Goal: Information Seeking & Learning: Learn about a topic

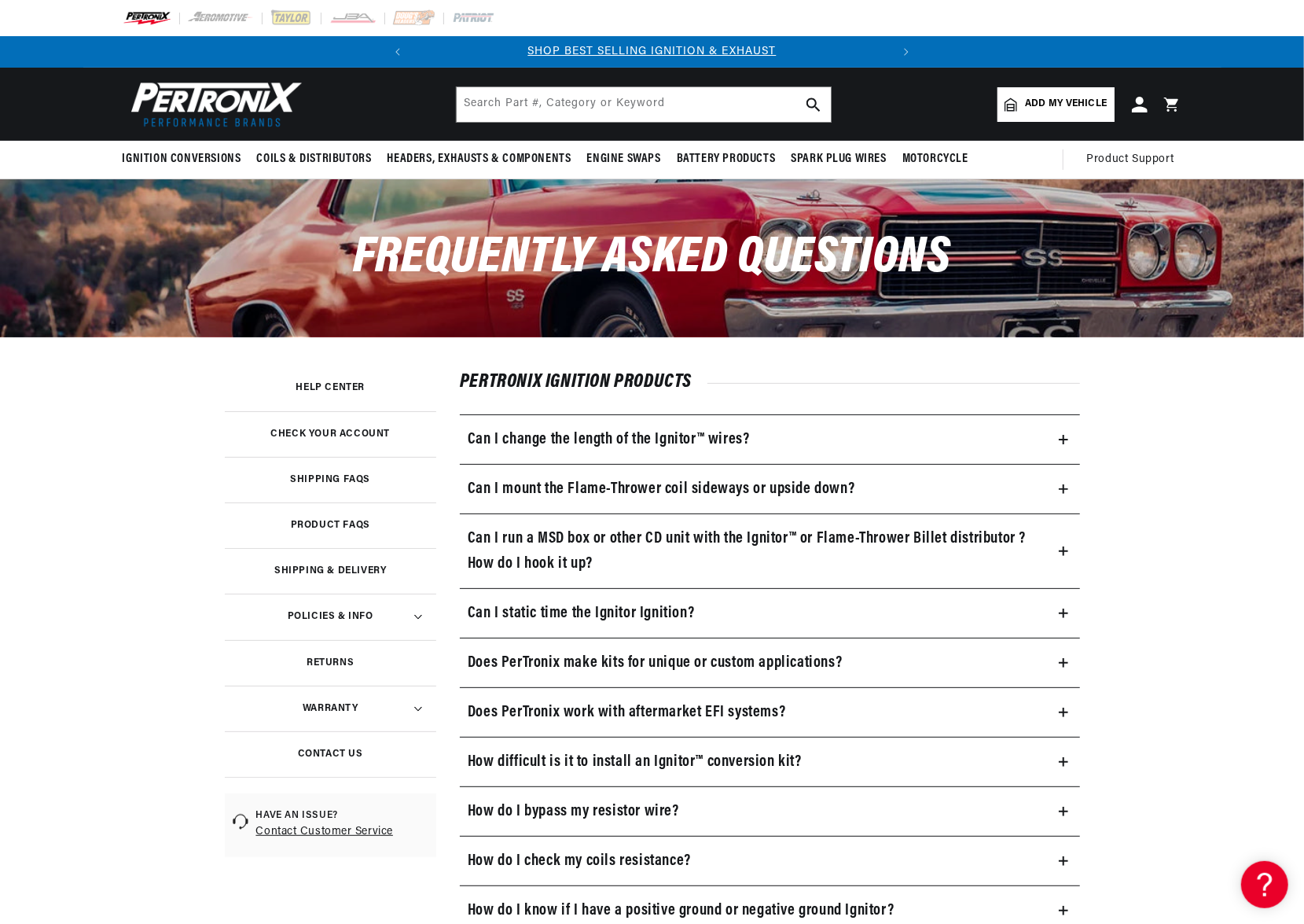
click at [1064, 441] on icon at bounding box center [1064, 439] width 9 height 9
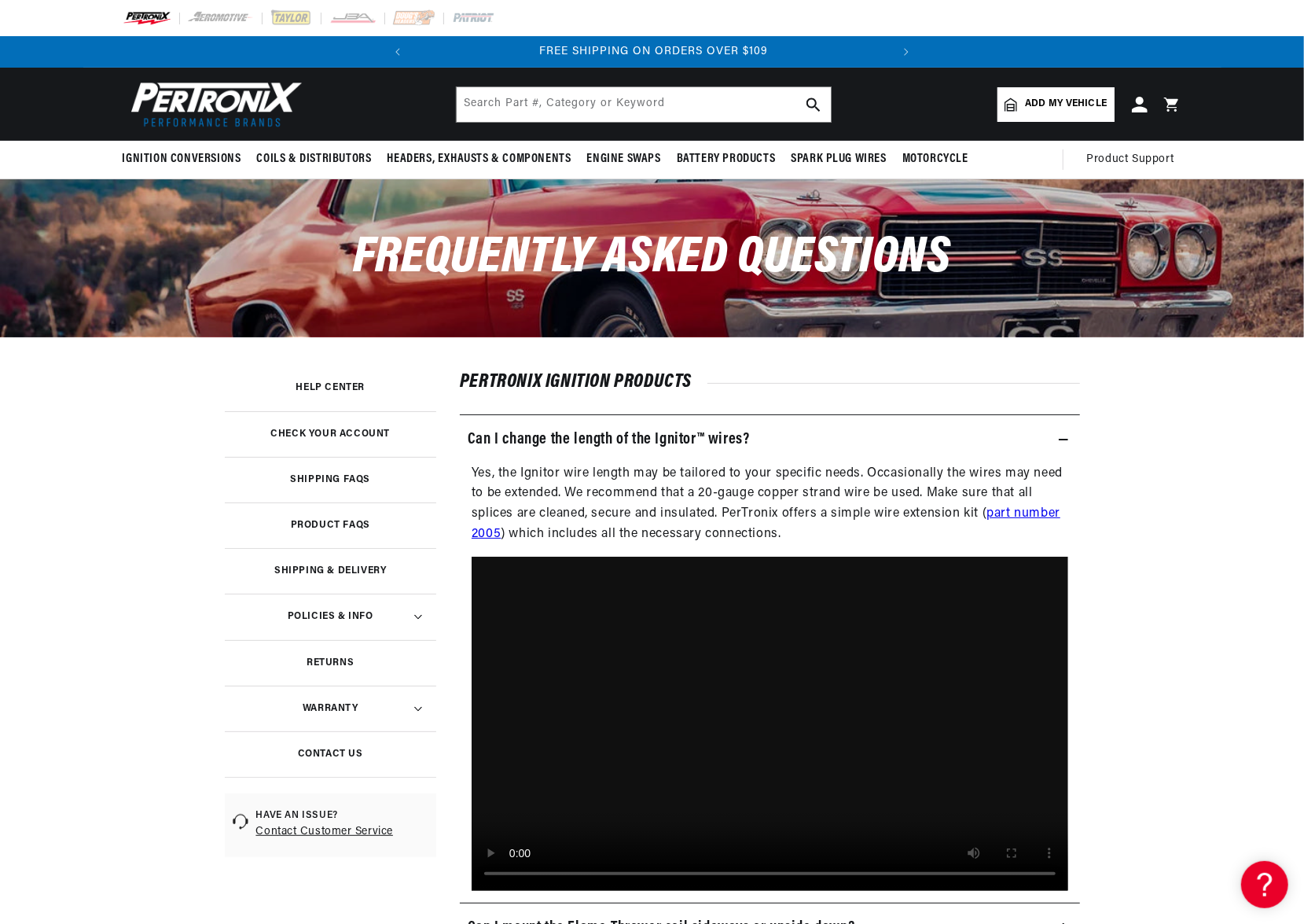
scroll to position [0, 477]
click at [1064, 441] on icon at bounding box center [1064, 439] width 9 height 9
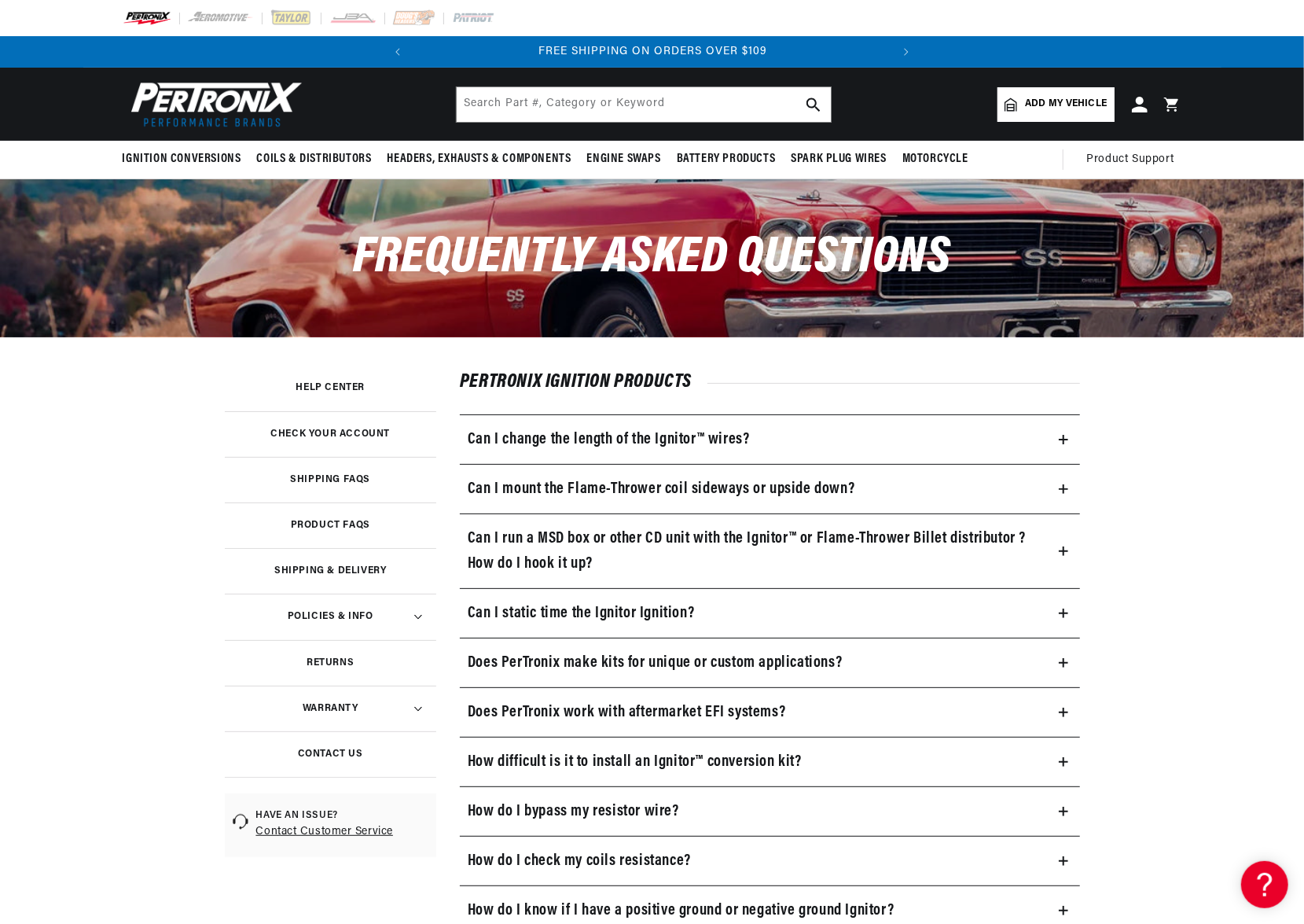
click at [1061, 485] on icon at bounding box center [1064, 488] width 9 height 9
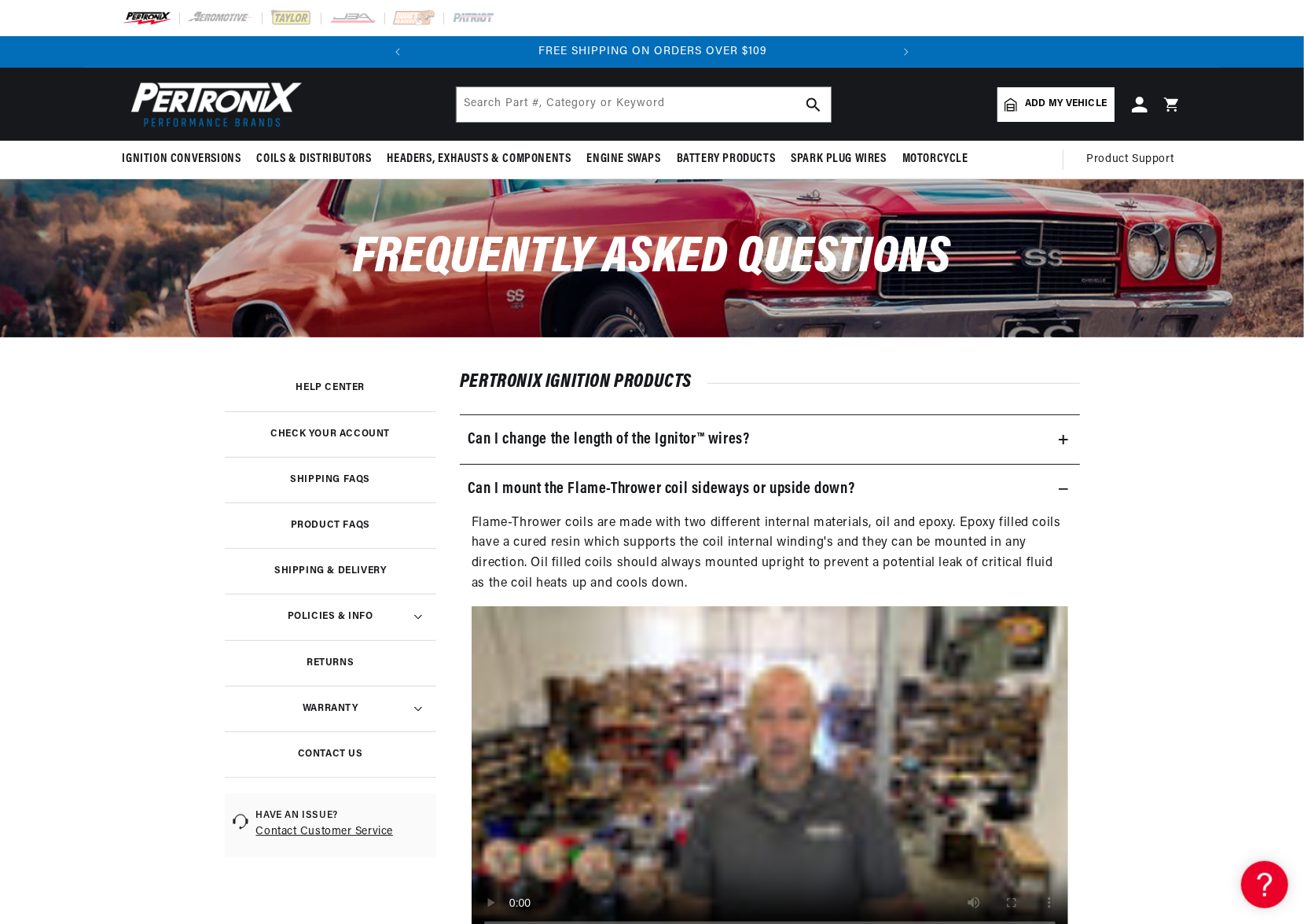
click at [1061, 485] on icon at bounding box center [1064, 488] width 9 height 9
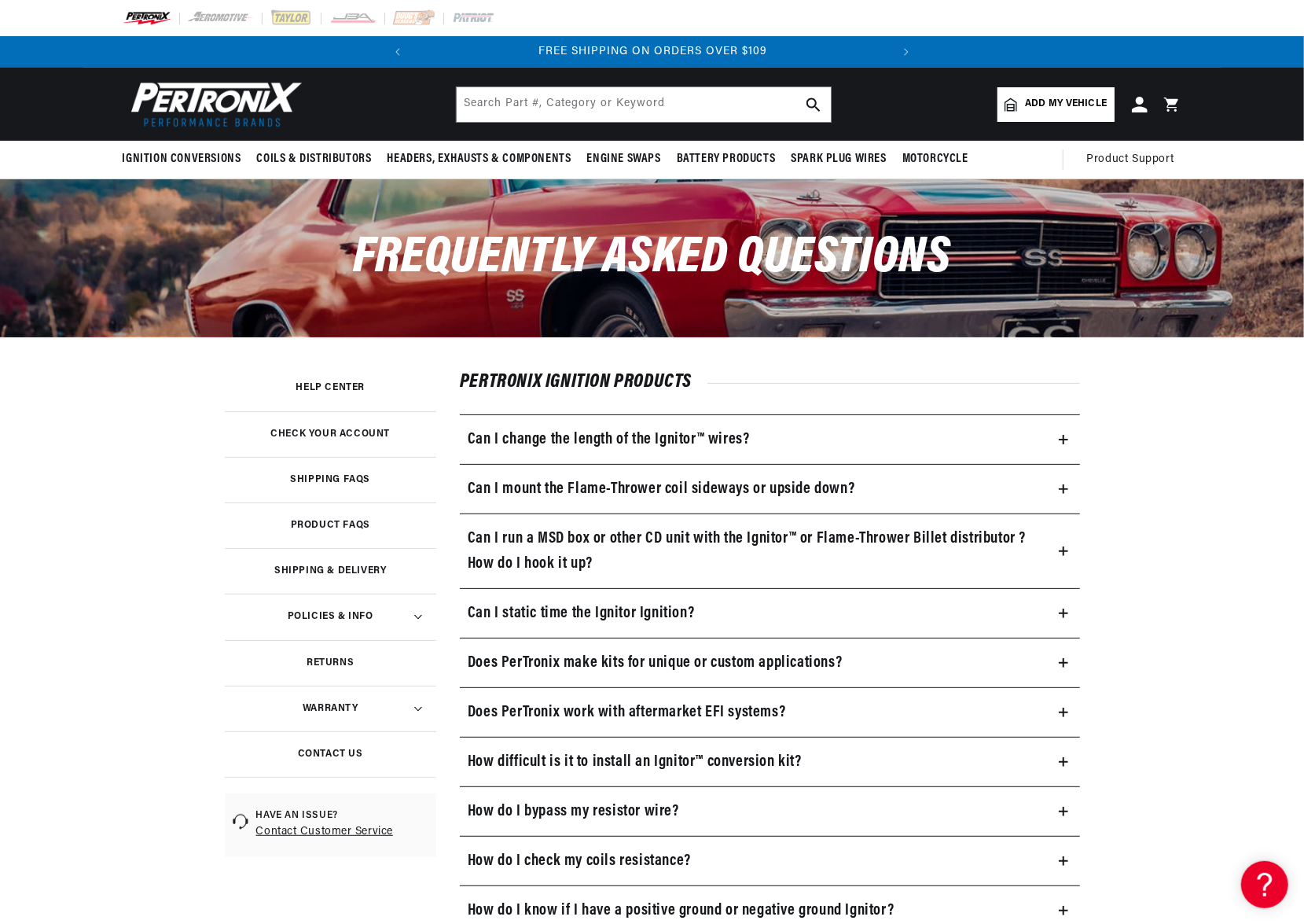
click at [1067, 552] on icon at bounding box center [1064, 552] width 9 height 0
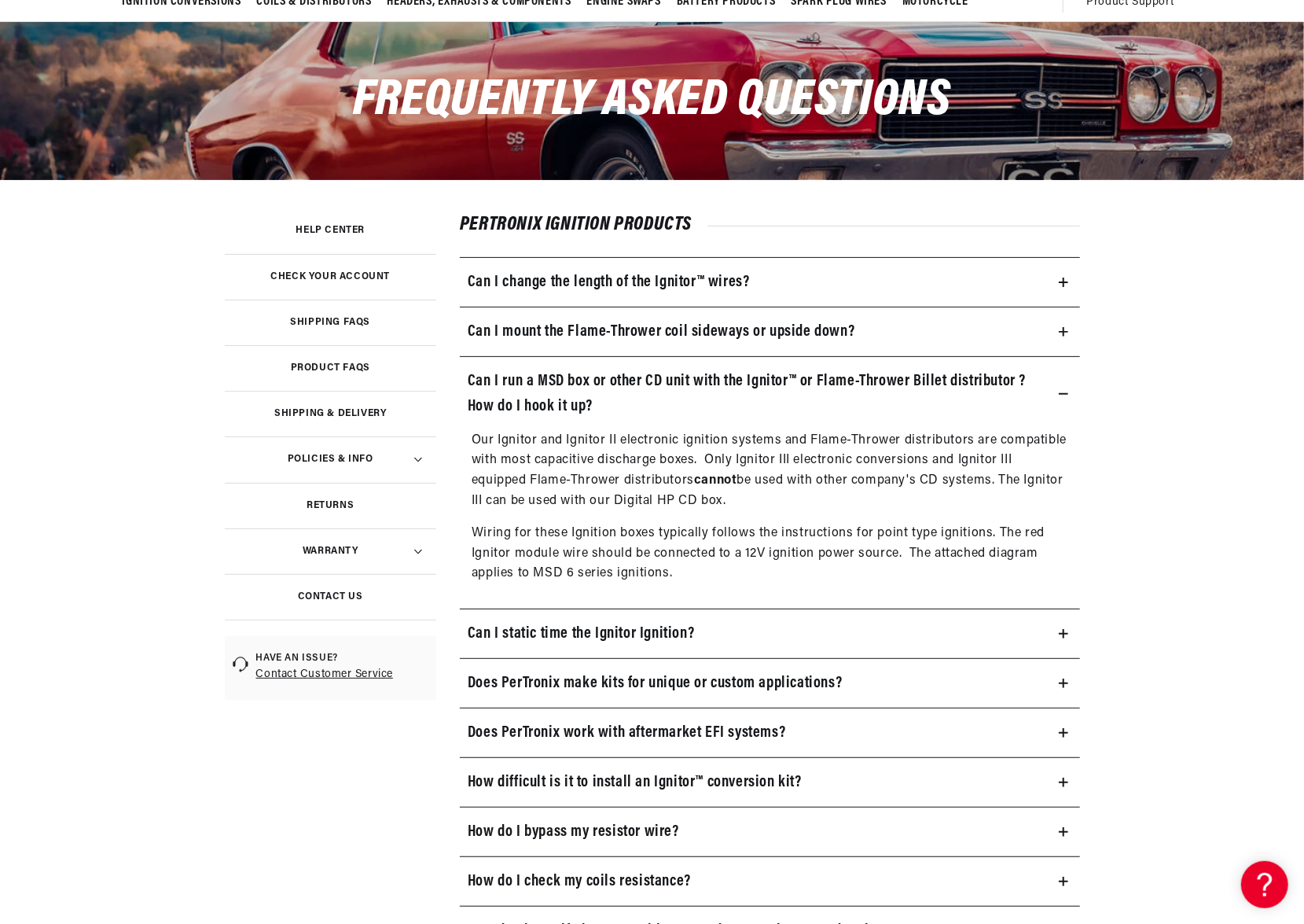
click at [1059, 391] on icon at bounding box center [1064, 393] width 9 height 9
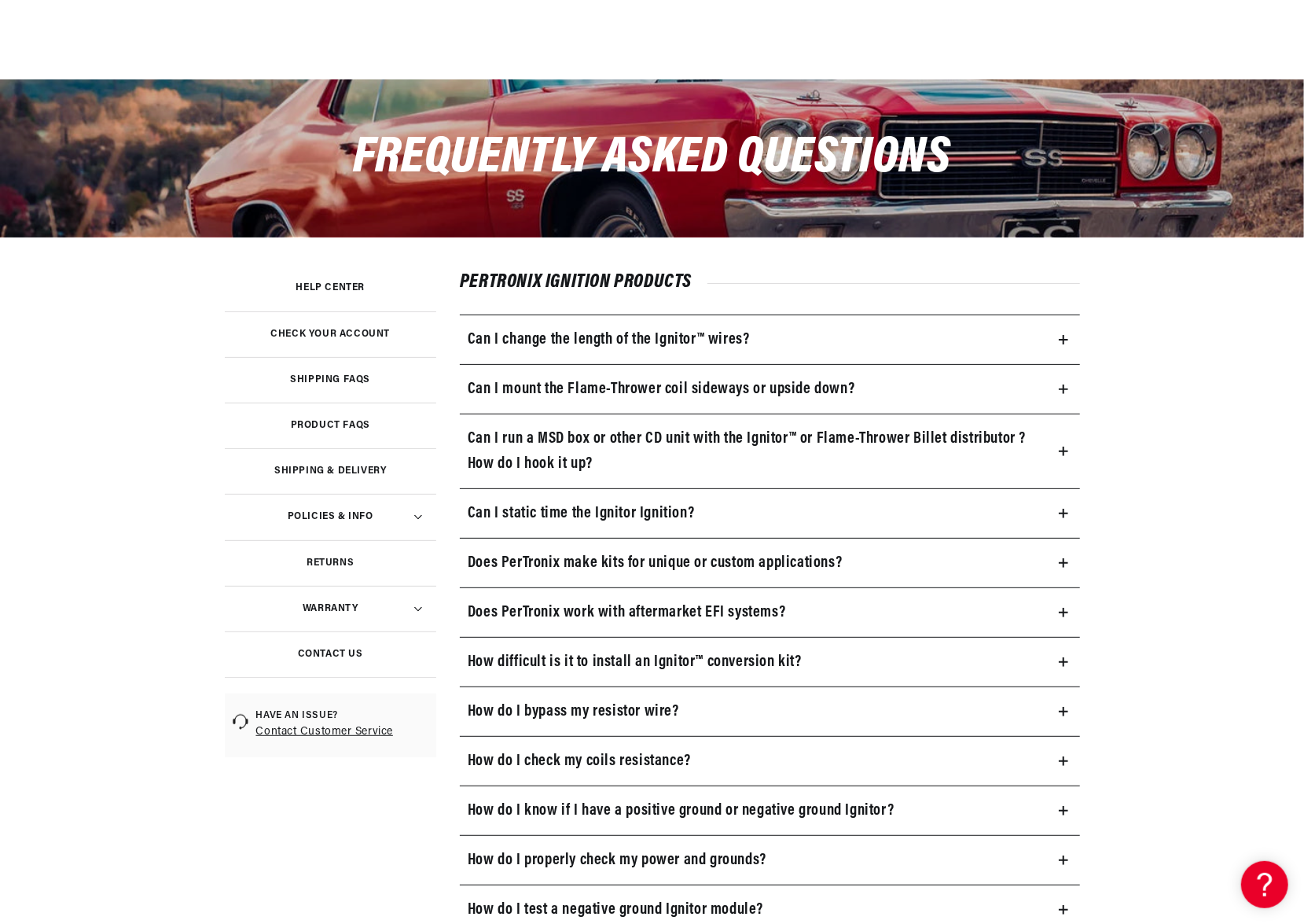
scroll to position [236, 0]
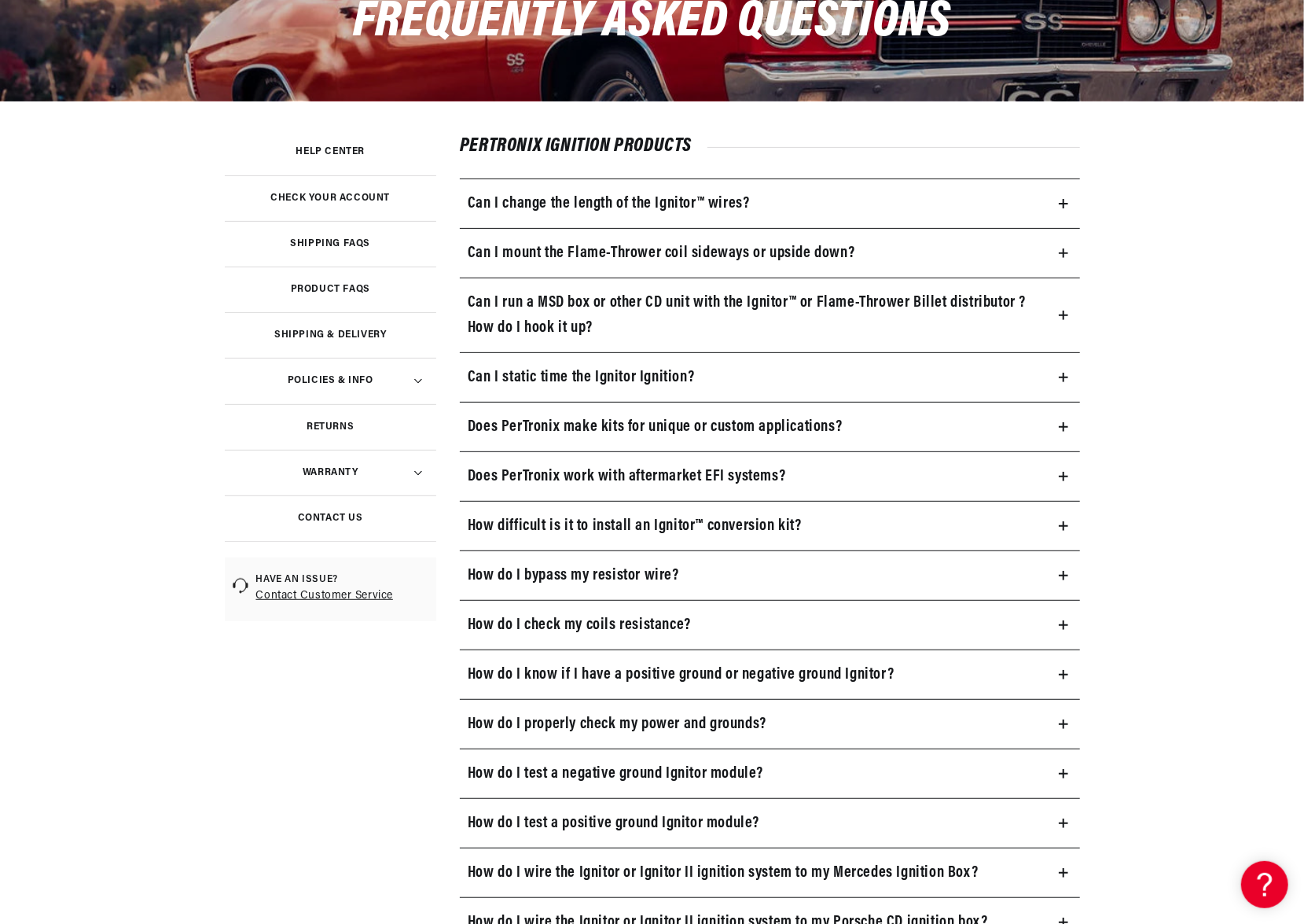
click at [1059, 521] on icon at bounding box center [1064, 525] width 9 height 9
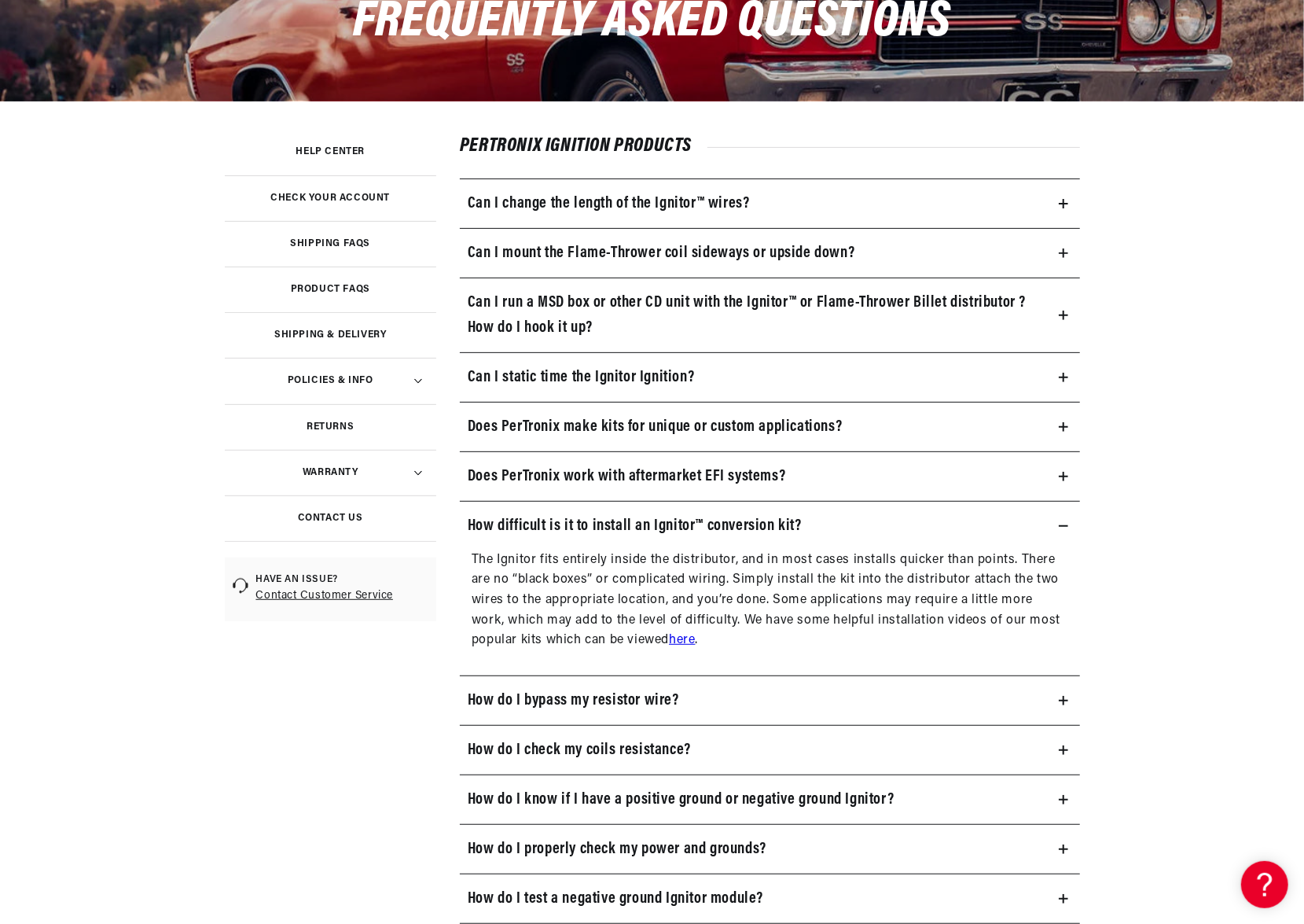
scroll to position [0, 0]
click at [1064, 526] on icon at bounding box center [1064, 526] width 9 height 0
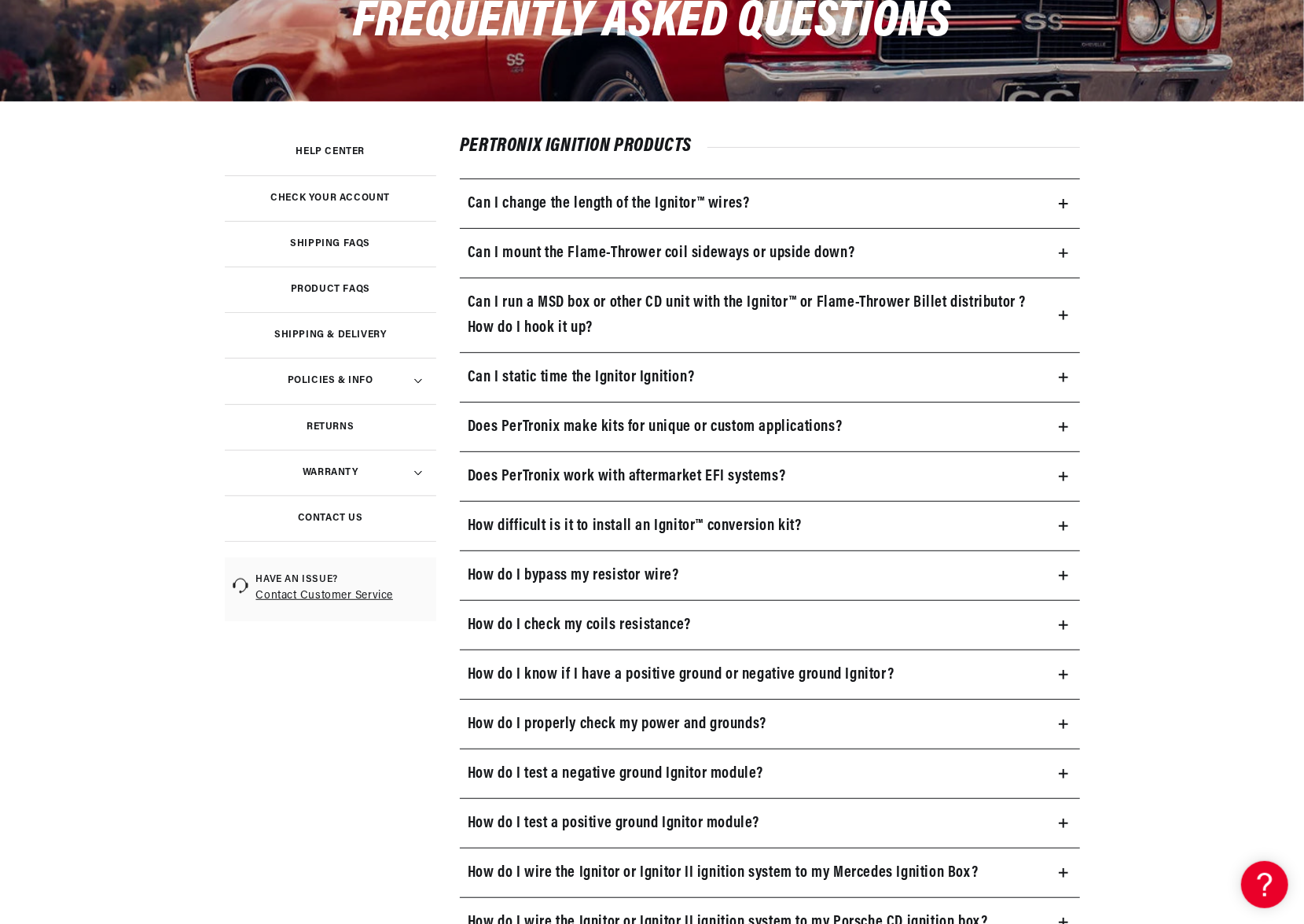
click at [1059, 625] on icon at bounding box center [1064, 625] width 9 height 9
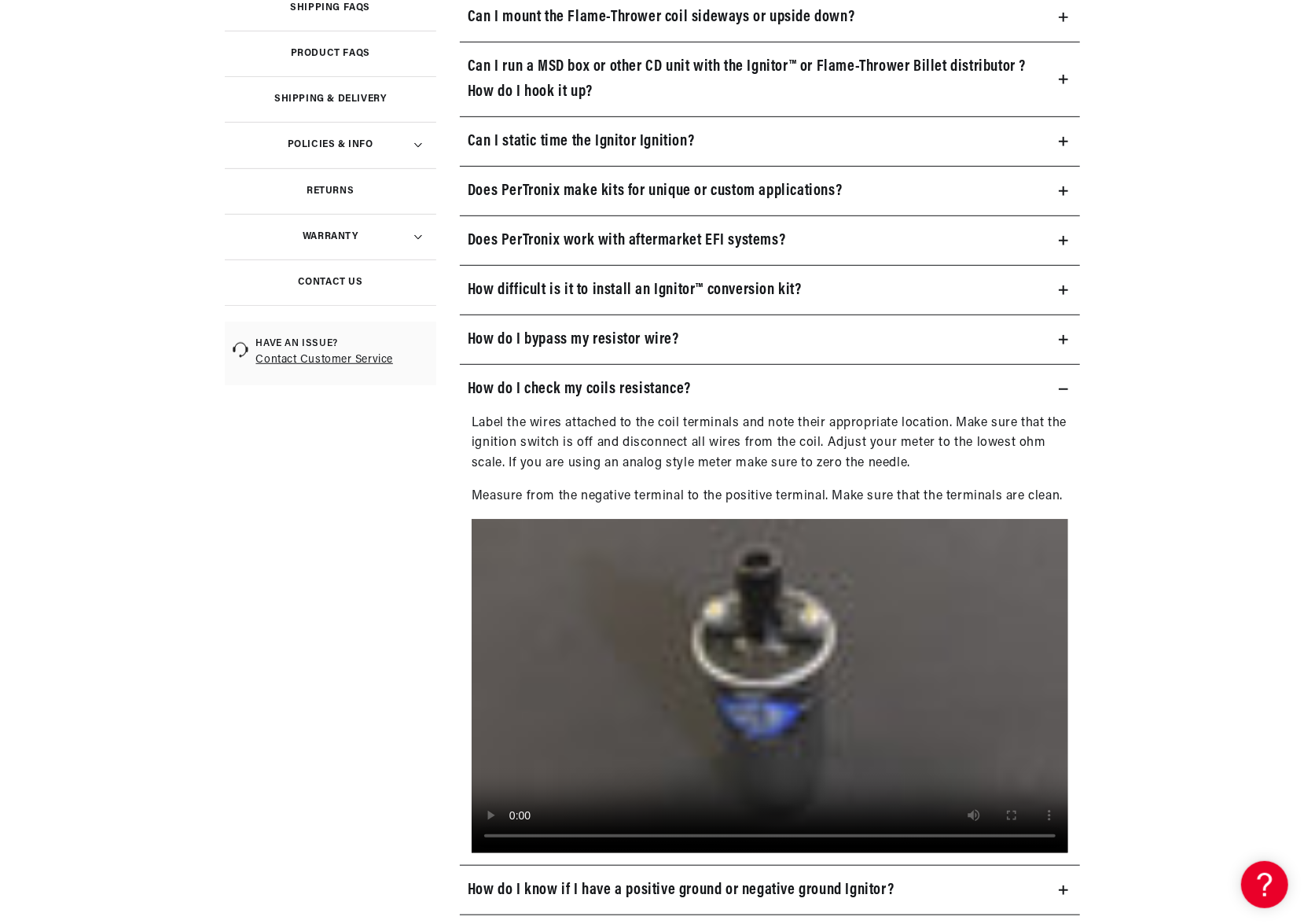
click at [1056, 383] on summary "How do I check my coils resistance?" at bounding box center [770, 389] width 620 height 49
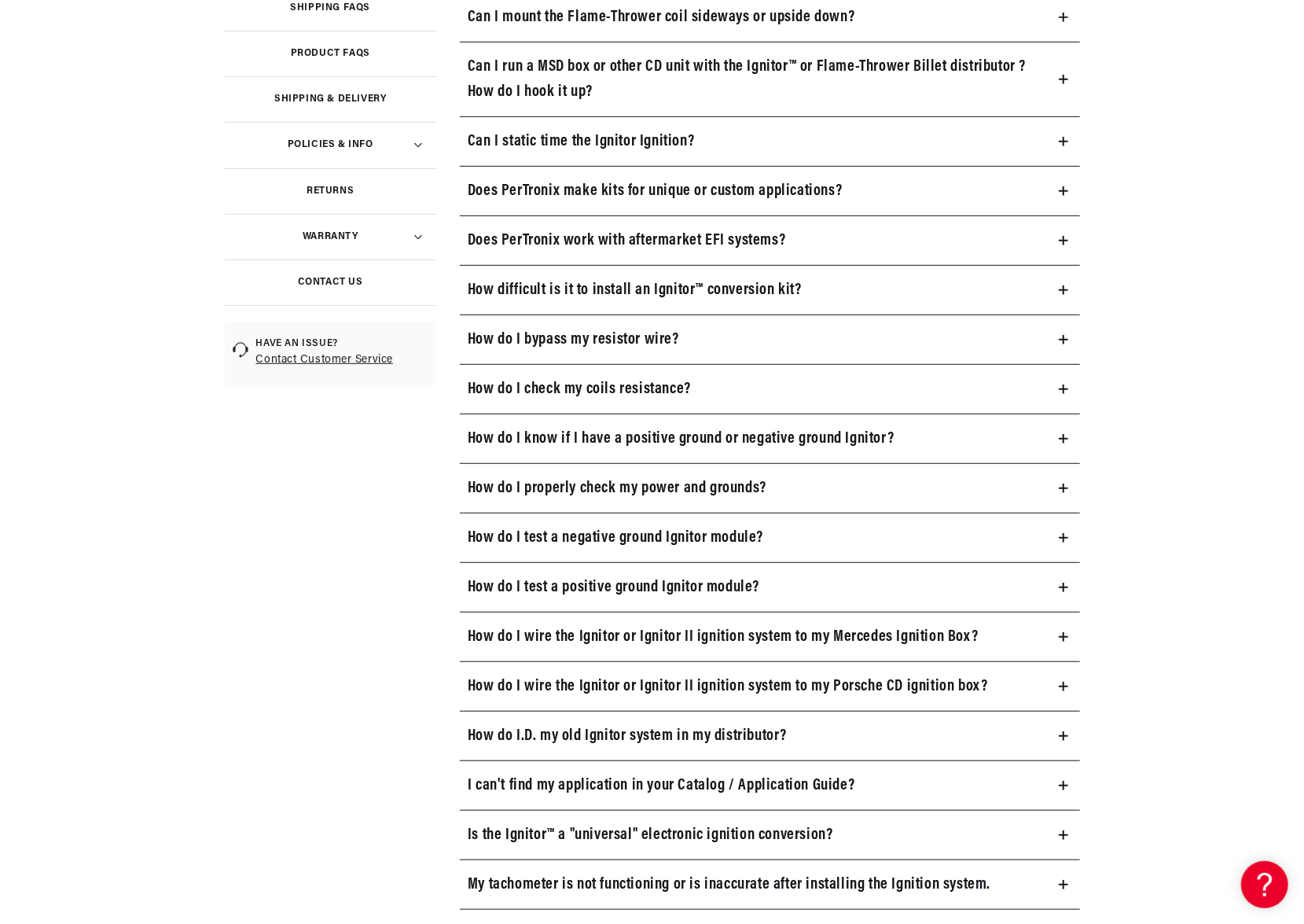
click at [1064, 434] on icon at bounding box center [1064, 438] width 9 height 9
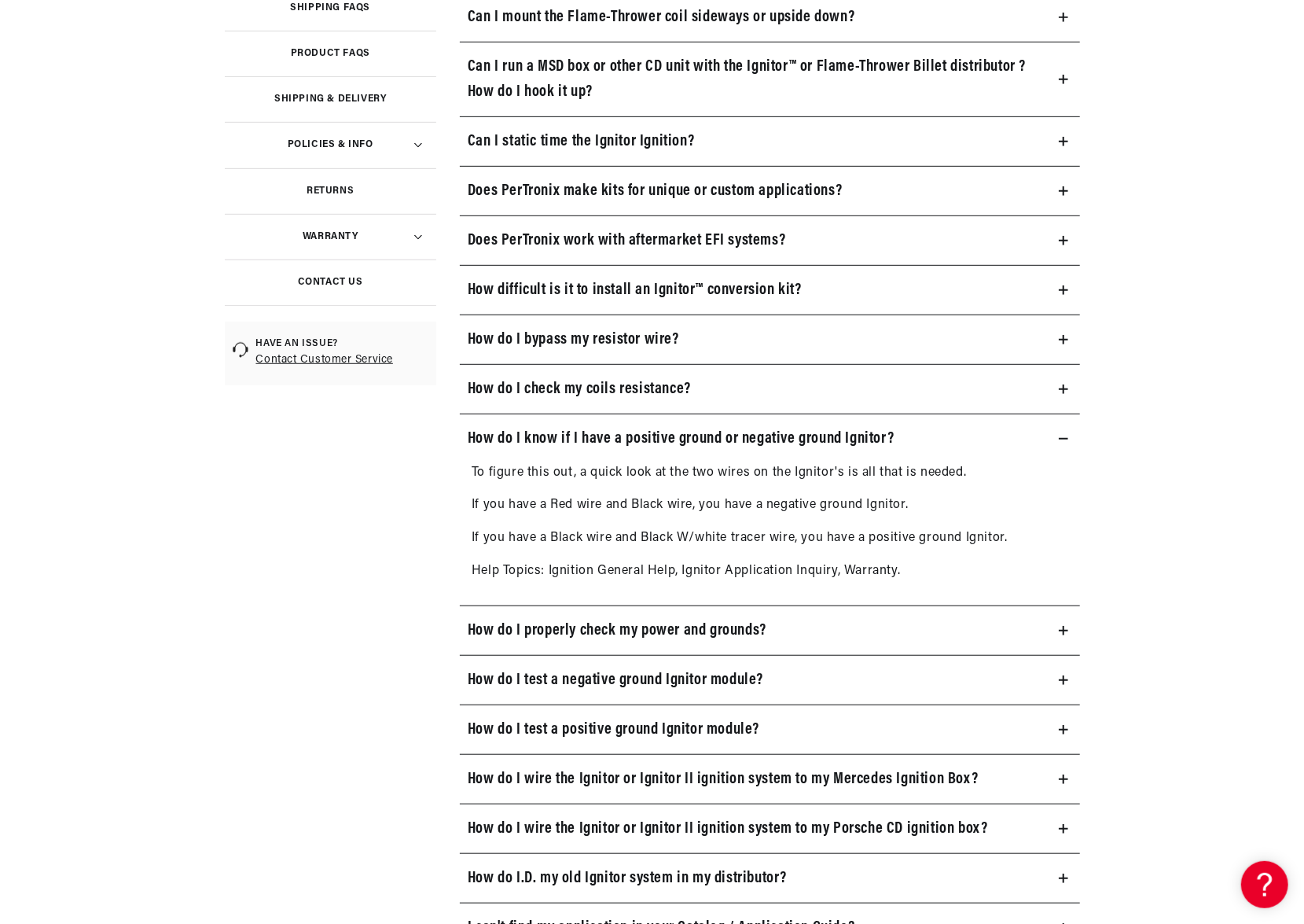
click at [1059, 434] on icon at bounding box center [1064, 438] width 9 height 9
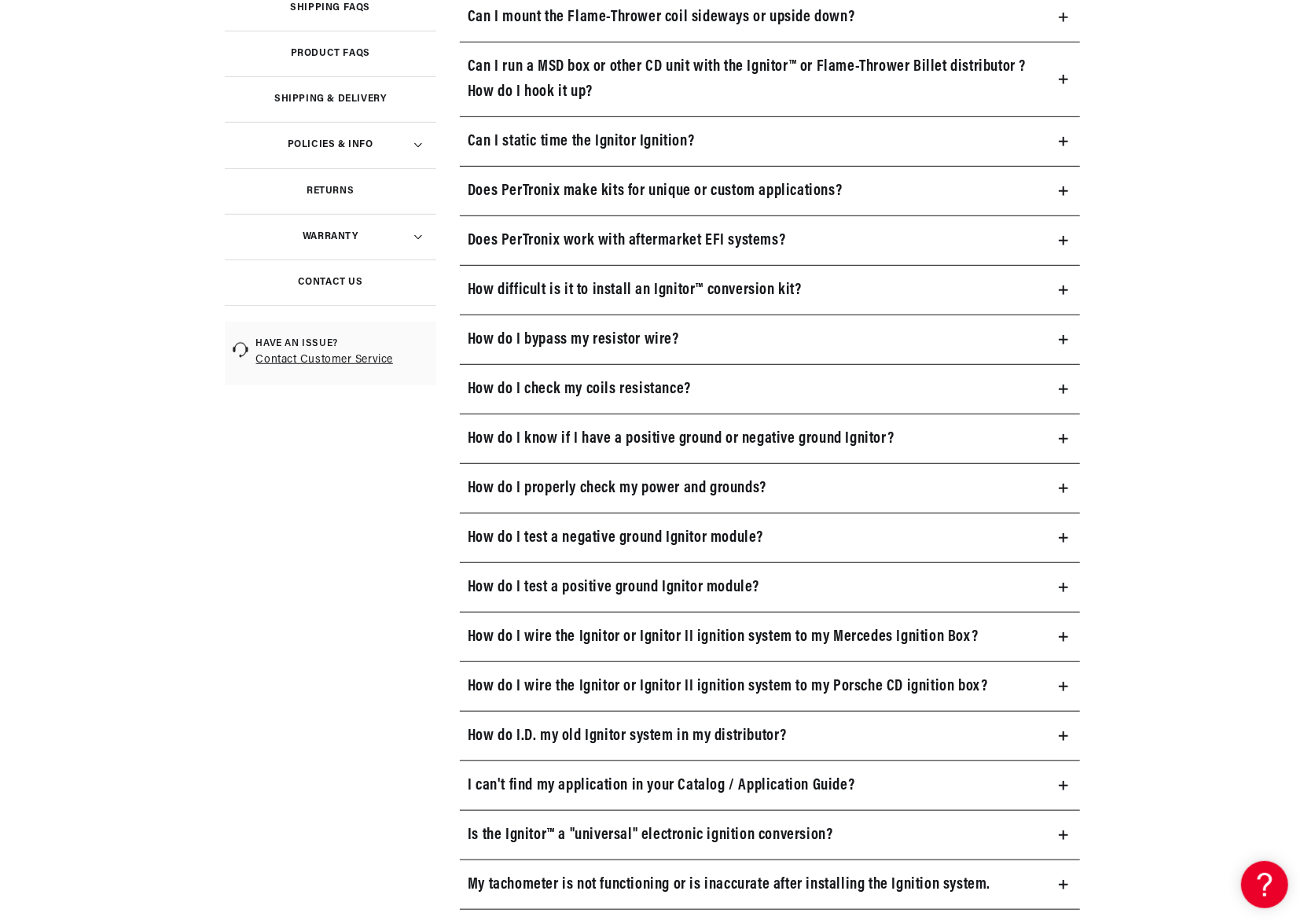
click at [1066, 483] on icon at bounding box center [1064, 488] width 9 height 9
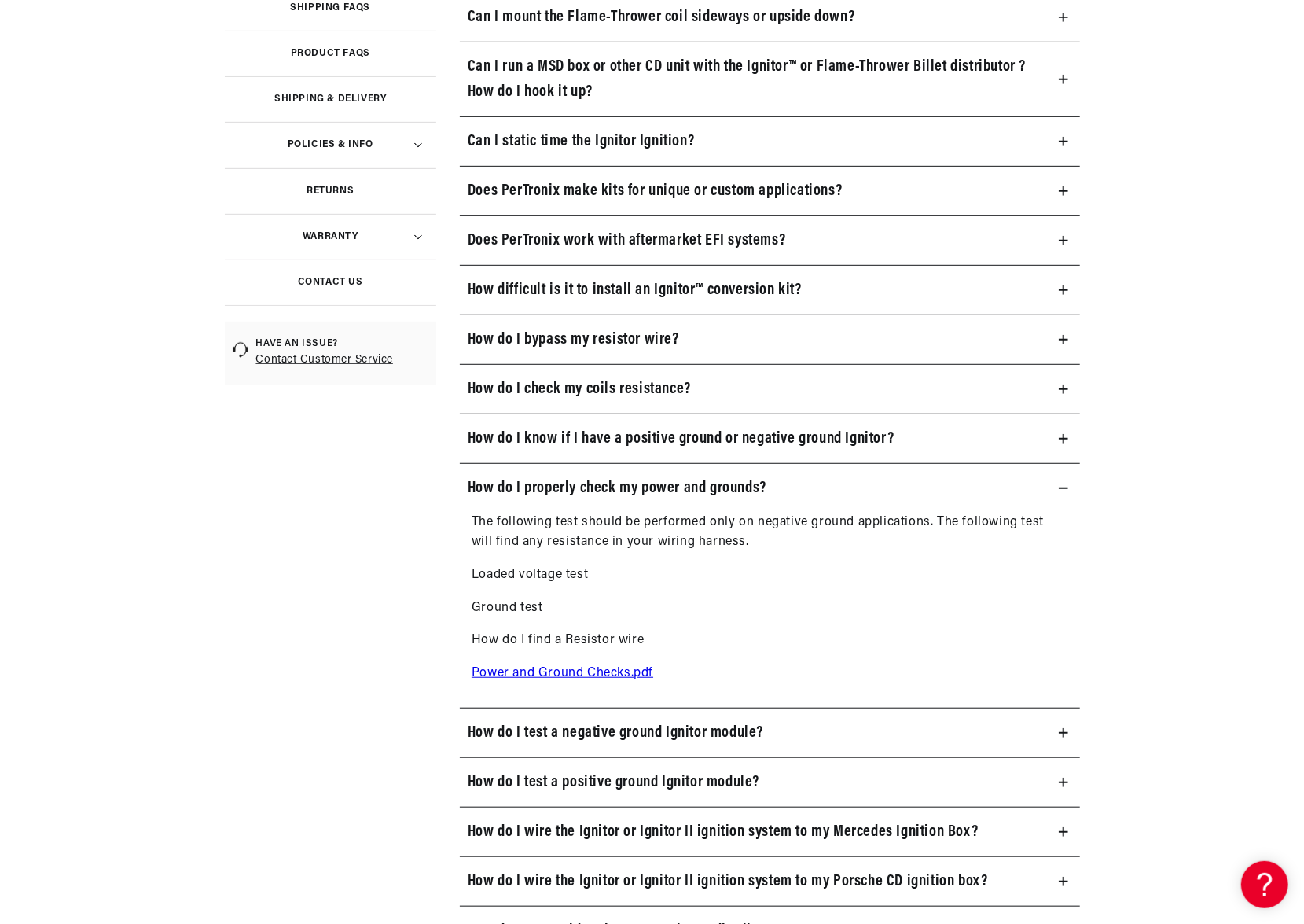
scroll to position [0, 477]
click at [1066, 483] on icon at bounding box center [1064, 488] width 9 height 9
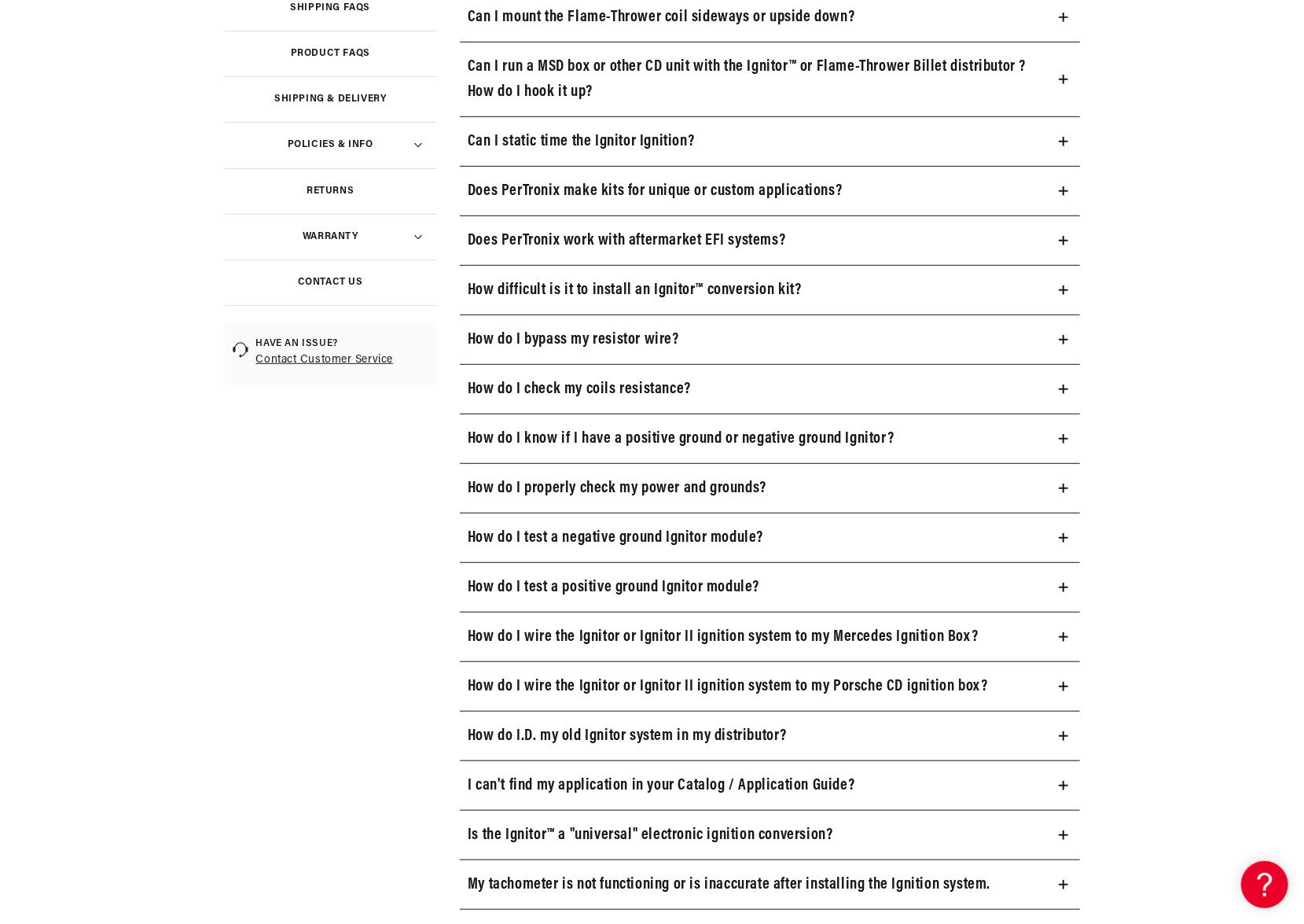
click at [1064, 533] on icon at bounding box center [1064, 537] width 0 height 9
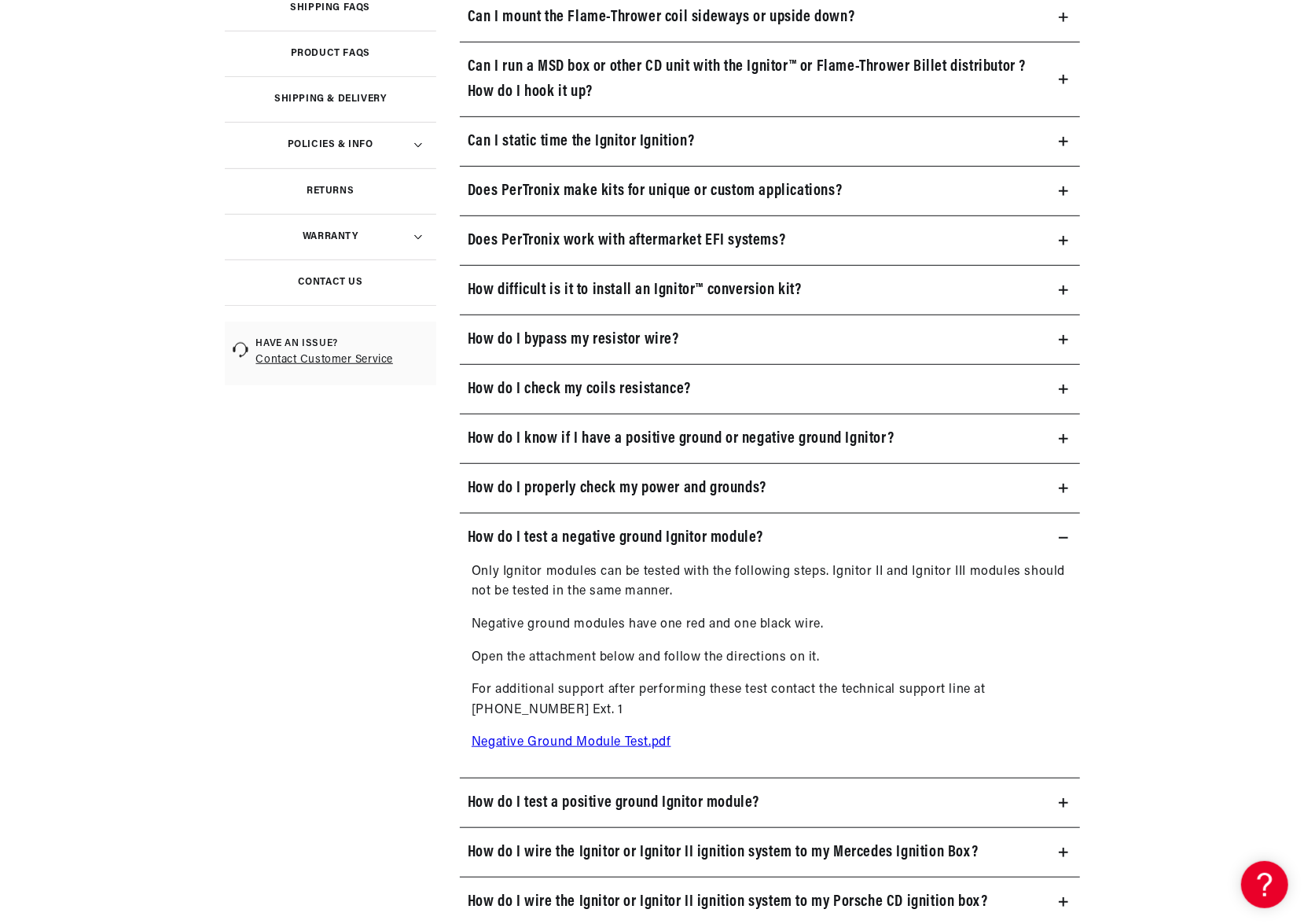
scroll to position [0, 0]
click at [1063, 533] on icon at bounding box center [1064, 537] width 9 height 9
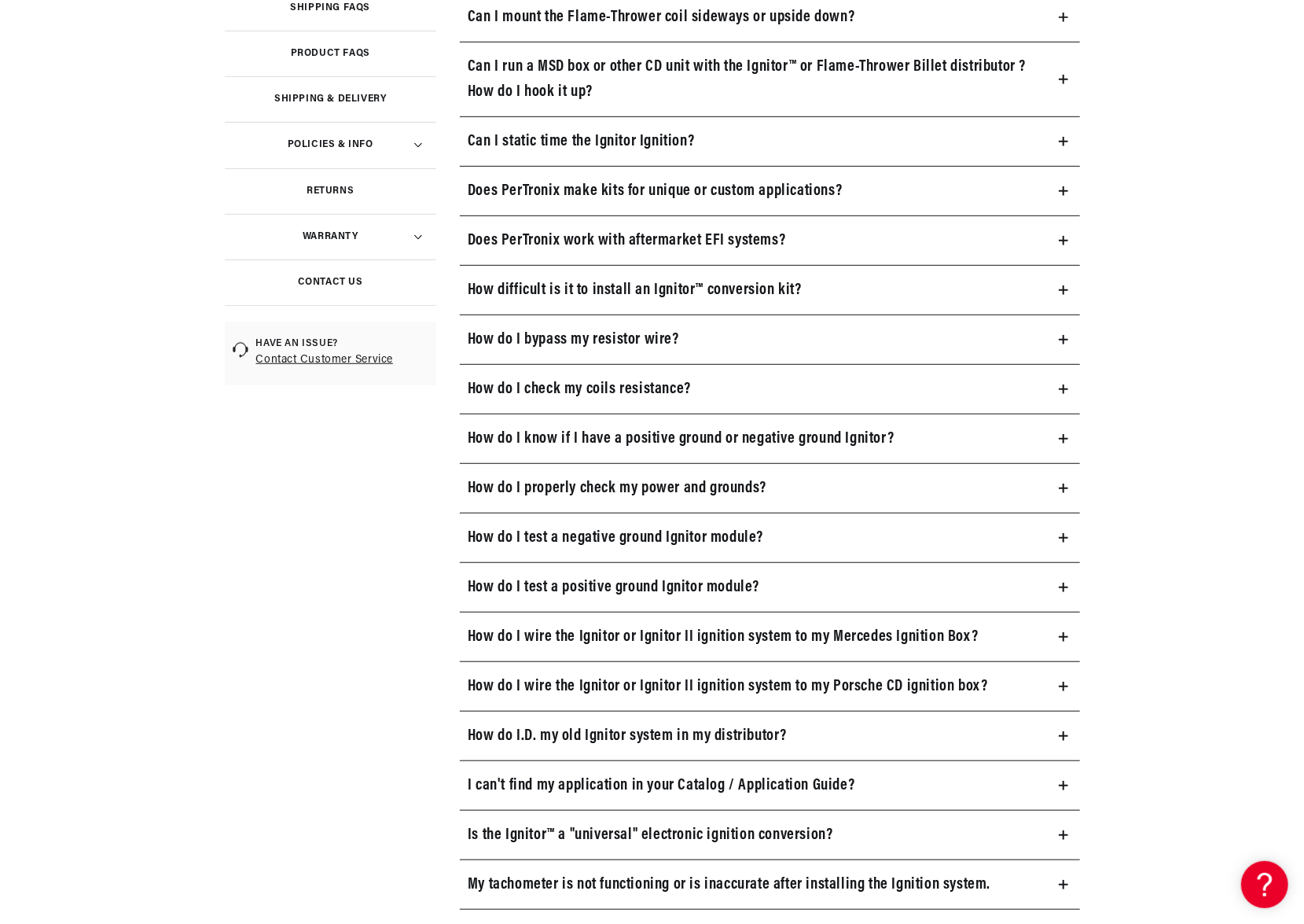
scroll to position [0, 477]
click at [1064, 583] on icon at bounding box center [1064, 587] width 9 height 9
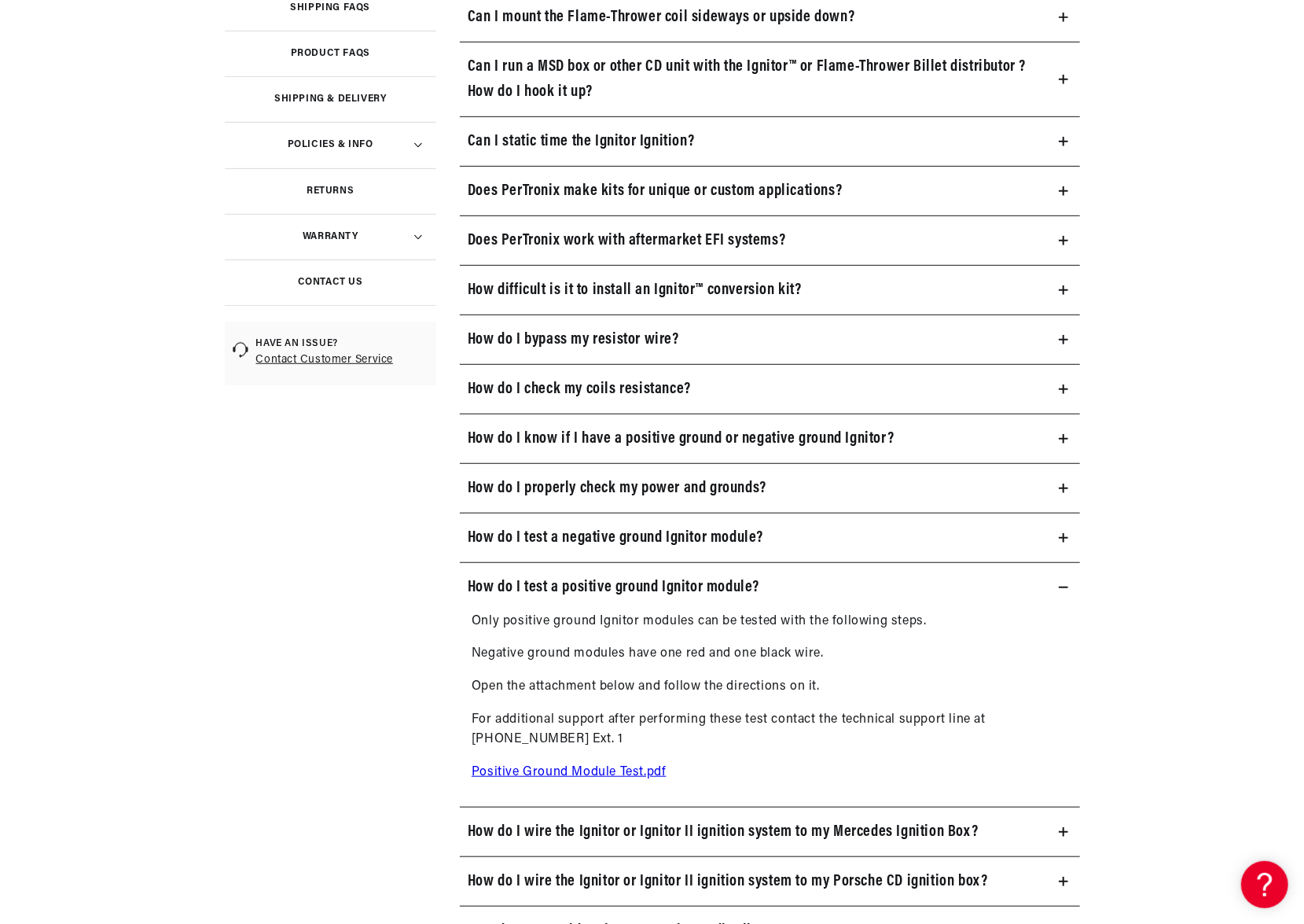
click at [1064, 576] on summary "How do I test a positive ground Ignitor module?" at bounding box center [770, 588] width 620 height 49
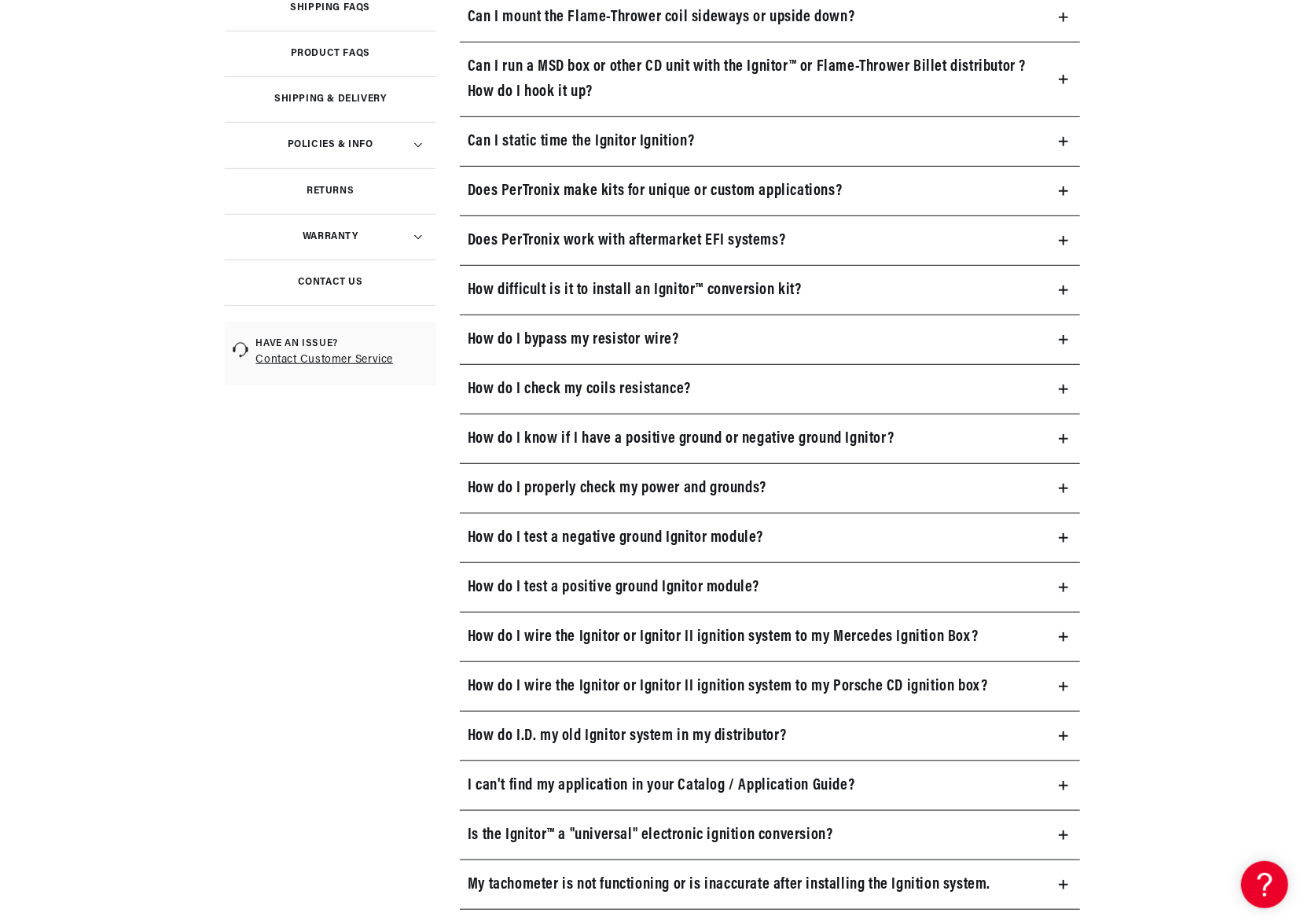
scroll to position [0, 0]
click at [1064, 632] on icon at bounding box center [1064, 636] width 0 height 9
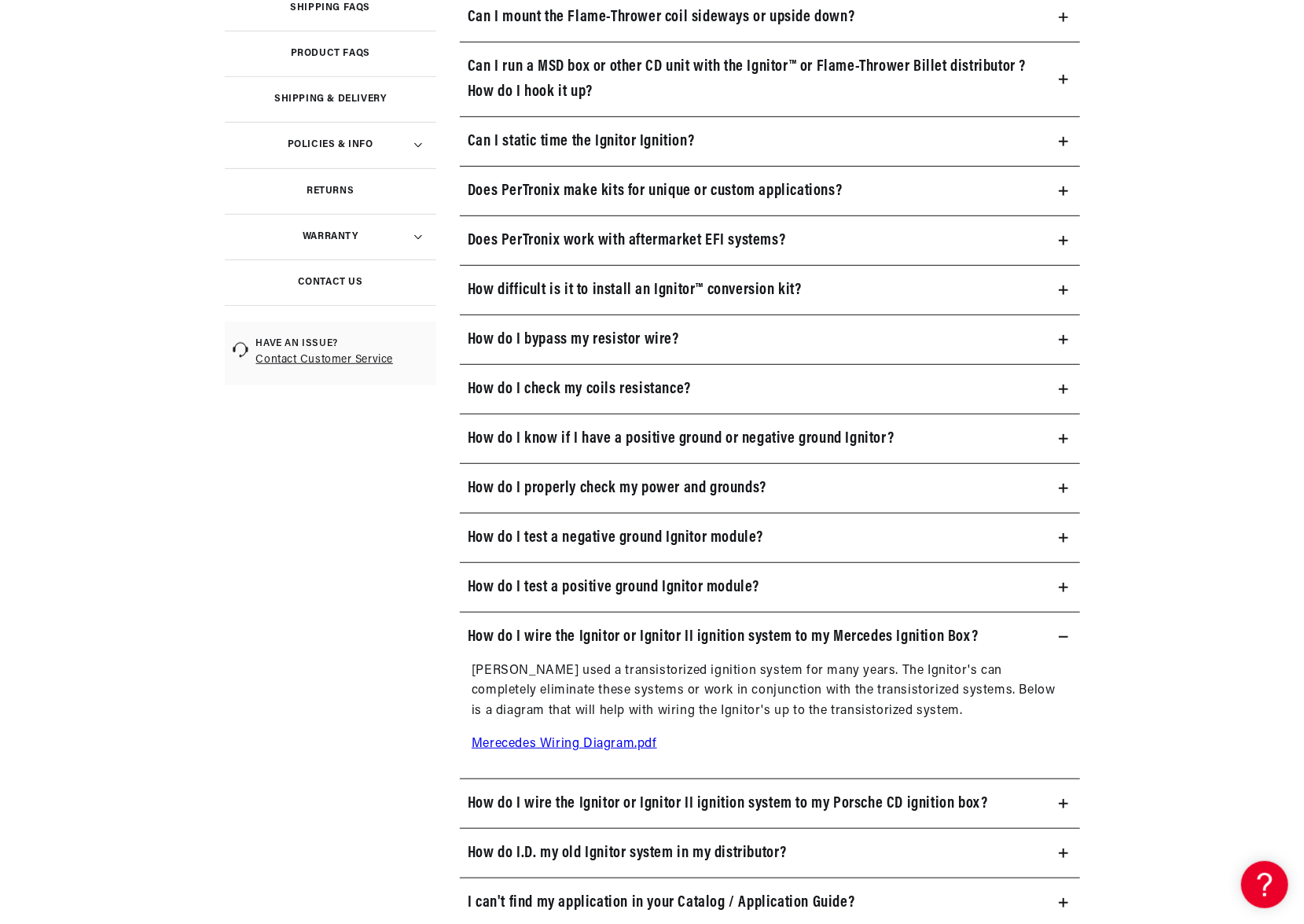
scroll to position [0, 477]
click at [1064, 632] on icon at bounding box center [1064, 636] width 9 height 9
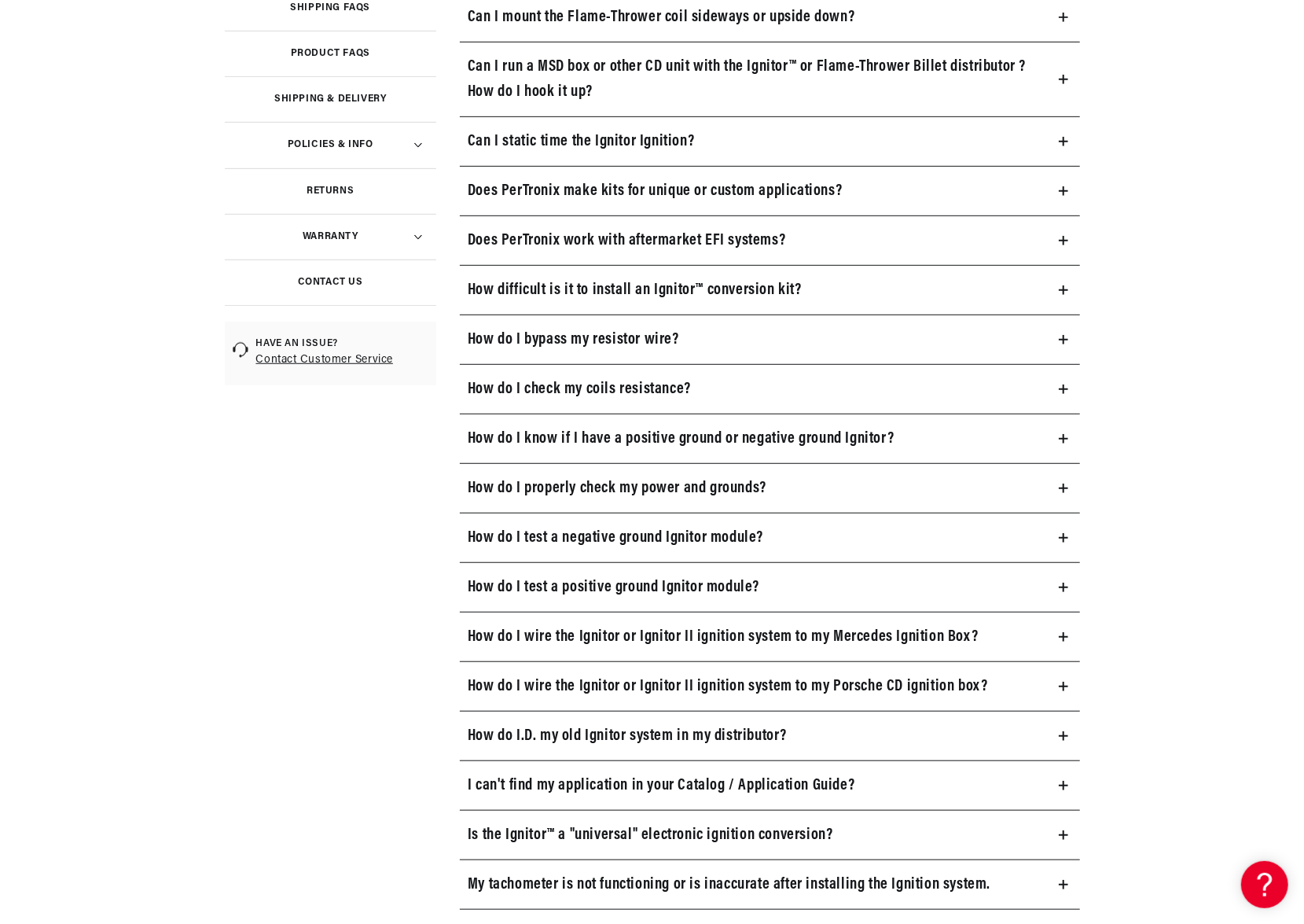
click at [1064, 731] on icon at bounding box center [1064, 736] width 0 height 9
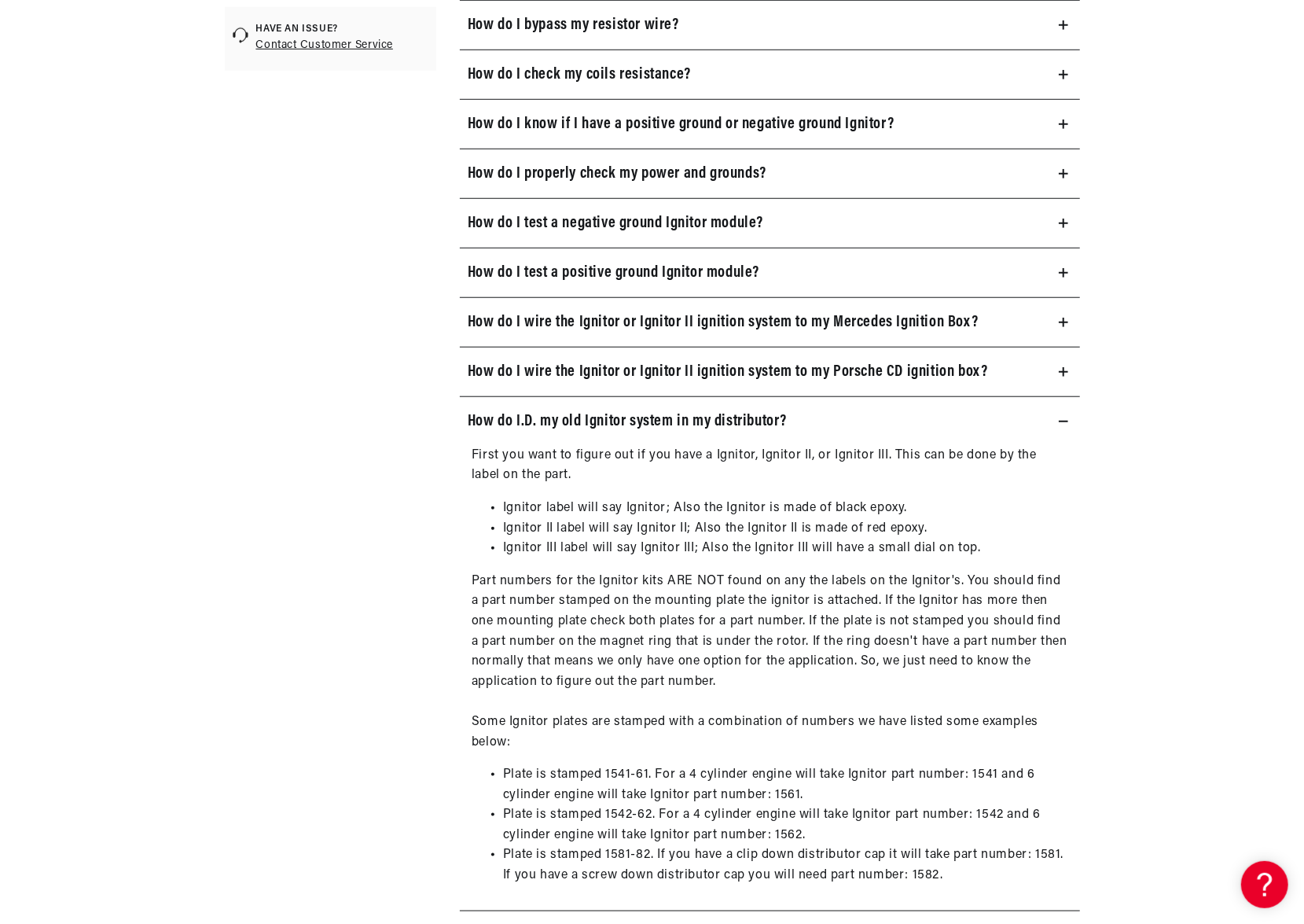
click at [1066, 411] on summary "How do I.D. my old Ignitor system in my distributor?" at bounding box center [770, 421] width 620 height 49
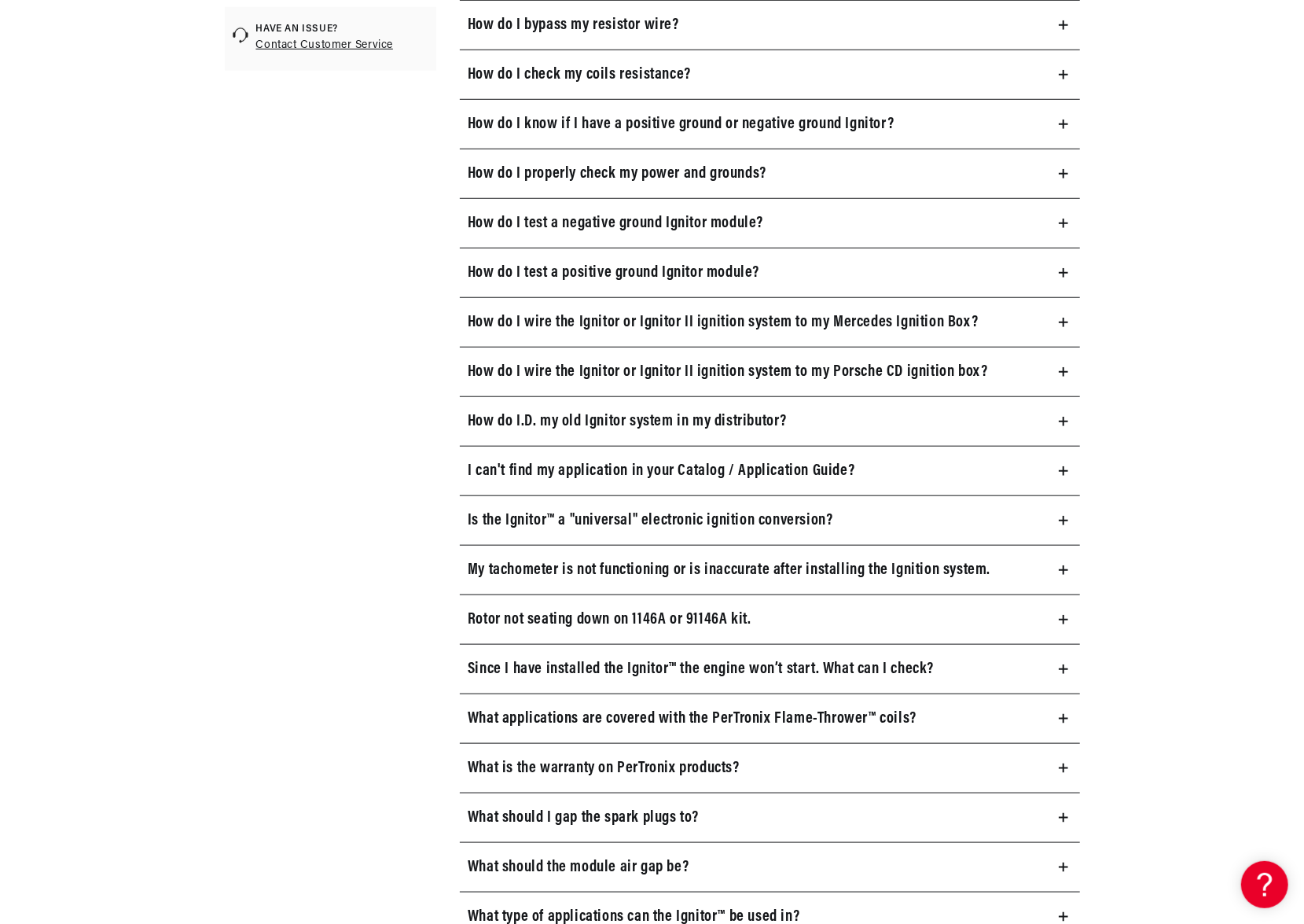
click at [1066, 457] on summary "I can't find my application in your Catalog / Application Guide?" at bounding box center [770, 471] width 620 height 49
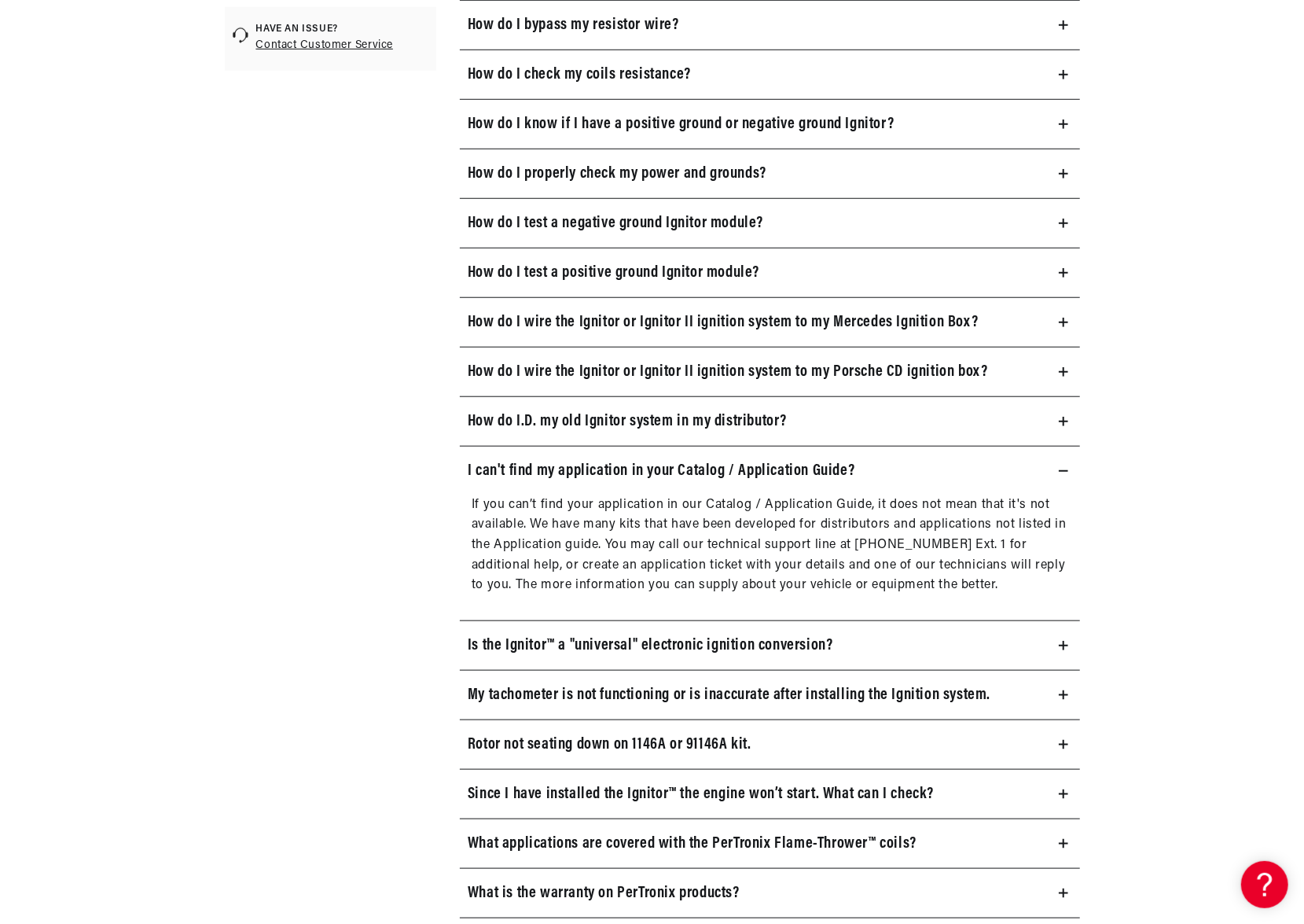
click at [1066, 457] on summary "I can't find my application in your Catalog / Application Guide?" at bounding box center [770, 471] width 620 height 49
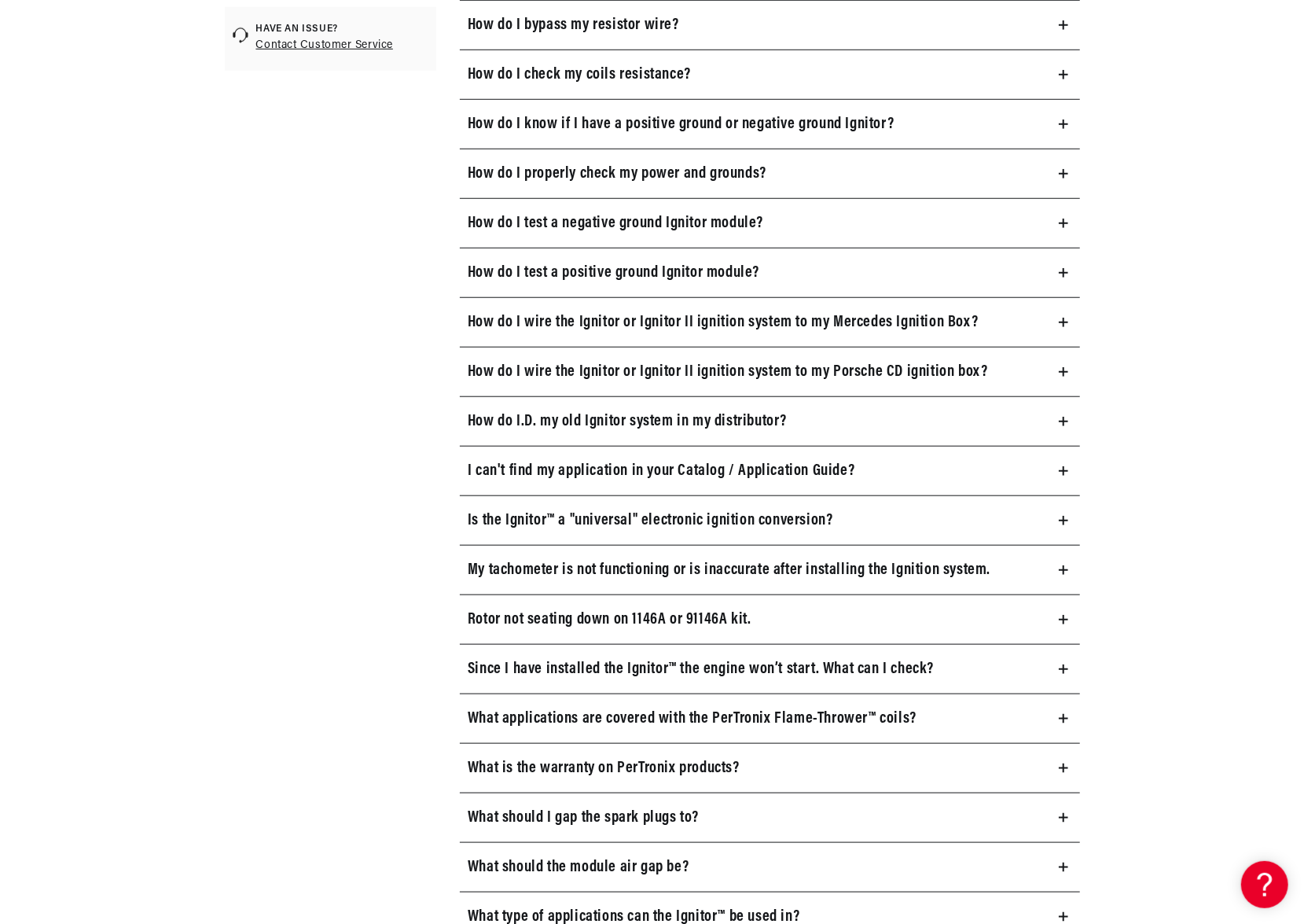
click at [1066, 518] on icon at bounding box center [1064, 520] width 9 height 9
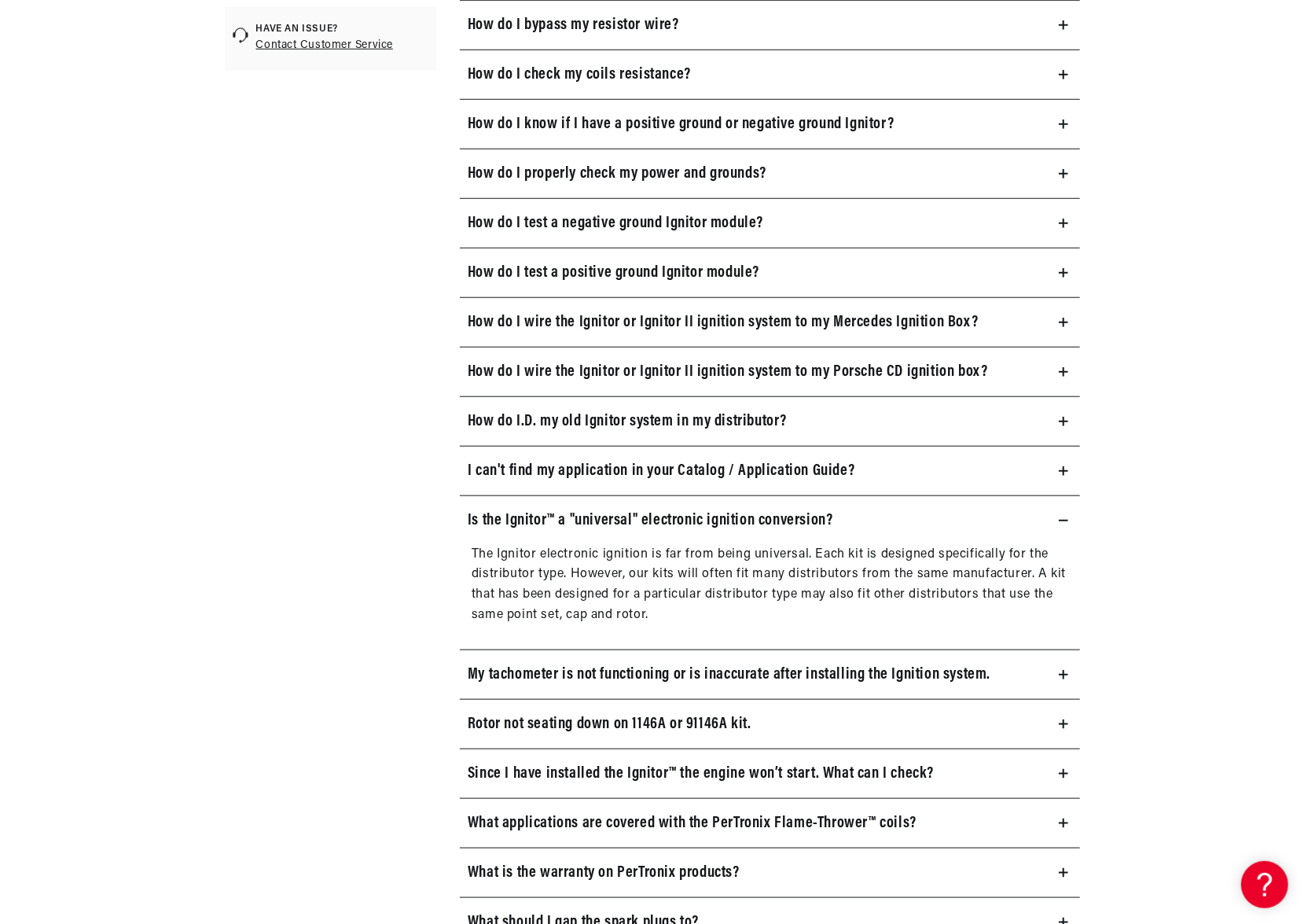
scroll to position [0, 0]
click at [1064, 516] on icon at bounding box center [1064, 520] width 9 height 9
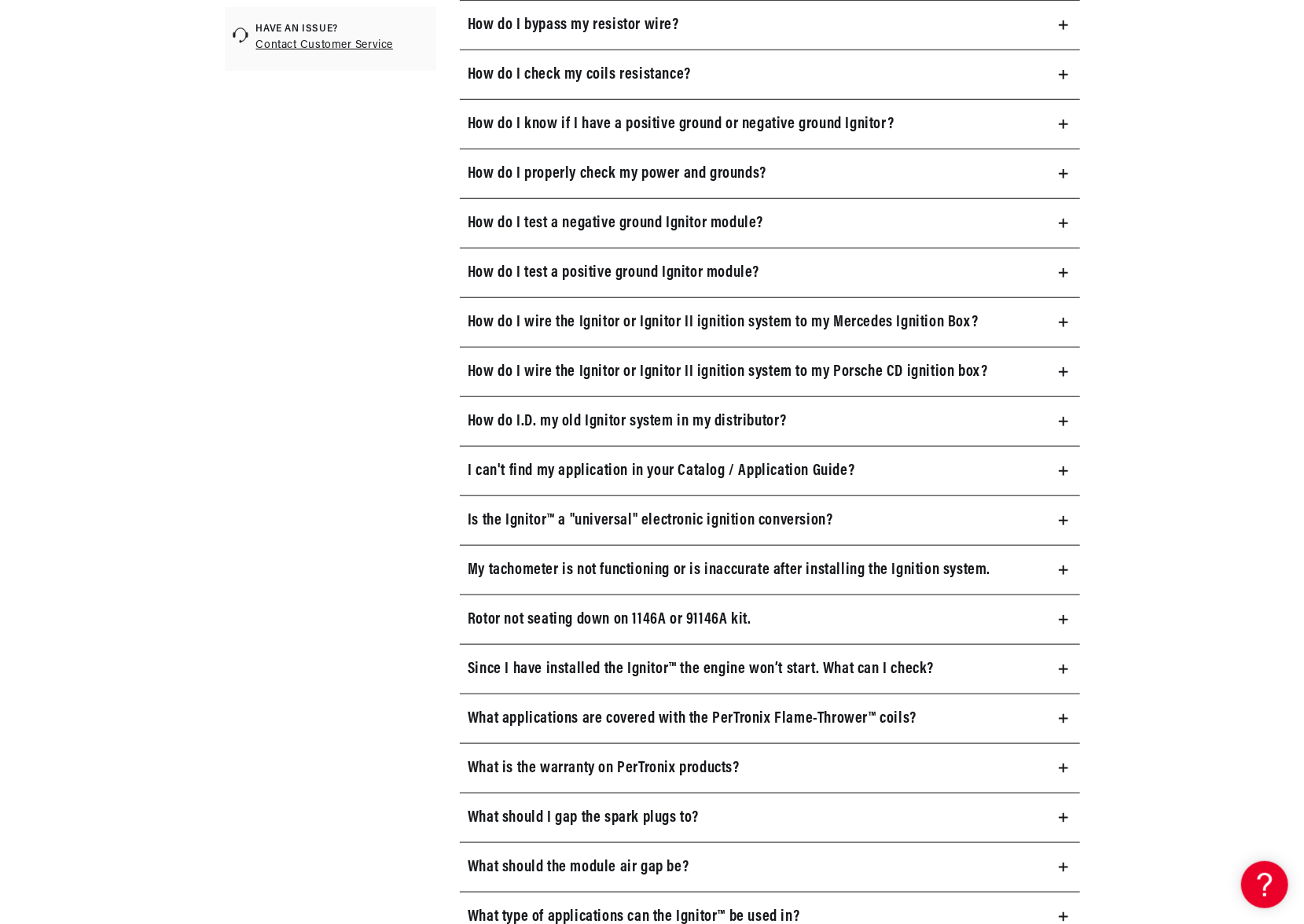
click at [1061, 565] on icon at bounding box center [1064, 569] width 9 height 9
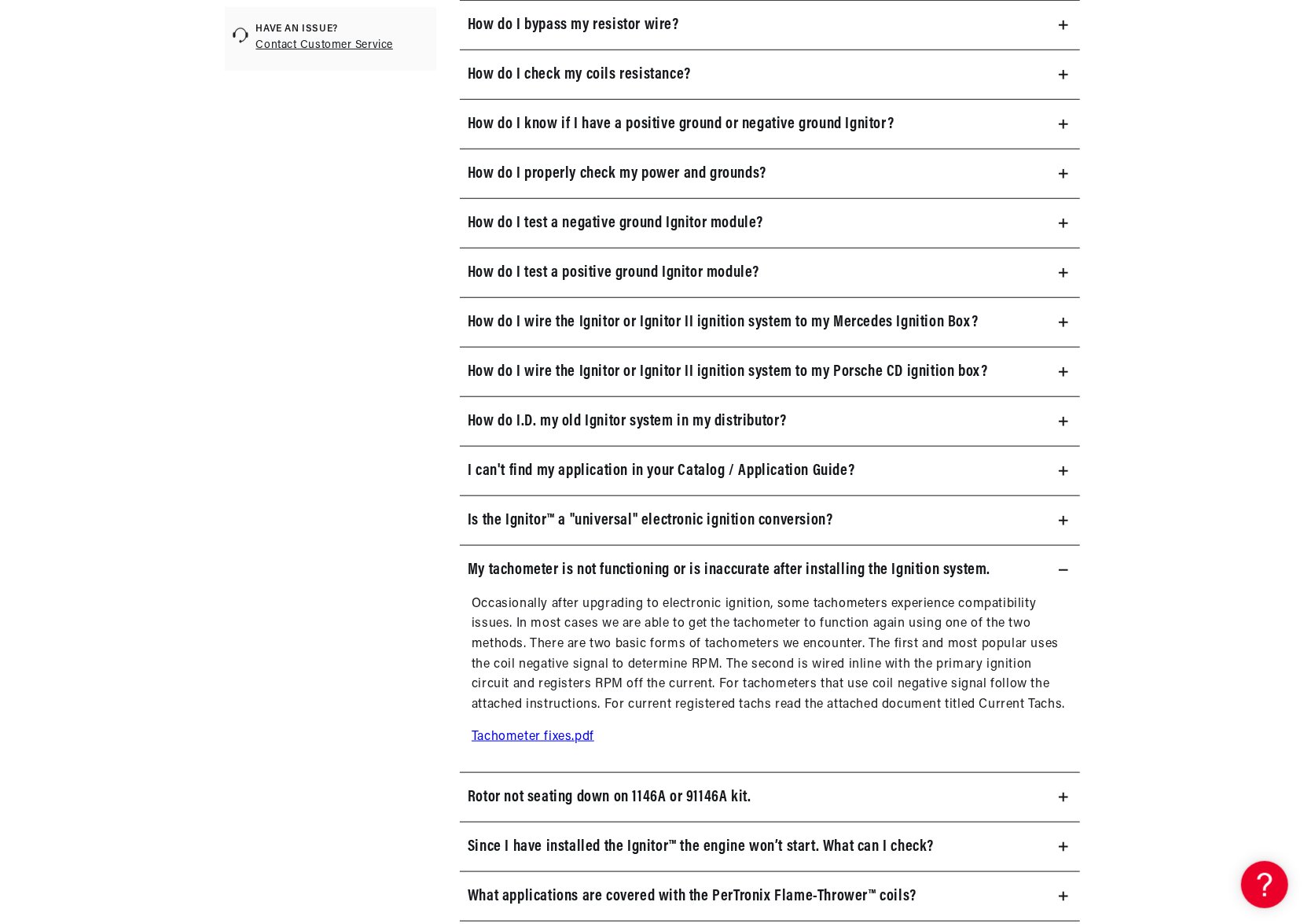
click at [1063, 565] on icon at bounding box center [1064, 569] width 9 height 9
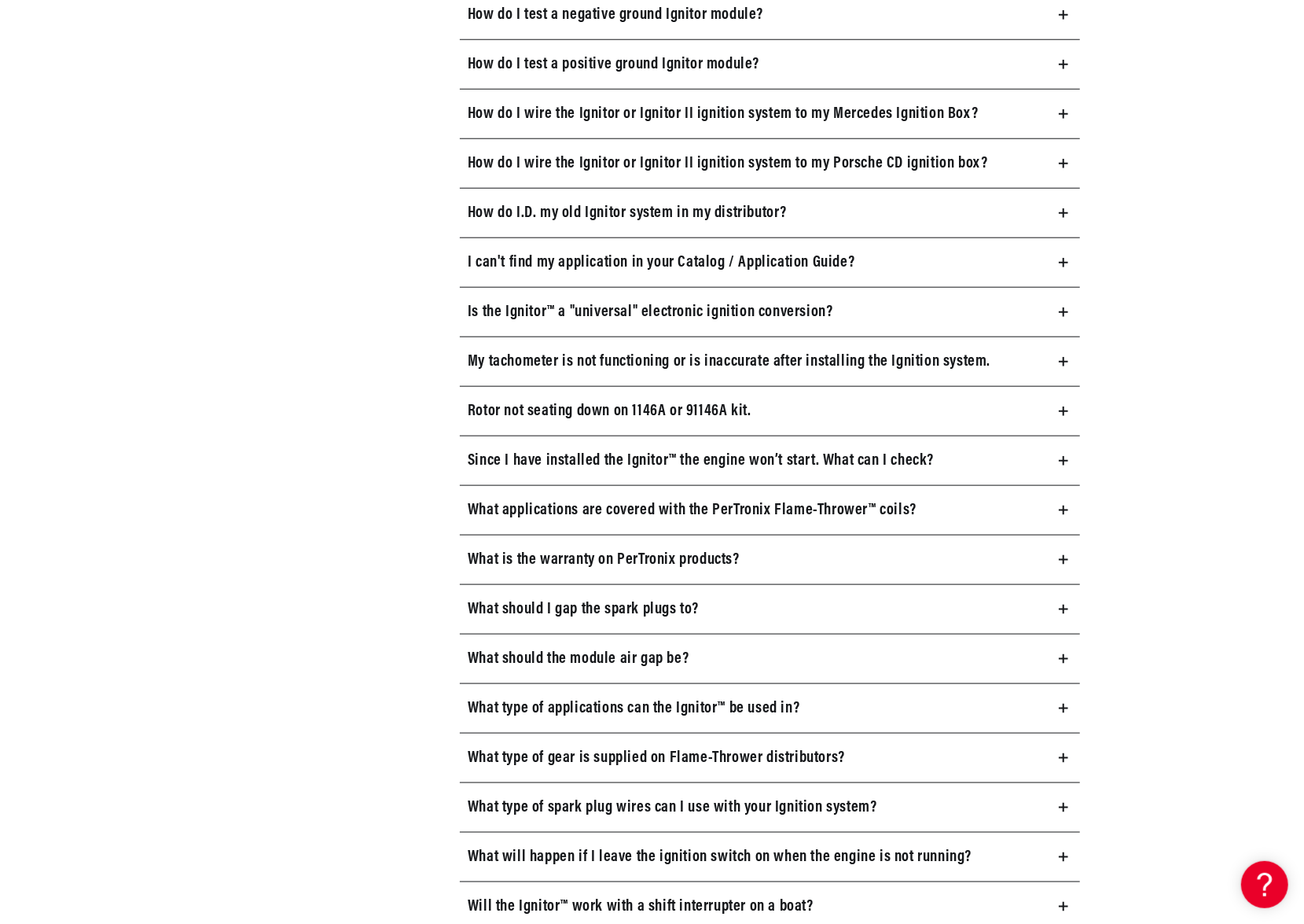
scroll to position [1022, 0]
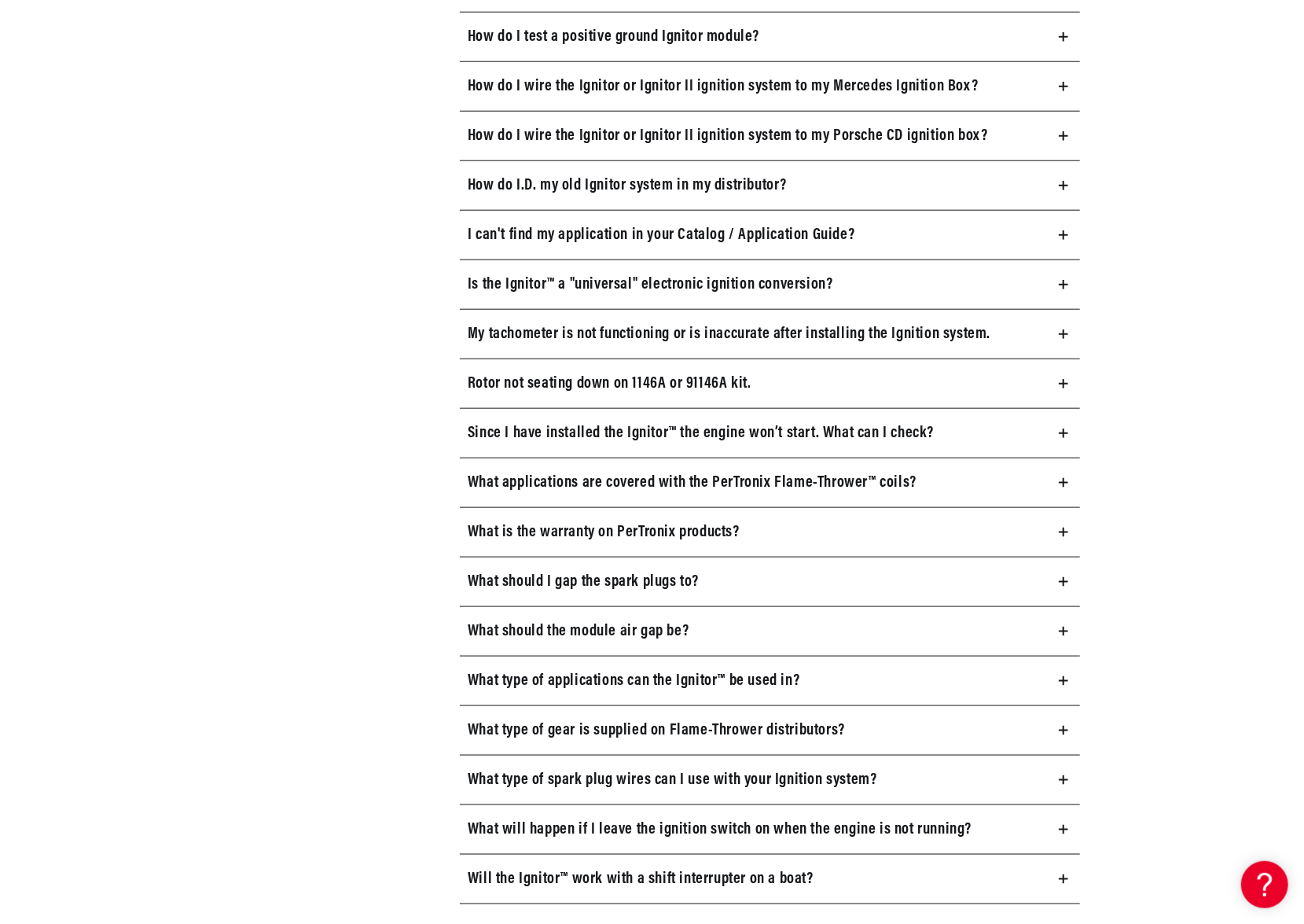
click at [1066, 429] on icon at bounding box center [1064, 433] width 9 height 9
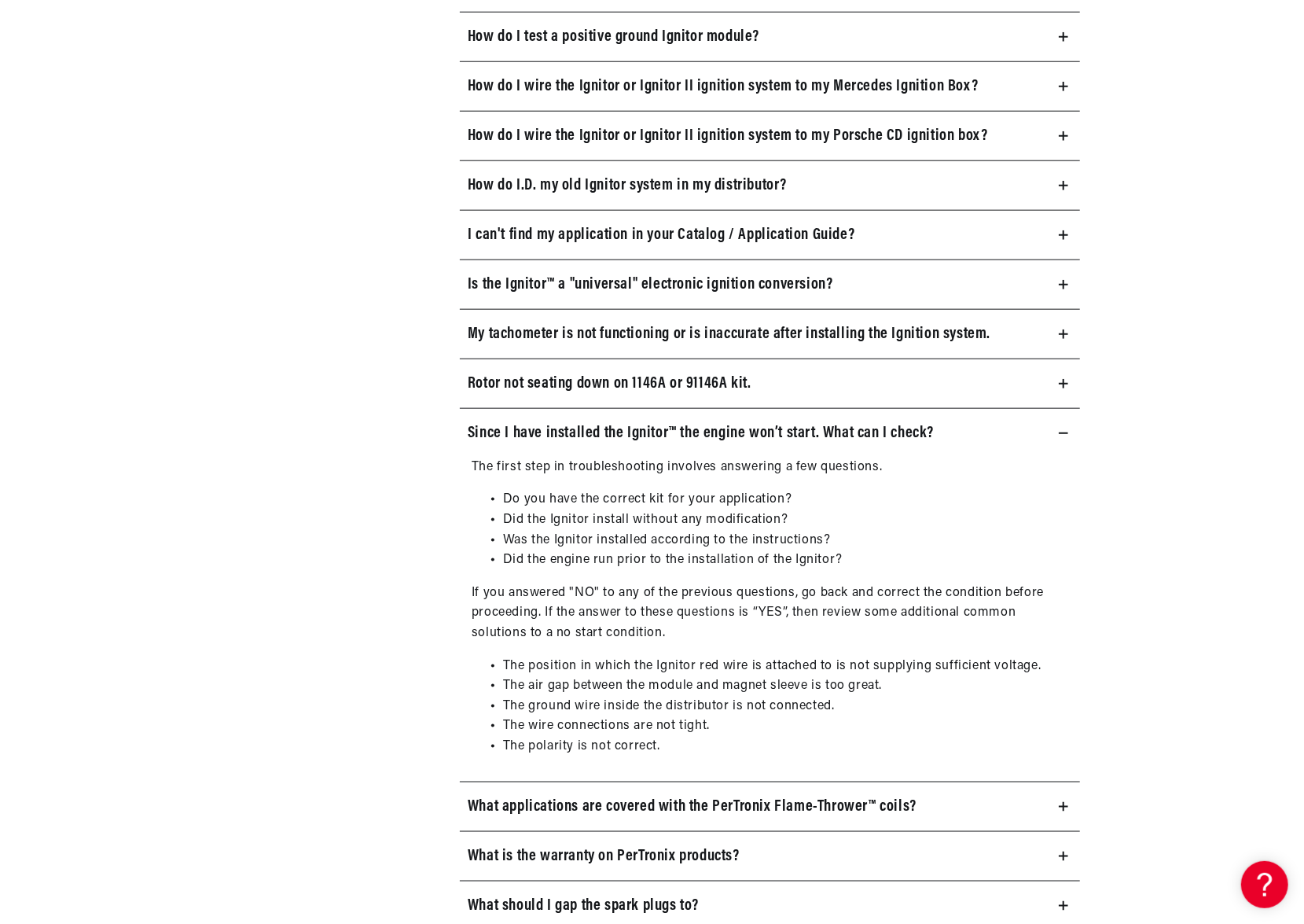
scroll to position [0, 477]
click at [1068, 429] on summary "Since I have installed the Ignitor™ the engine won’t start. What can I check?" at bounding box center [770, 433] width 620 height 49
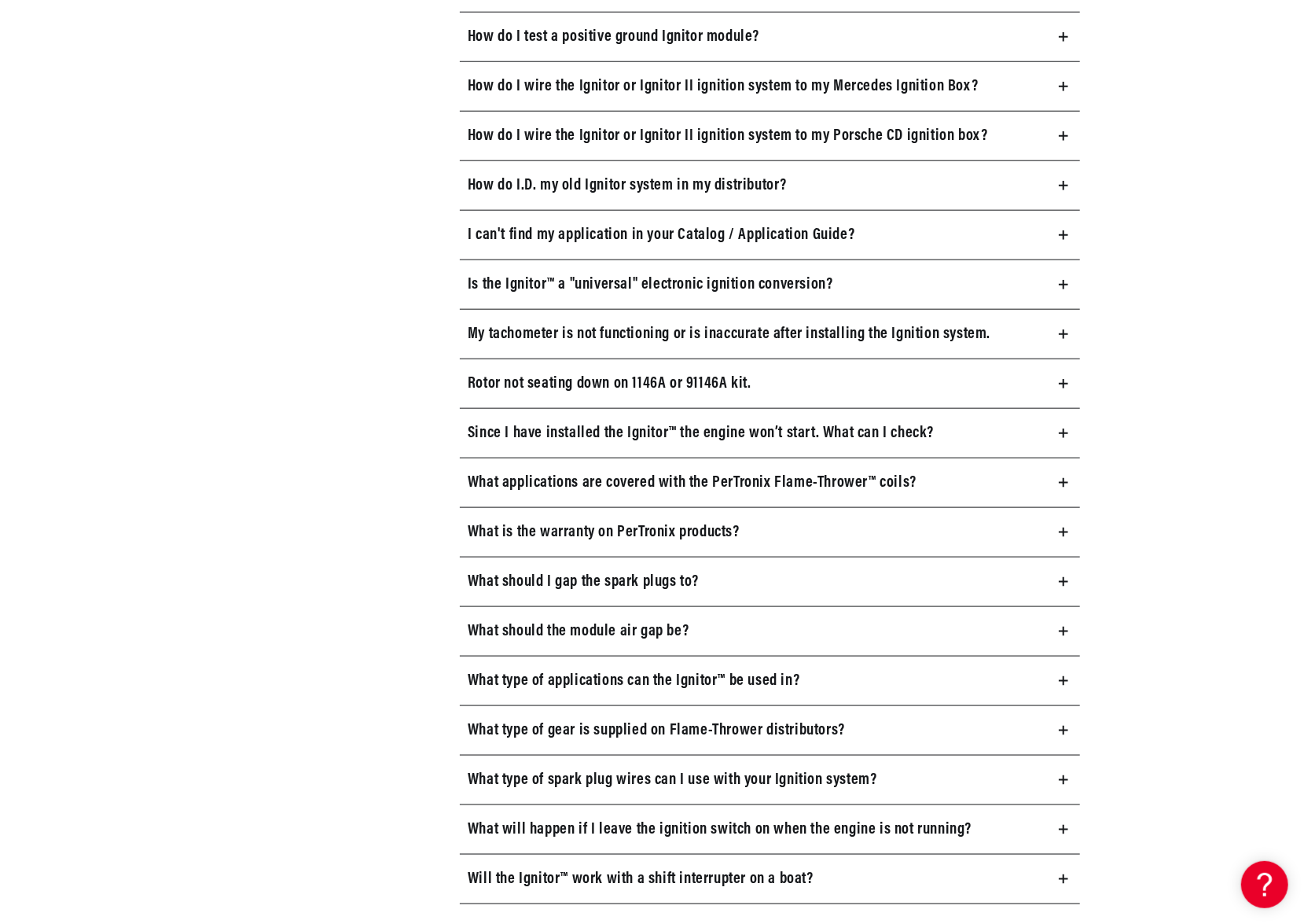
scroll to position [0, 0]
click at [1060, 577] on icon at bounding box center [1064, 581] width 9 height 9
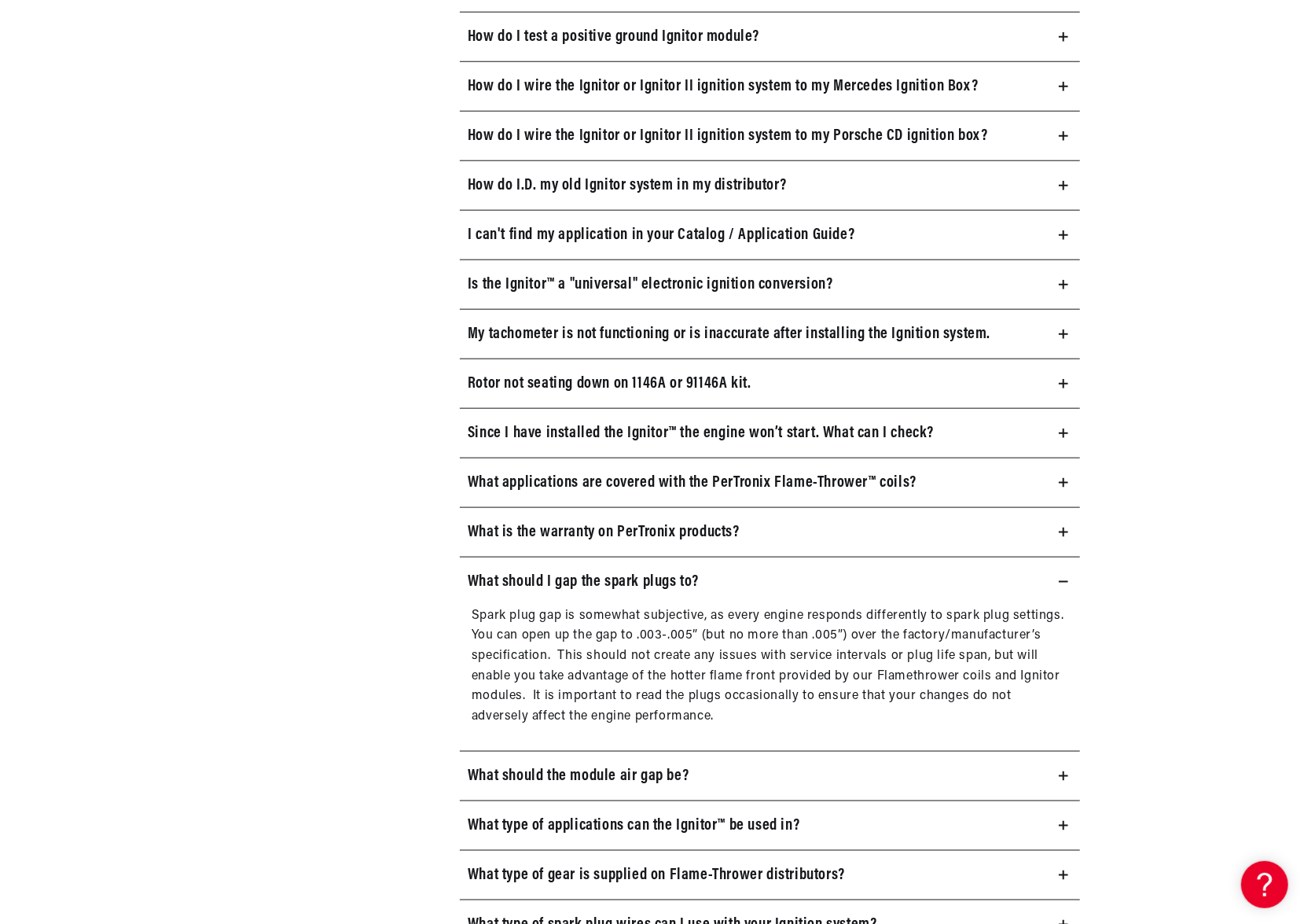
scroll to position [0, 477]
click at [1068, 574] on summary "What should I gap the spark plugs to?" at bounding box center [770, 582] width 620 height 49
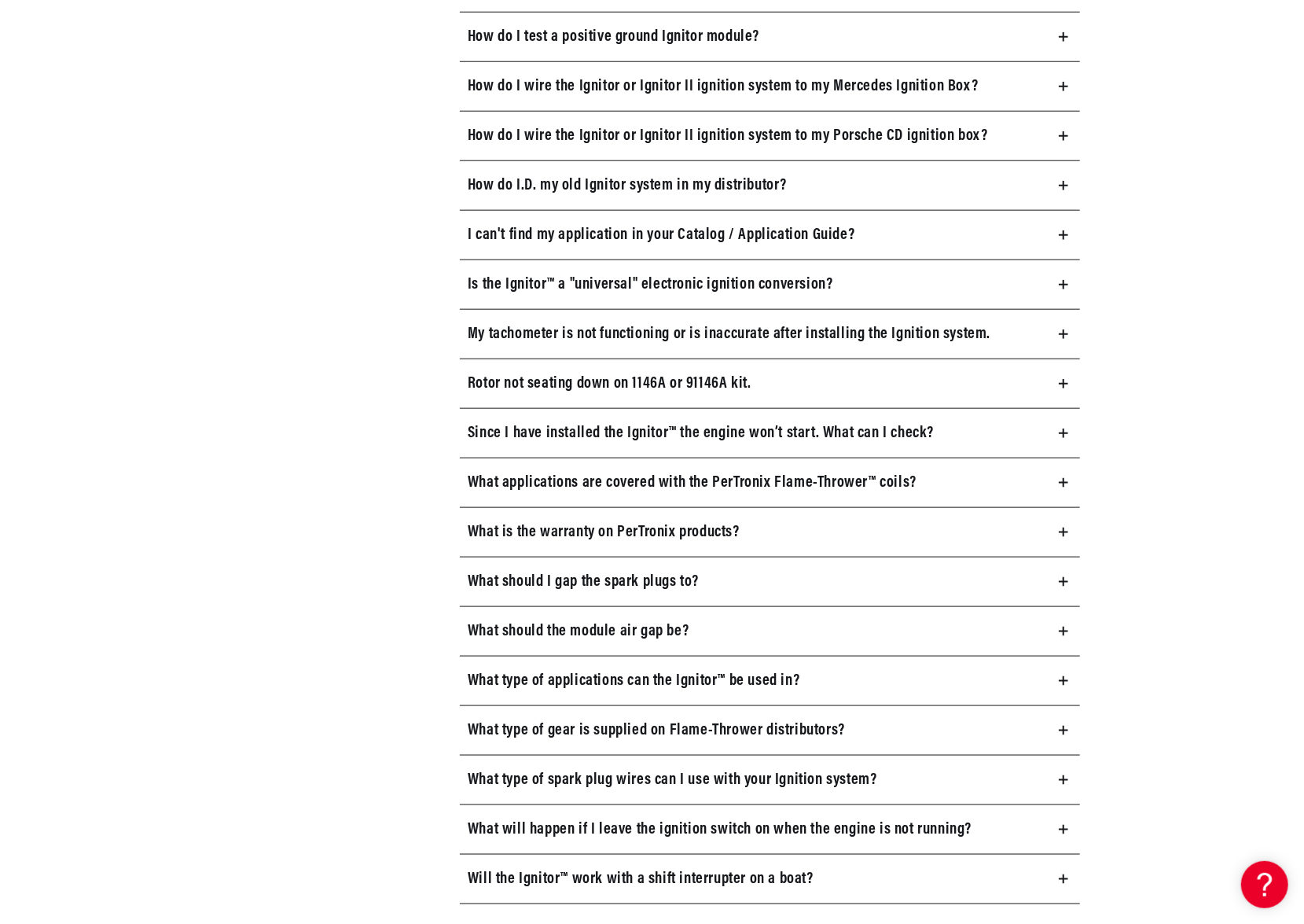
click at [1060, 626] on icon at bounding box center [1064, 631] width 9 height 9
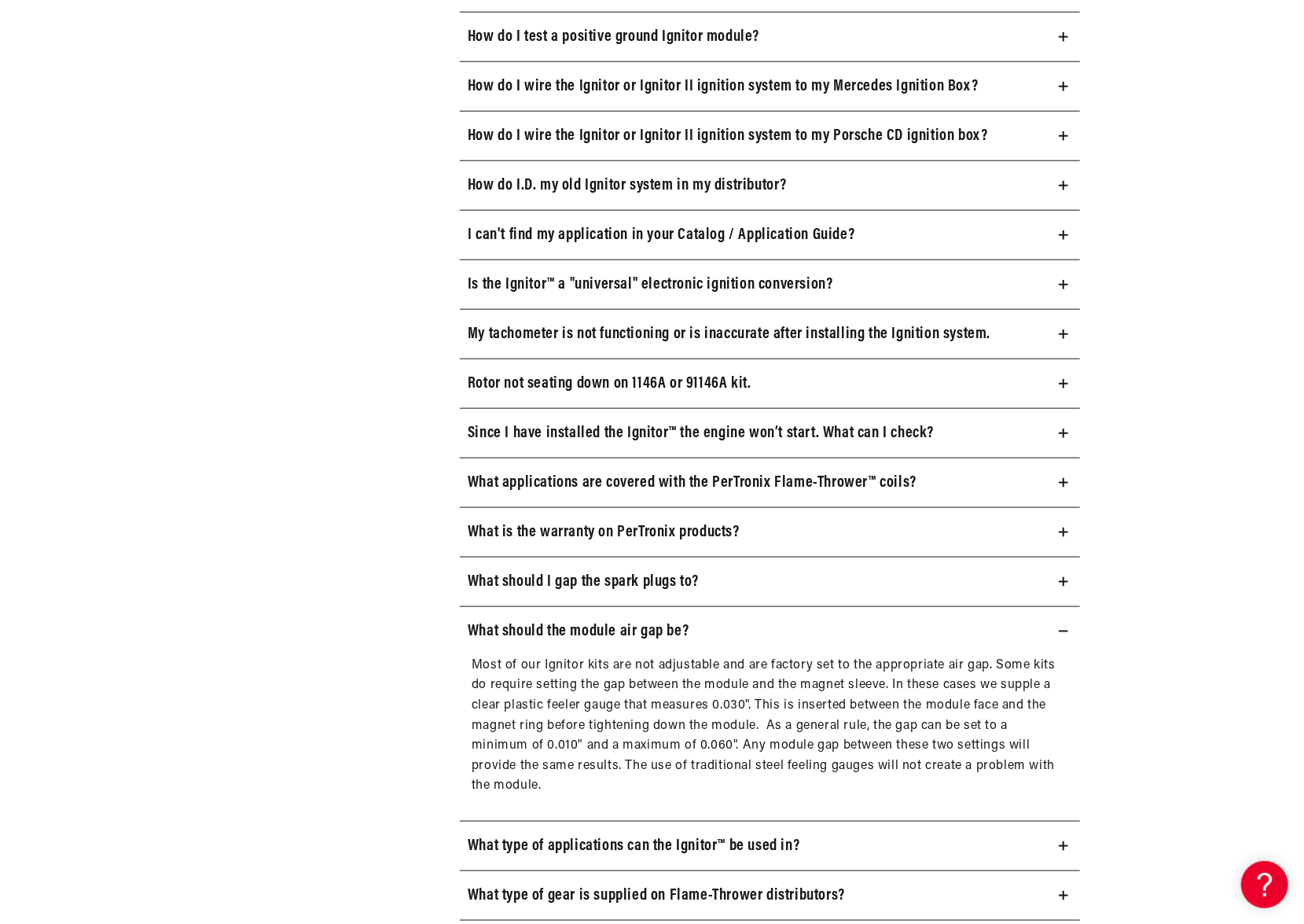
click at [1060, 626] on icon at bounding box center [1064, 631] width 9 height 9
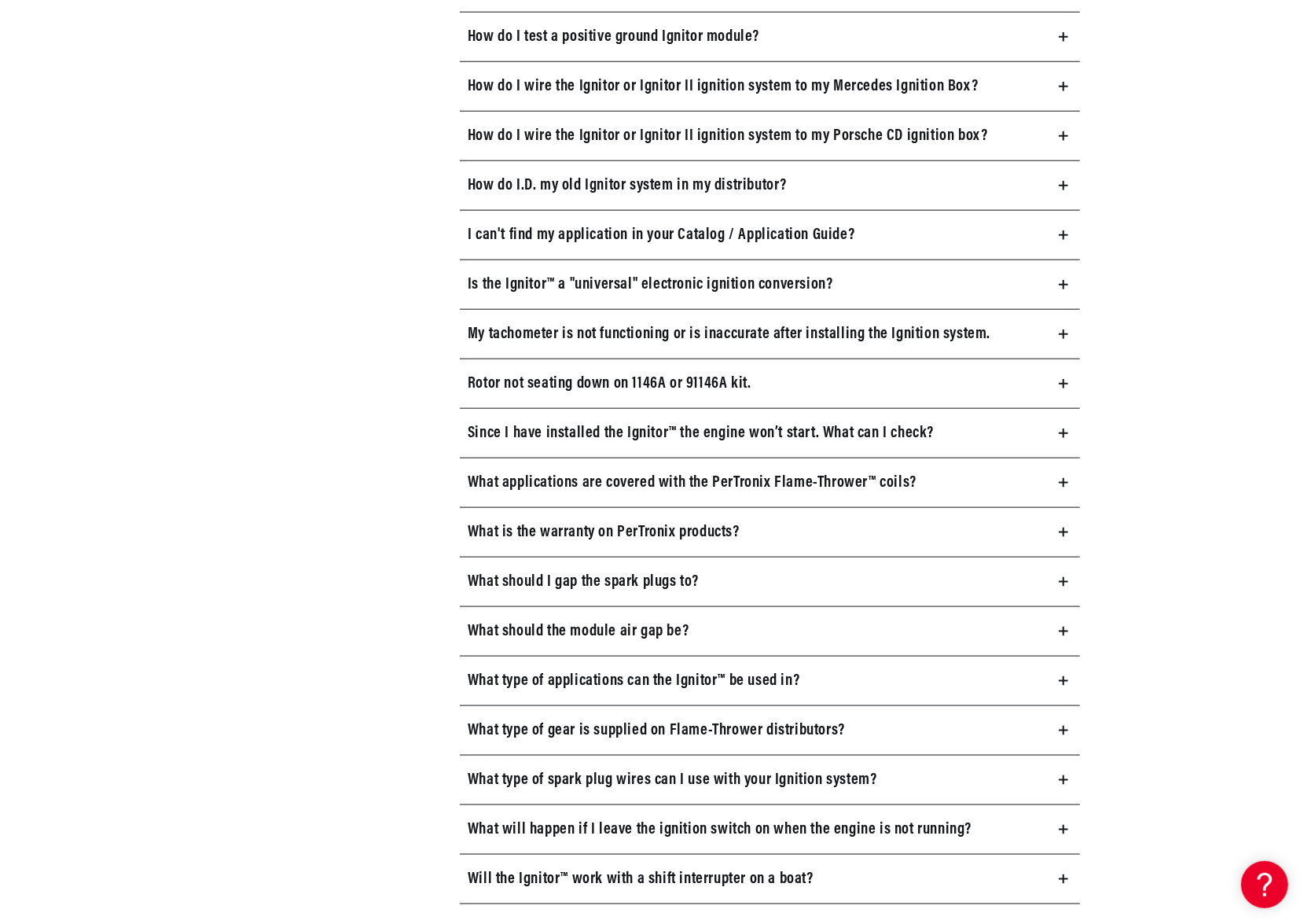
click at [1066, 825] on icon at bounding box center [1064, 829] width 9 height 9
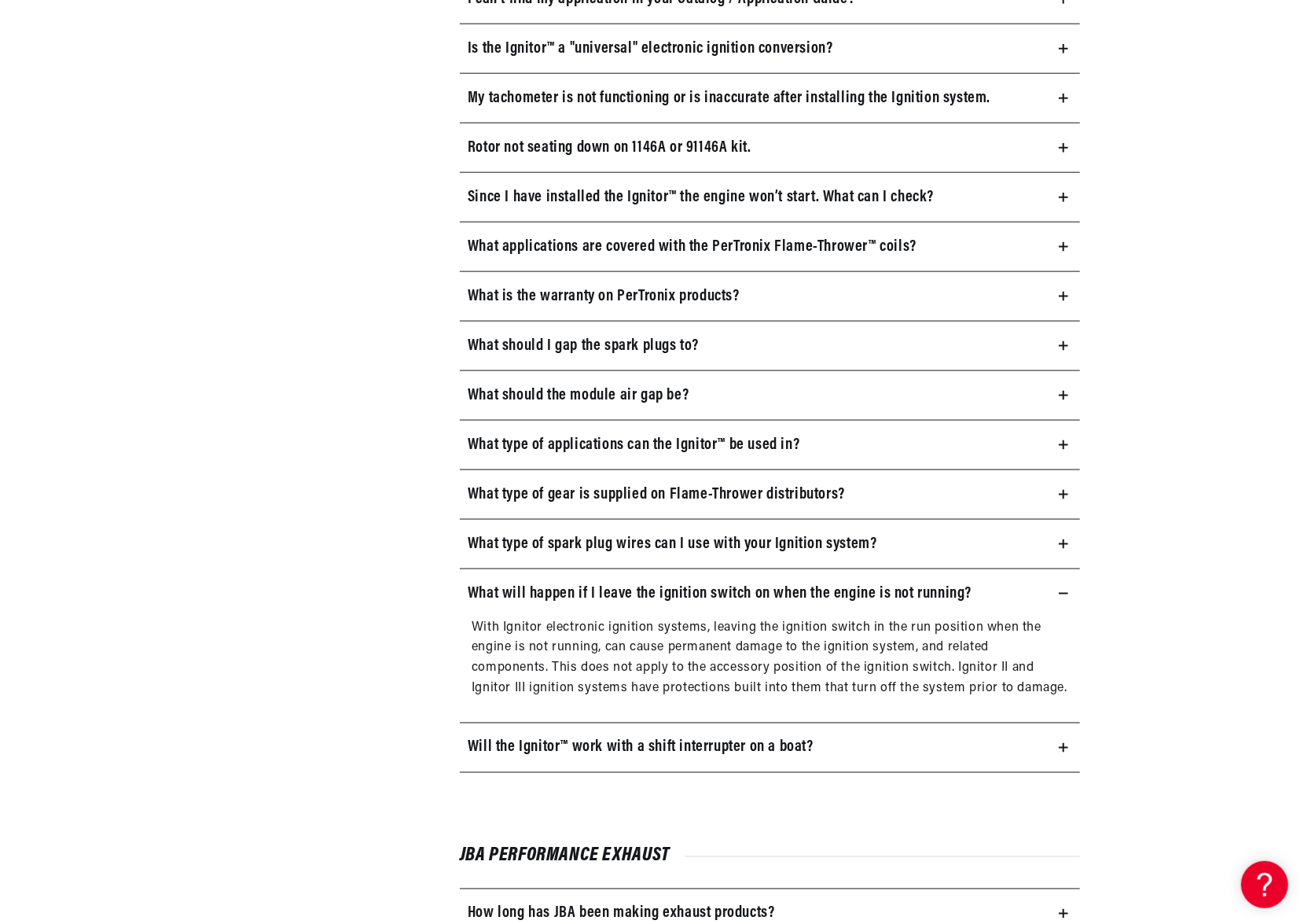
click at [1063, 589] on icon at bounding box center [1064, 593] width 9 height 9
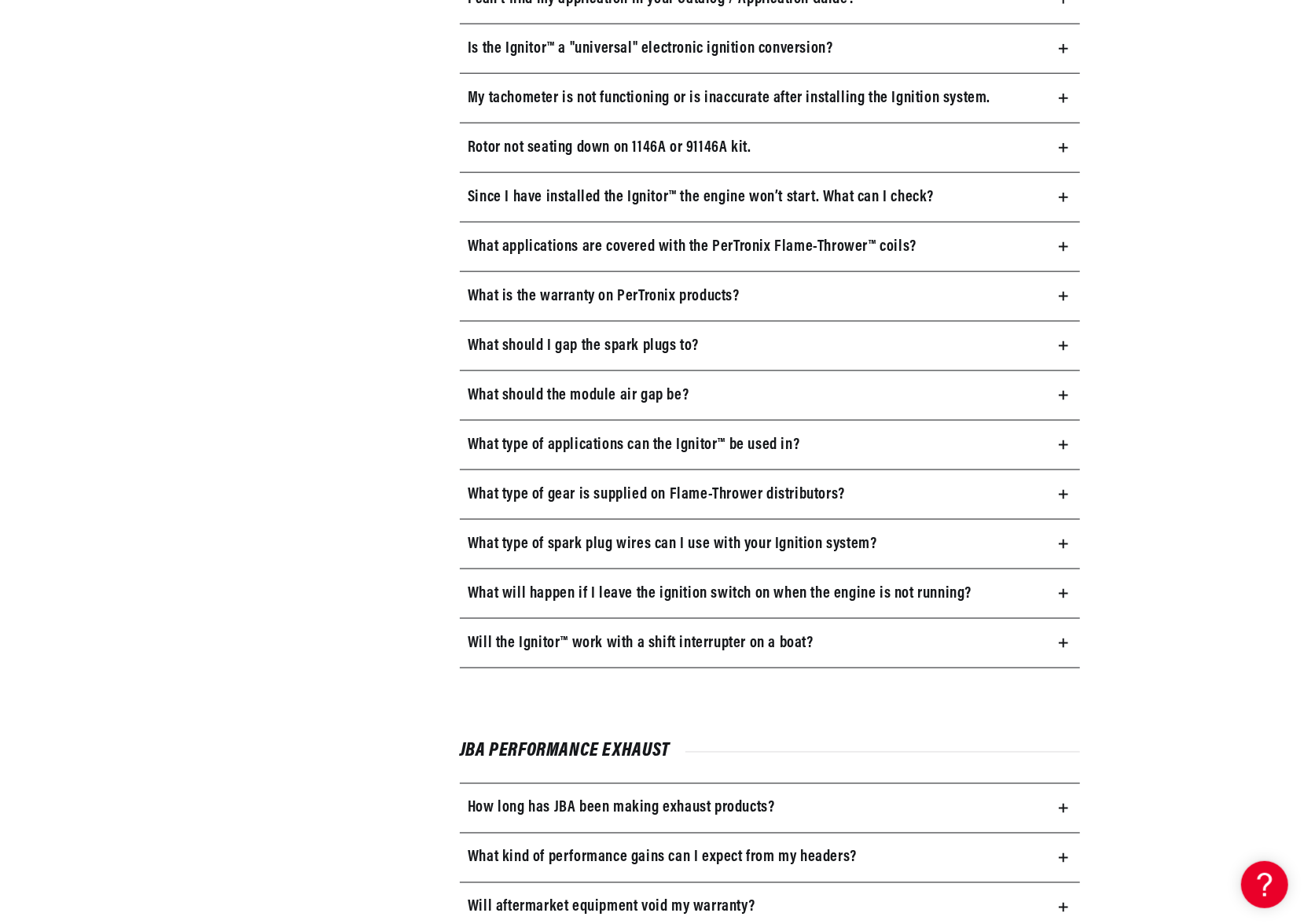
click at [1069, 633] on summary "Will the Ignitor™ work with a shift interrupter on a boat?" at bounding box center [770, 643] width 620 height 49
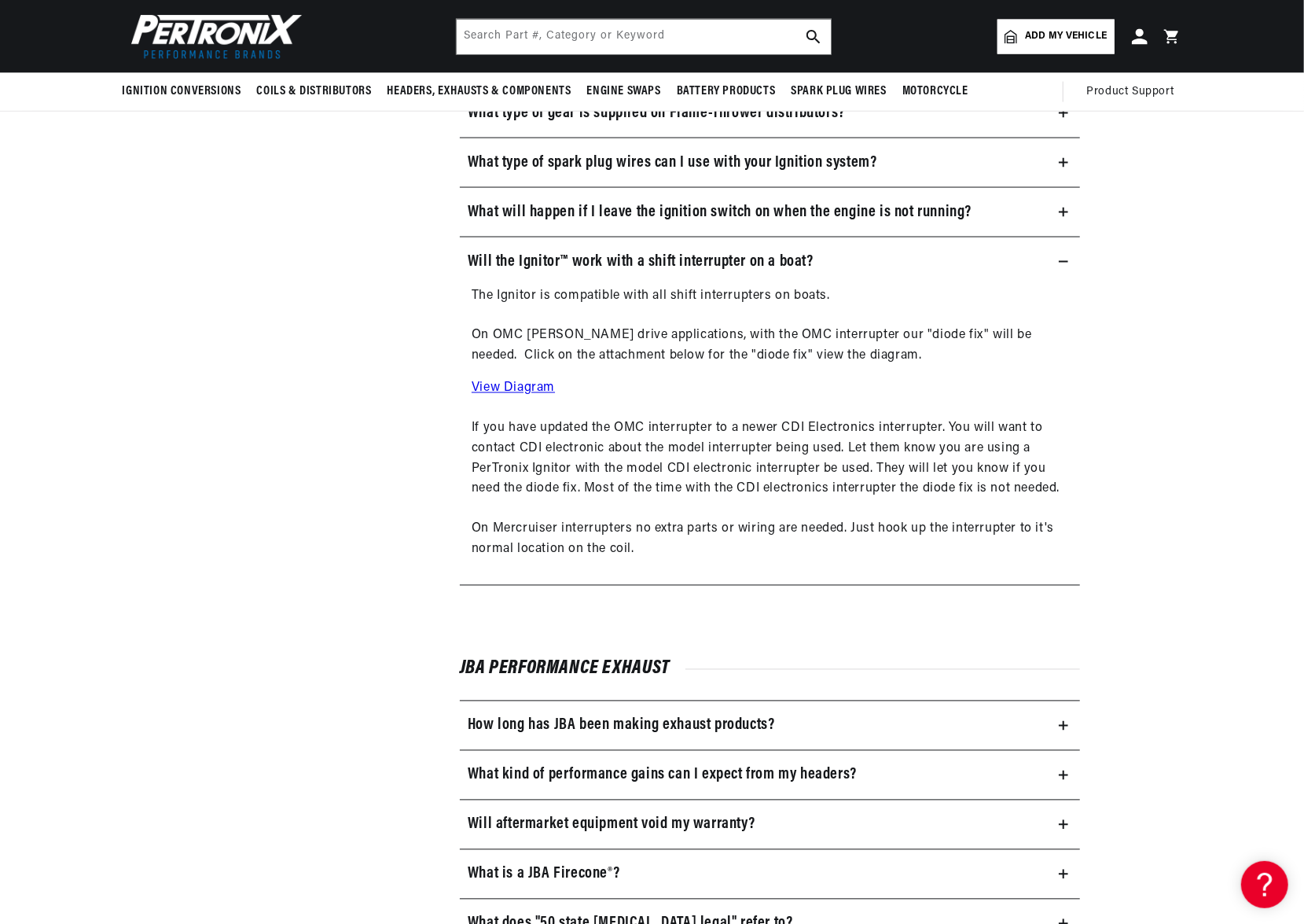
scroll to position [1180, 0]
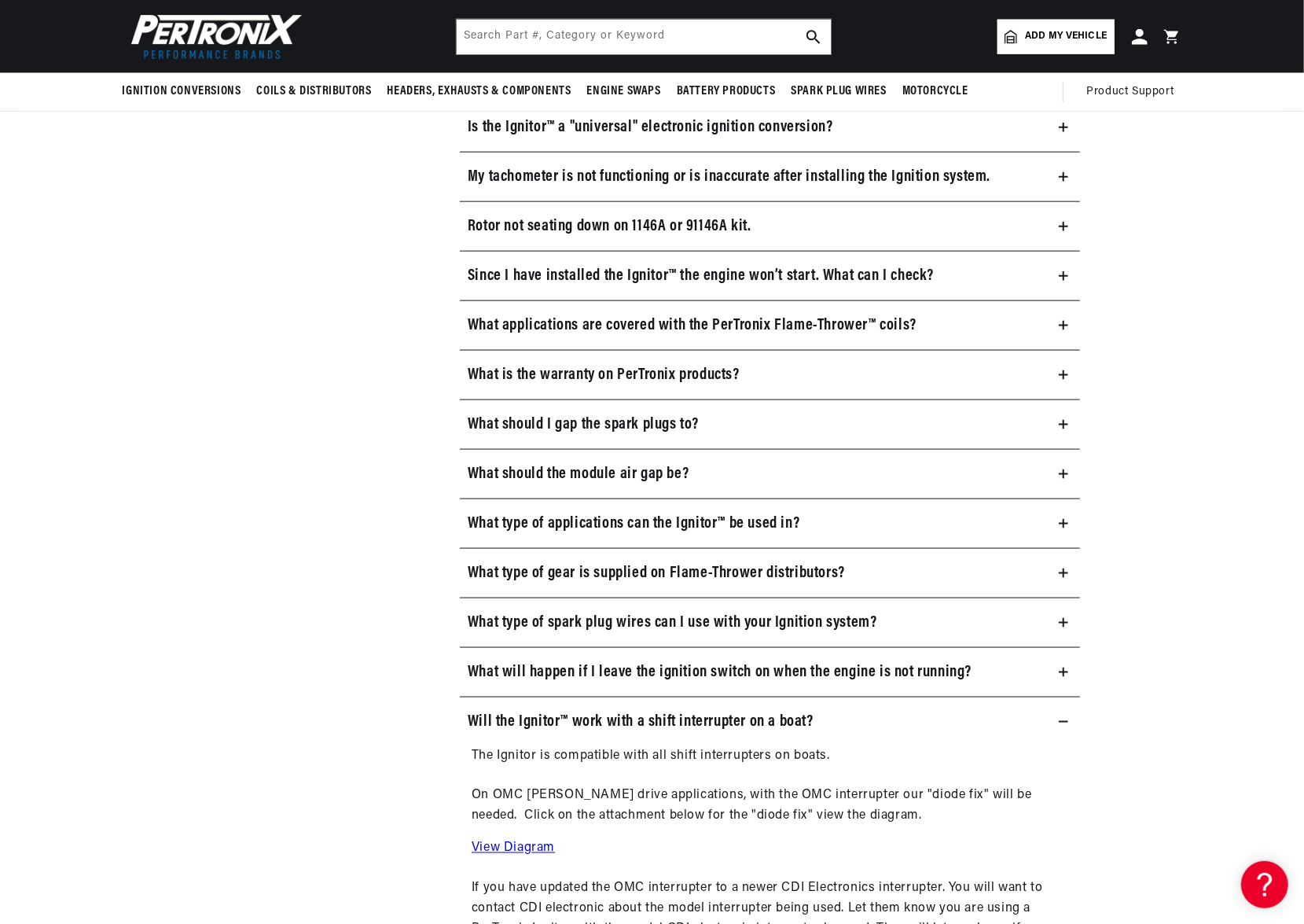
click at [1063, 721] on icon at bounding box center [1064, 721] width 9 height 0
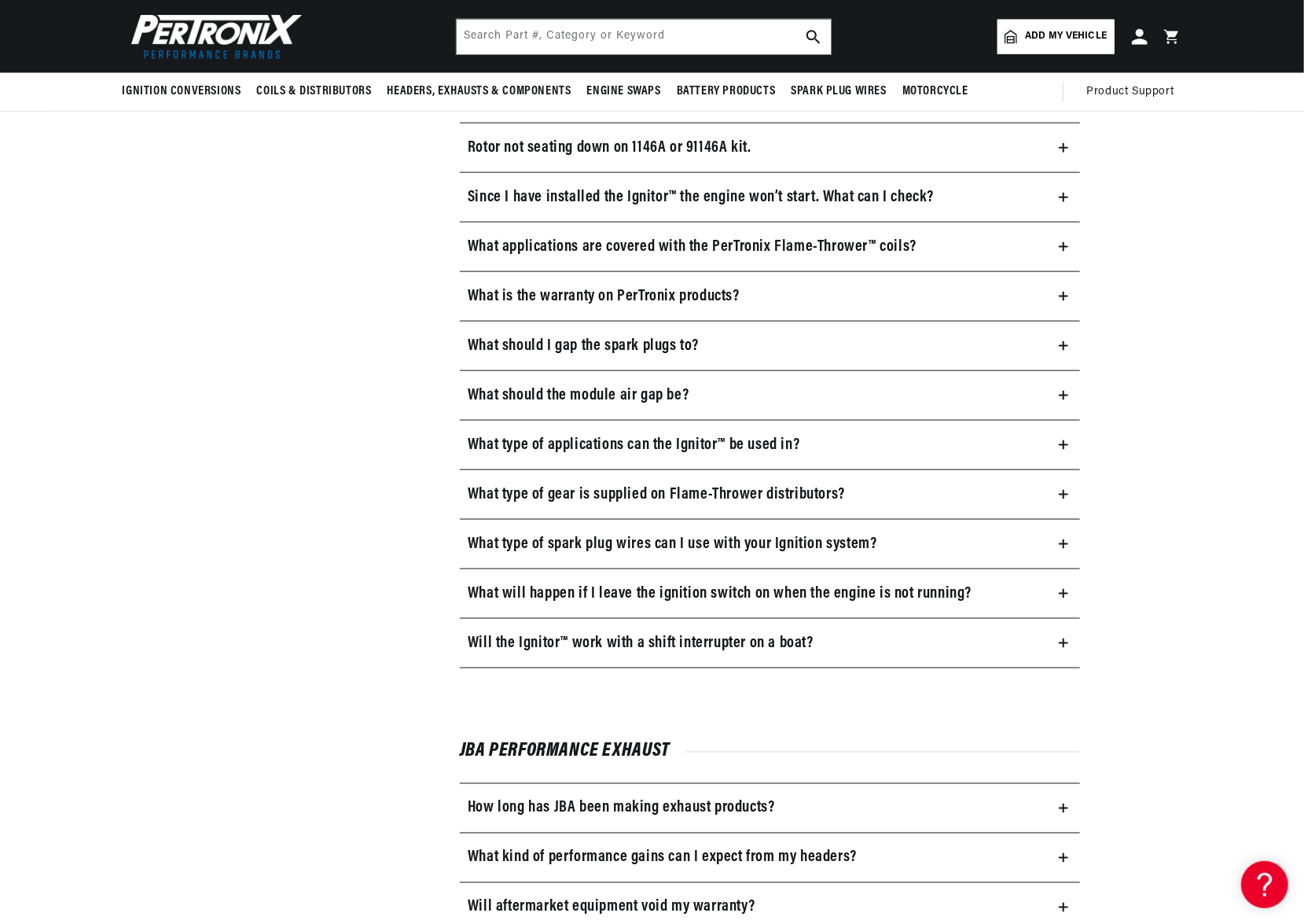
scroll to position [0, 477]
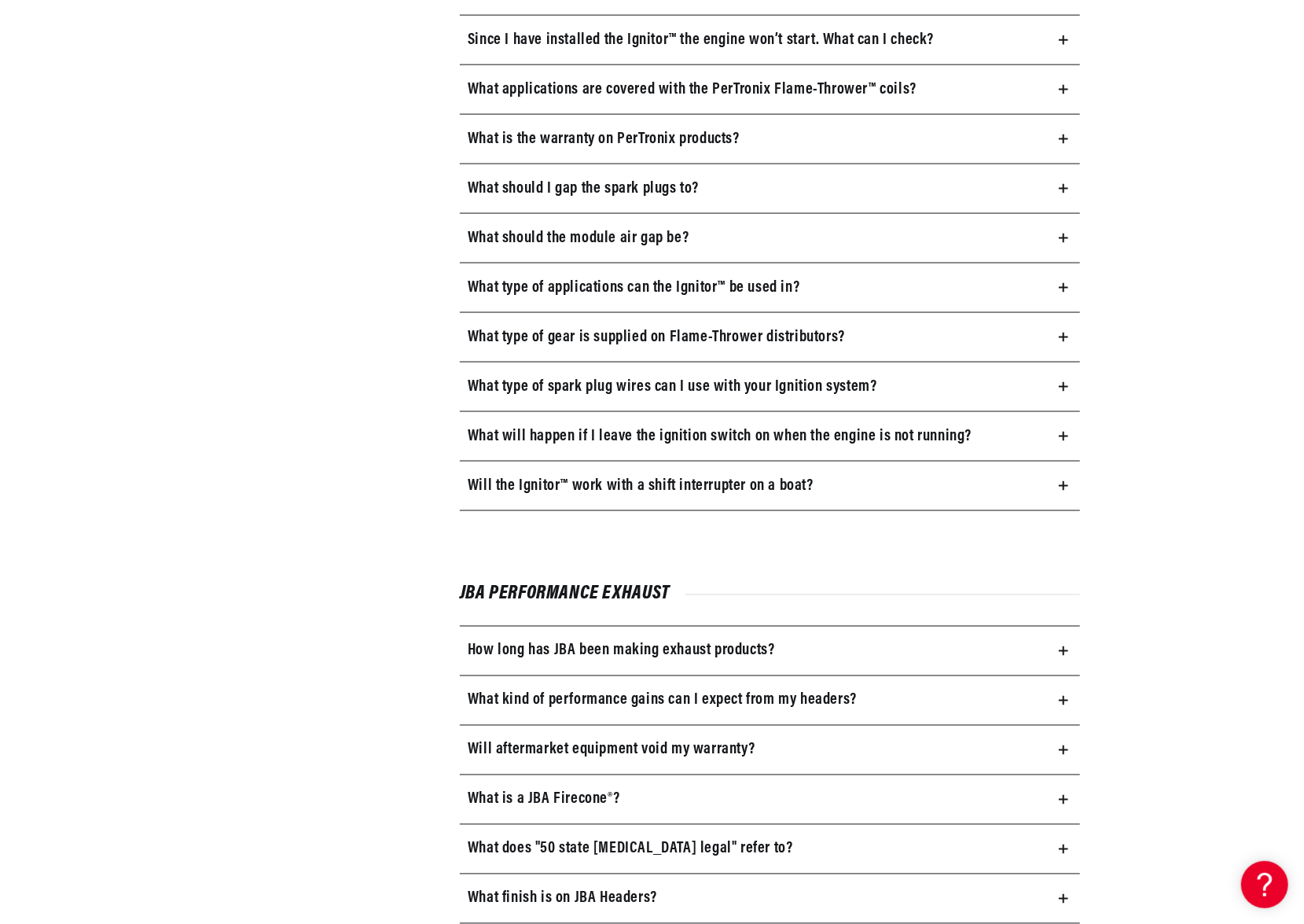
click at [1063, 684] on summary "What kind of performance gains can I expect from my headers?" at bounding box center [770, 700] width 620 height 49
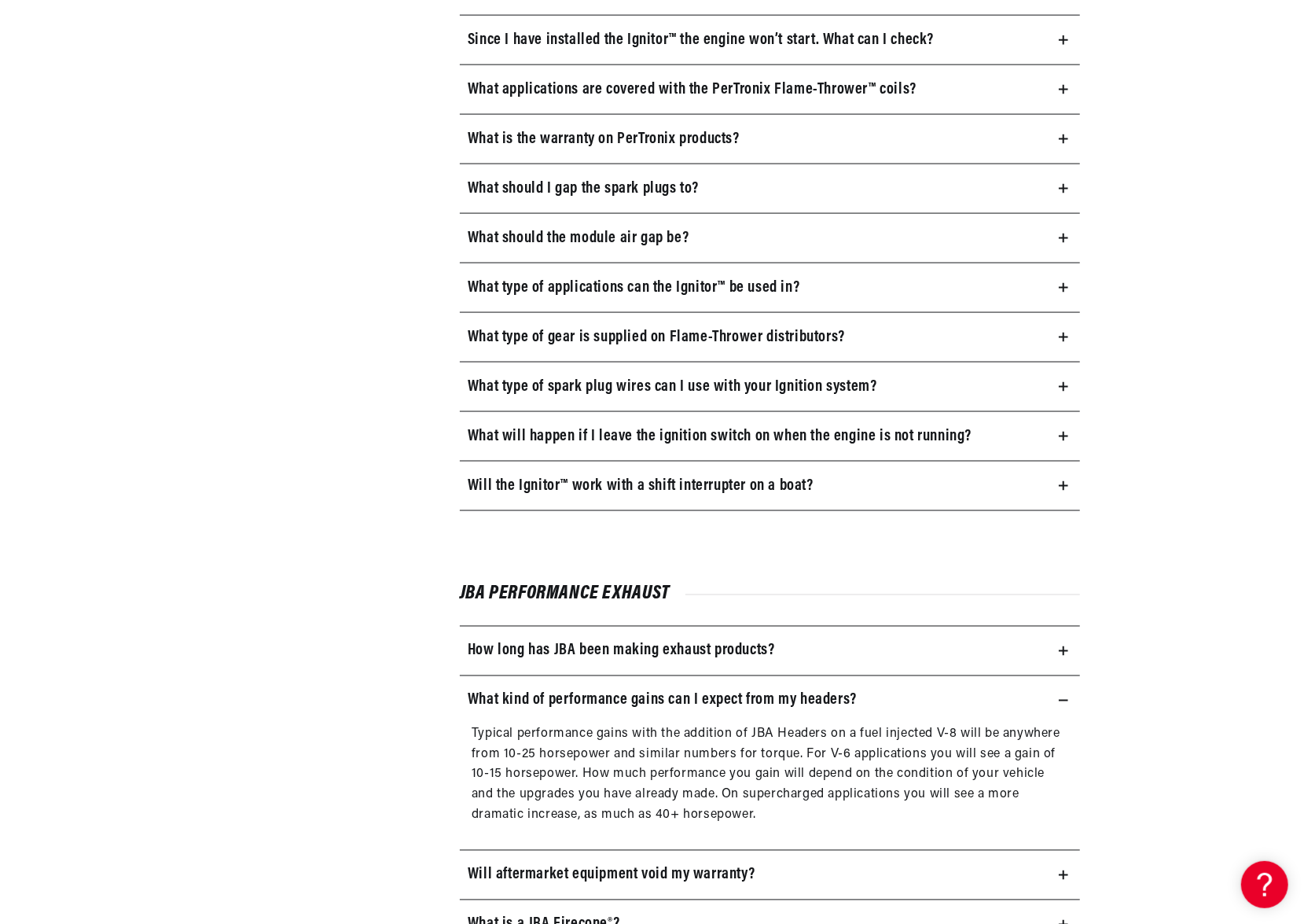
scroll to position [0, 0]
click at [1063, 700] on icon at bounding box center [1064, 700] width 9 height 0
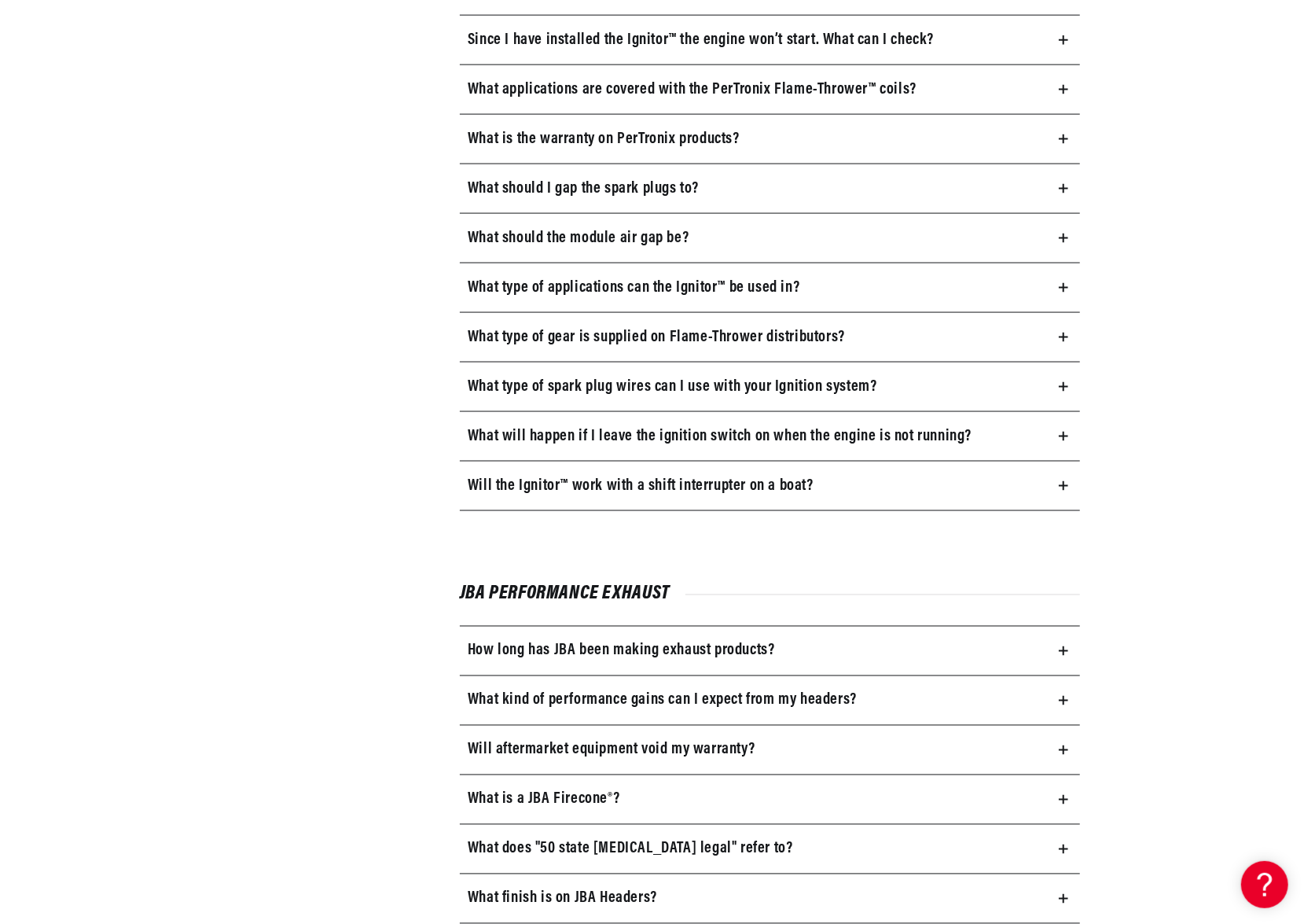
click at [1064, 746] on icon at bounding box center [1064, 750] width 9 height 9
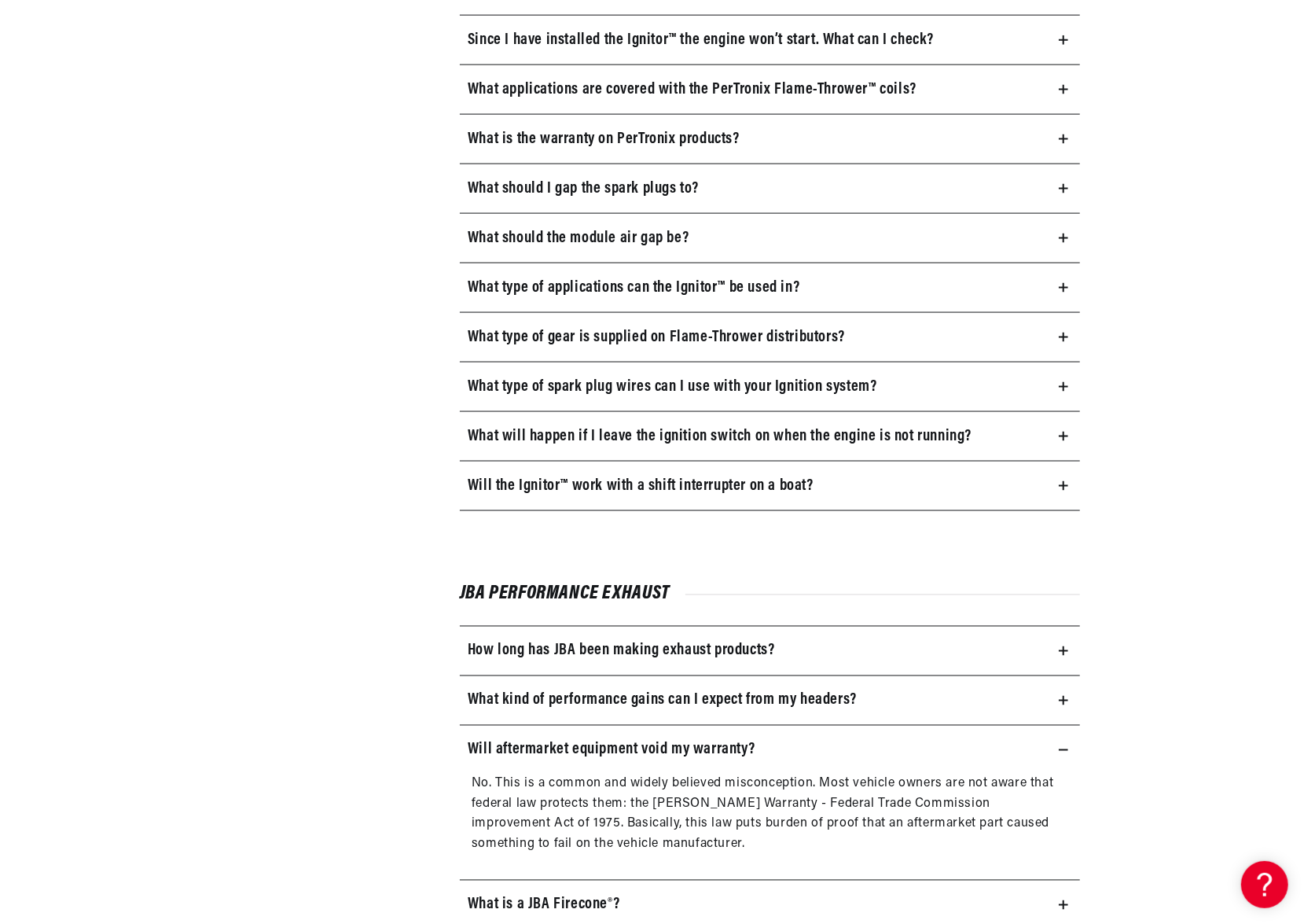
scroll to position [0, 477]
click at [1064, 746] on icon at bounding box center [1064, 750] width 9 height 9
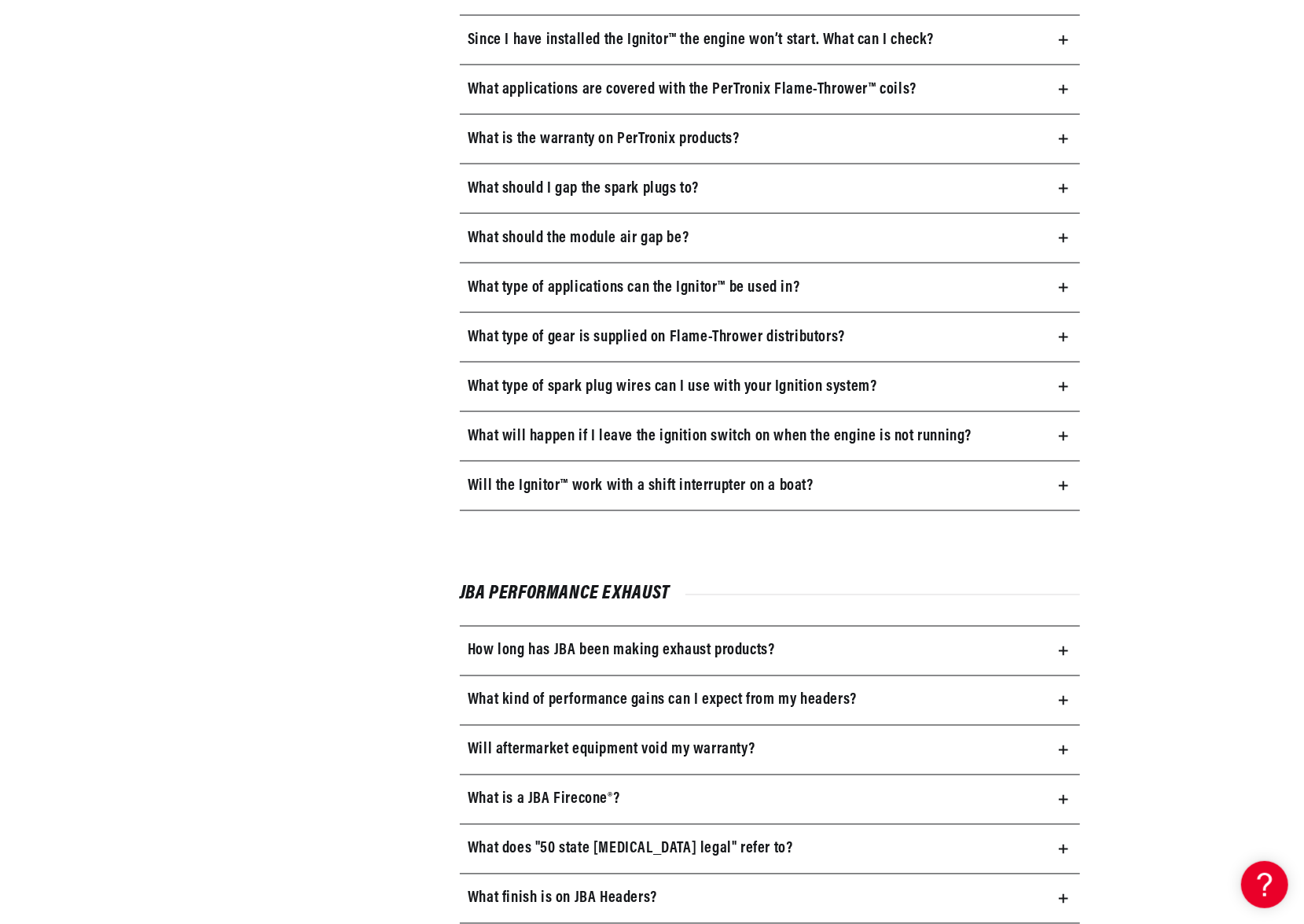
scroll to position [0, 0]
click at [1064, 784] on summary "What is a JBA Firecone®?" at bounding box center [770, 800] width 620 height 49
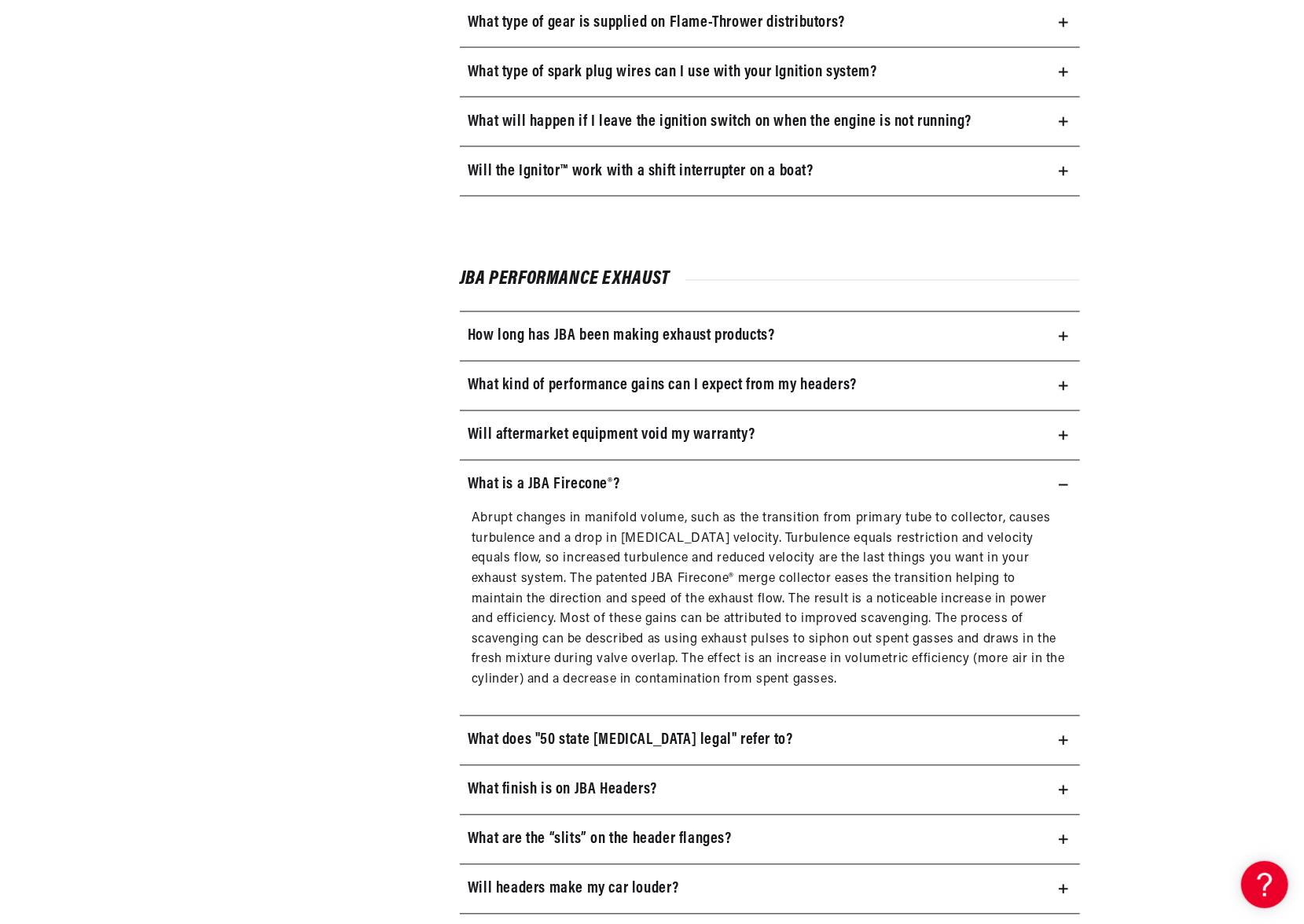
scroll to position [0, 477]
click at [1065, 480] on icon at bounding box center [1064, 484] width 9 height 9
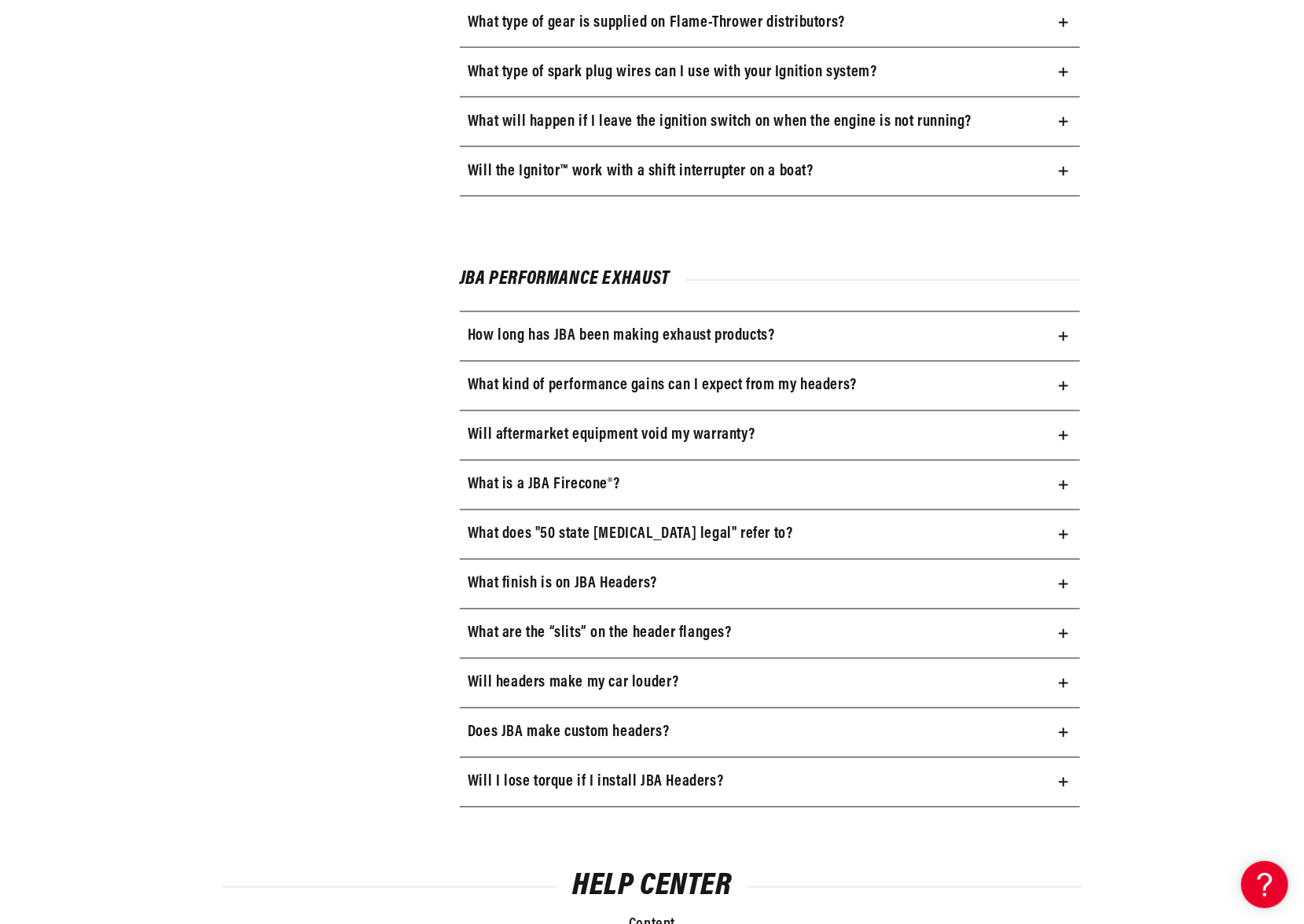
click at [1059, 530] on icon at bounding box center [1064, 534] width 9 height 9
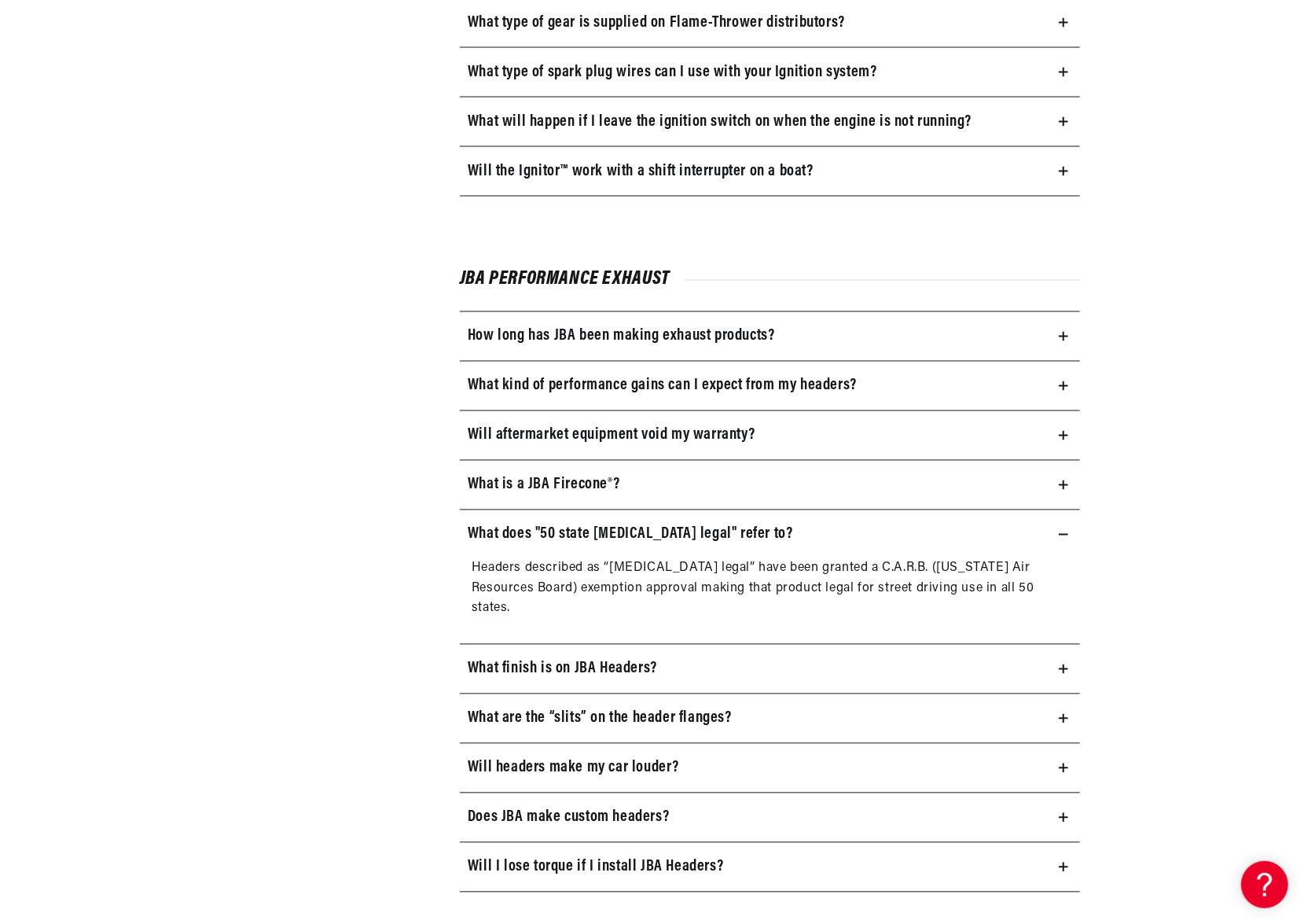
scroll to position [0, 0]
click at [1064, 535] on icon at bounding box center [1064, 535] width 9 height 0
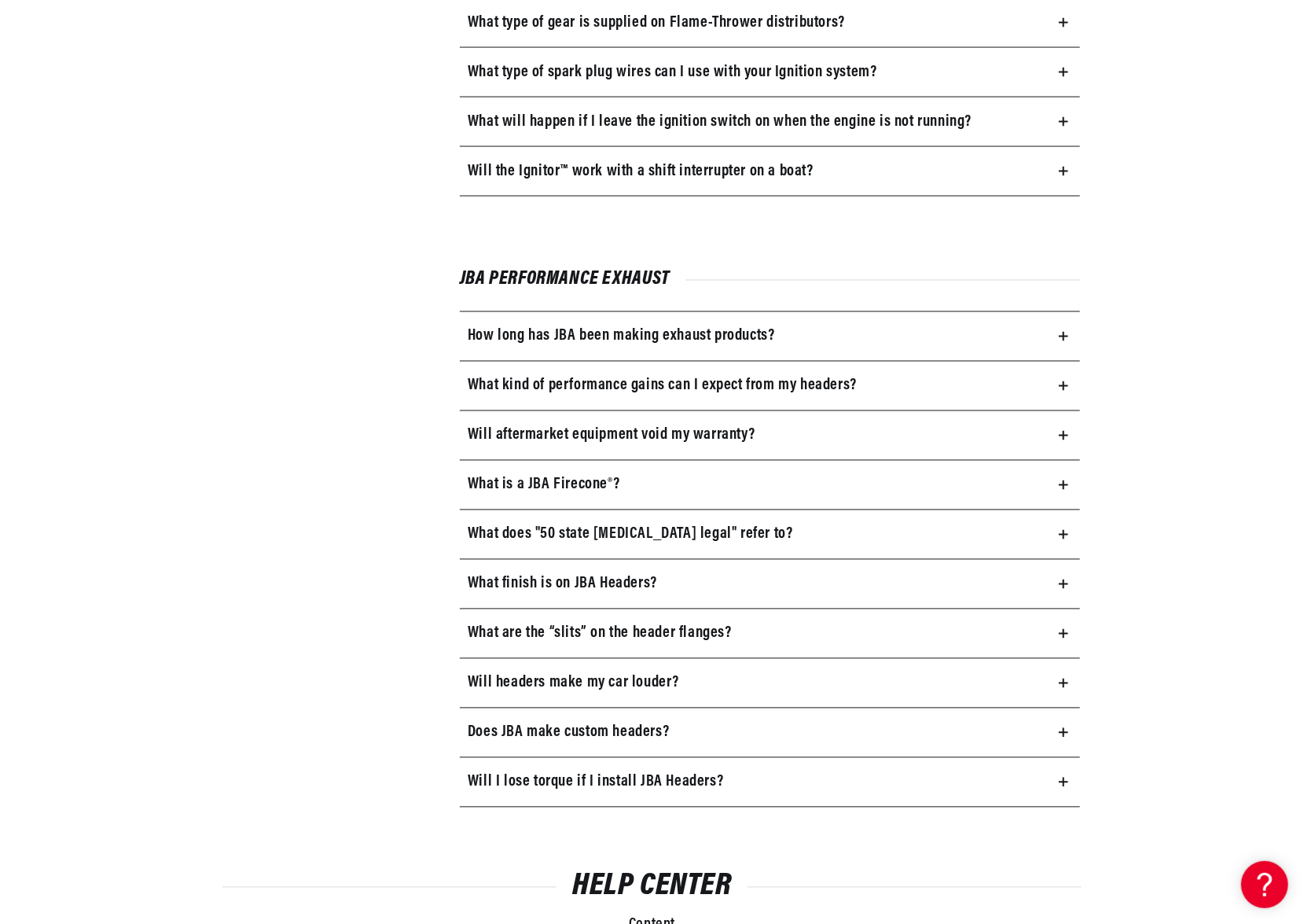
click at [1063, 634] on icon at bounding box center [1064, 634] width 9 height 0
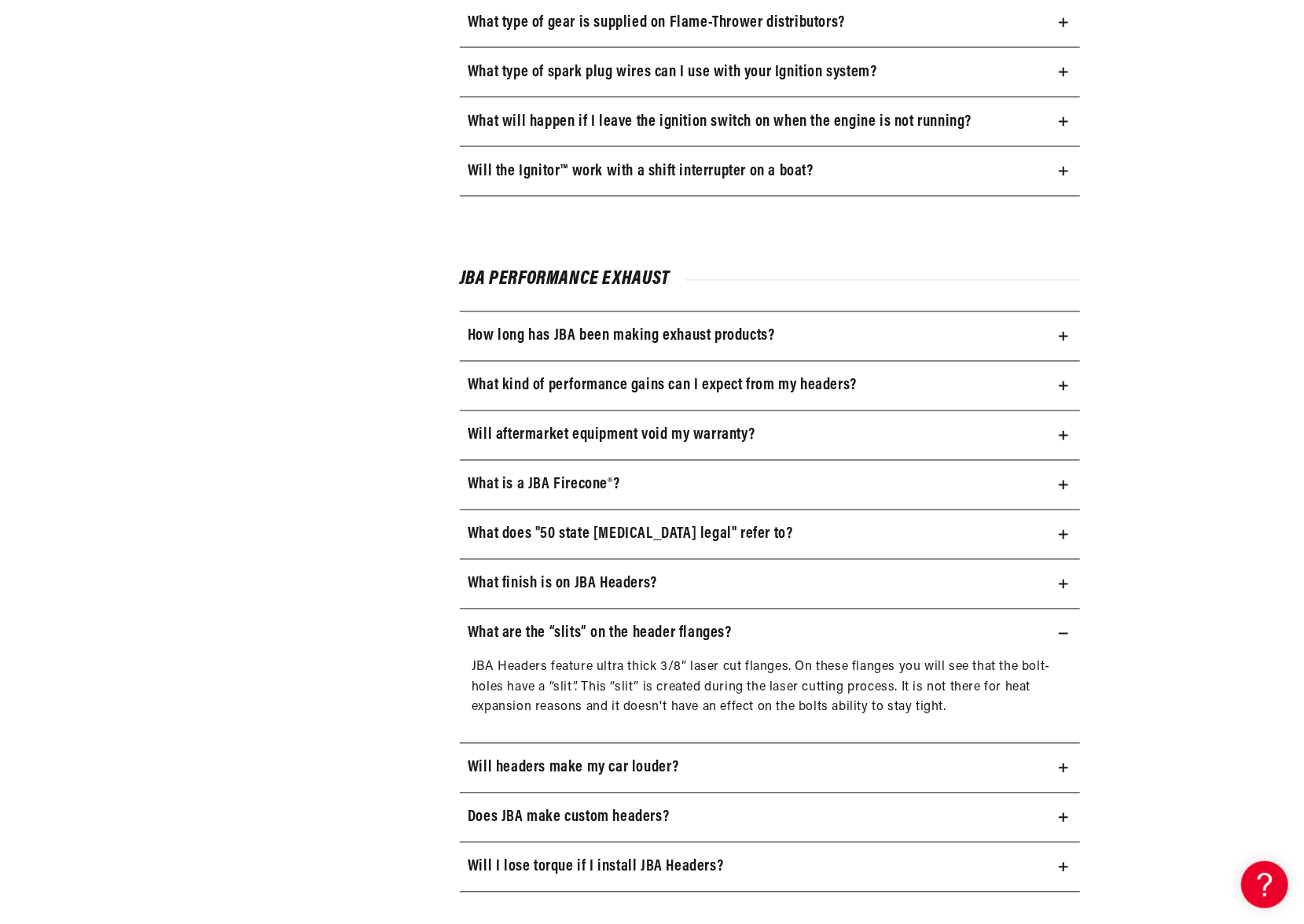
click at [1063, 629] on icon at bounding box center [1064, 633] width 9 height 9
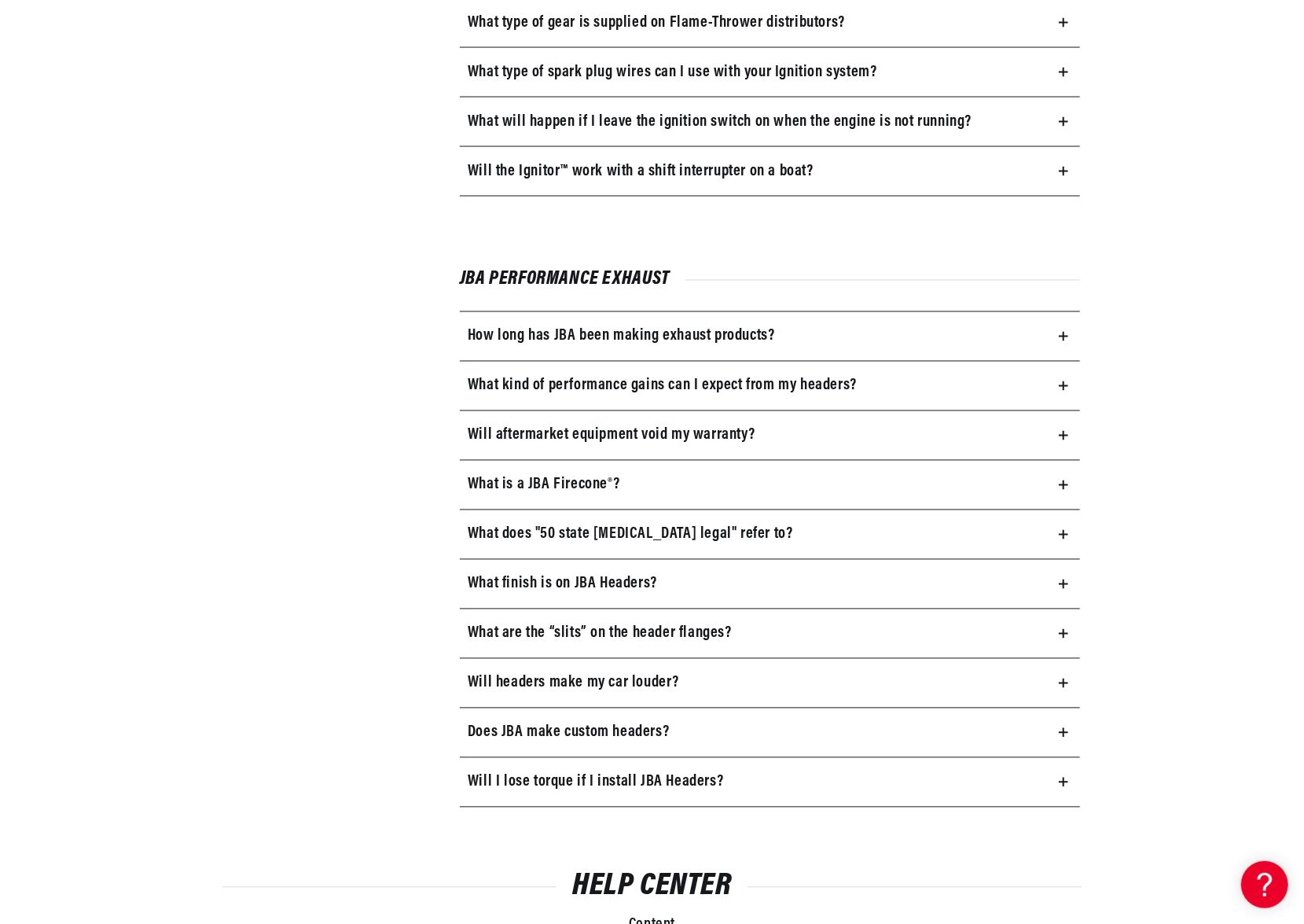
click at [1061, 678] on icon at bounding box center [1064, 683] width 9 height 9
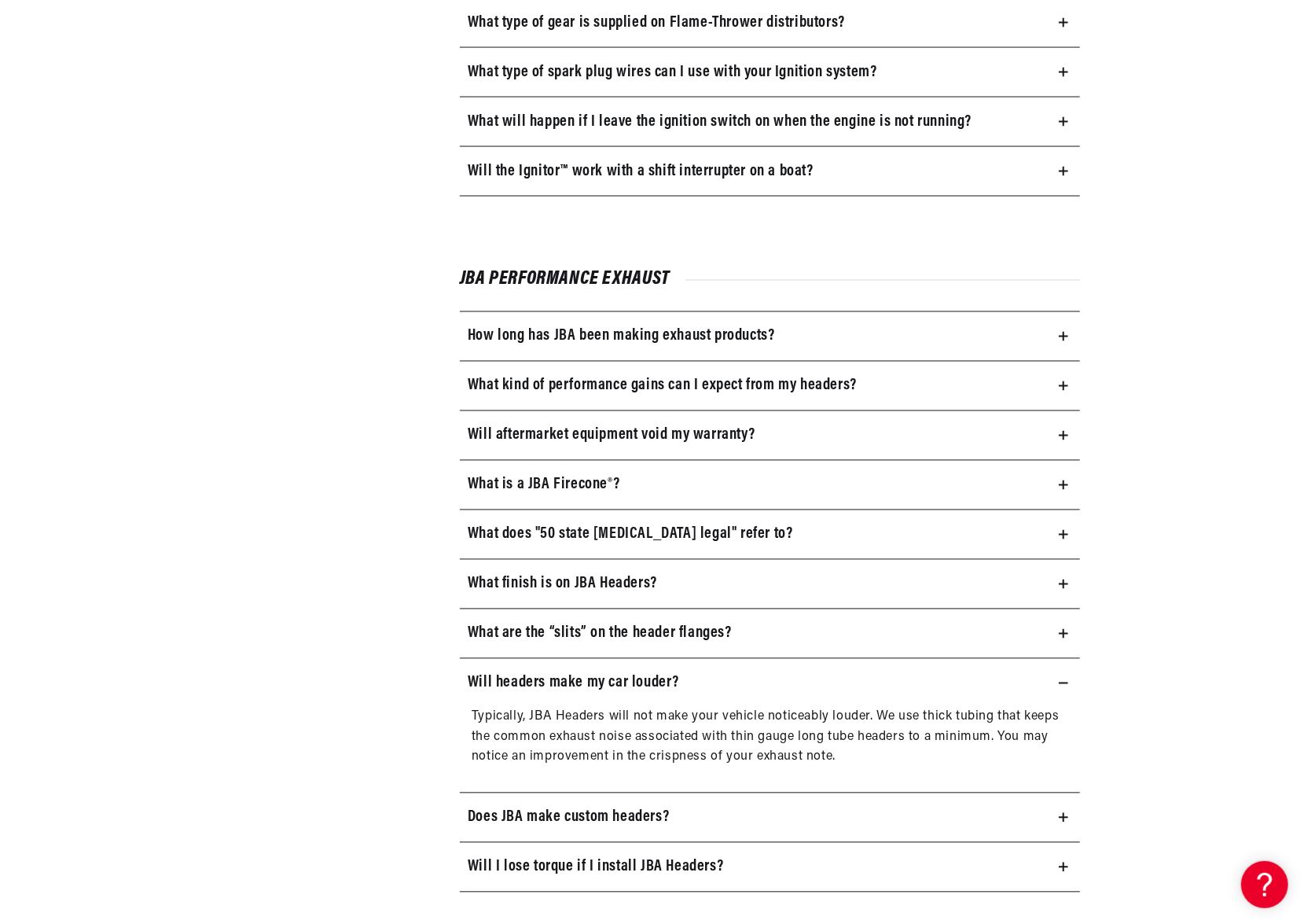
click at [1063, 678] on icon at bounding box center [1064, 683] width 9 height 9
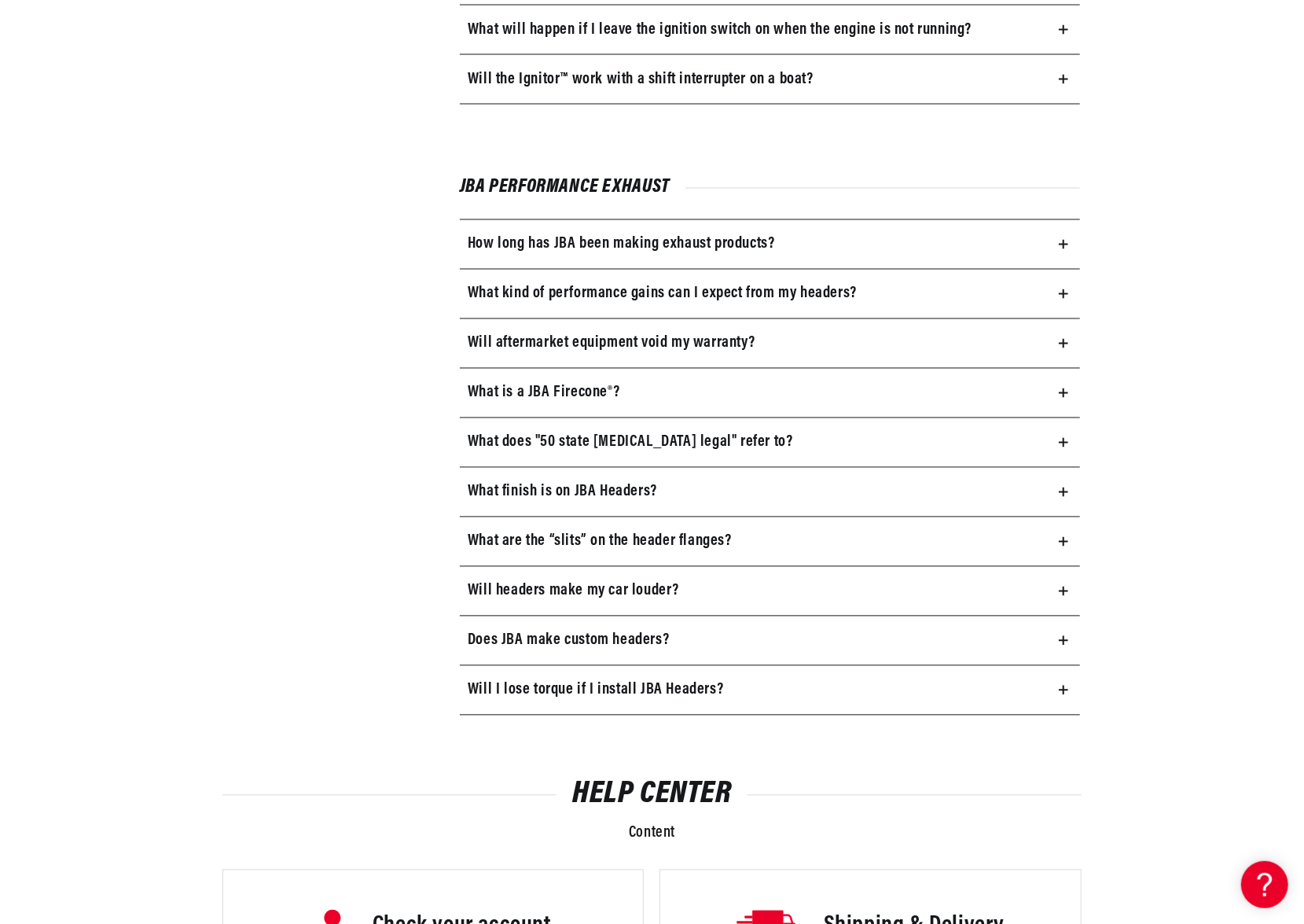
scroll to position [1887, 0]
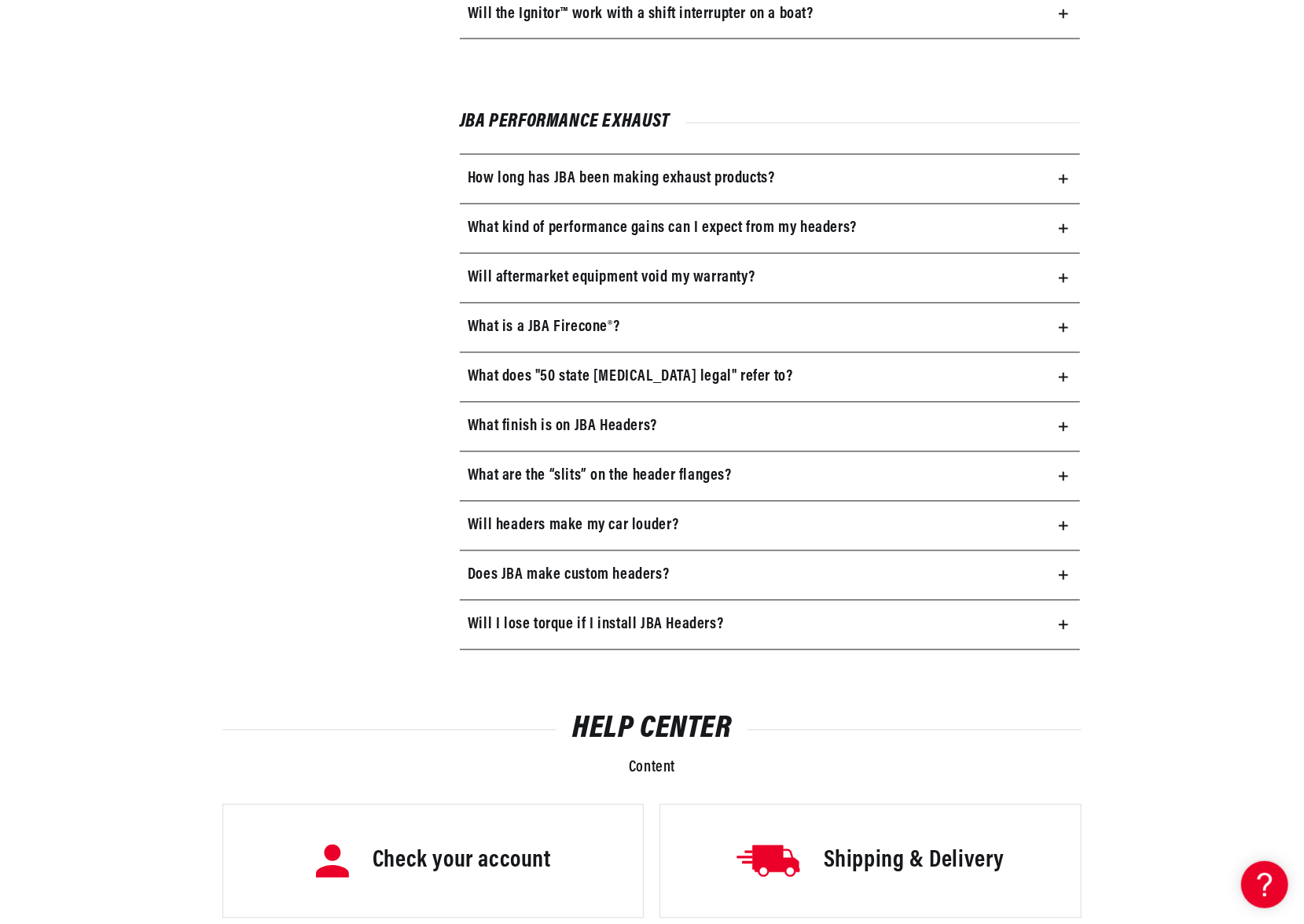
click at [1061, 608] on summary "Will I lose torque if I install JBA Headers?" at bounding box center [770, 625] width 620 height 49
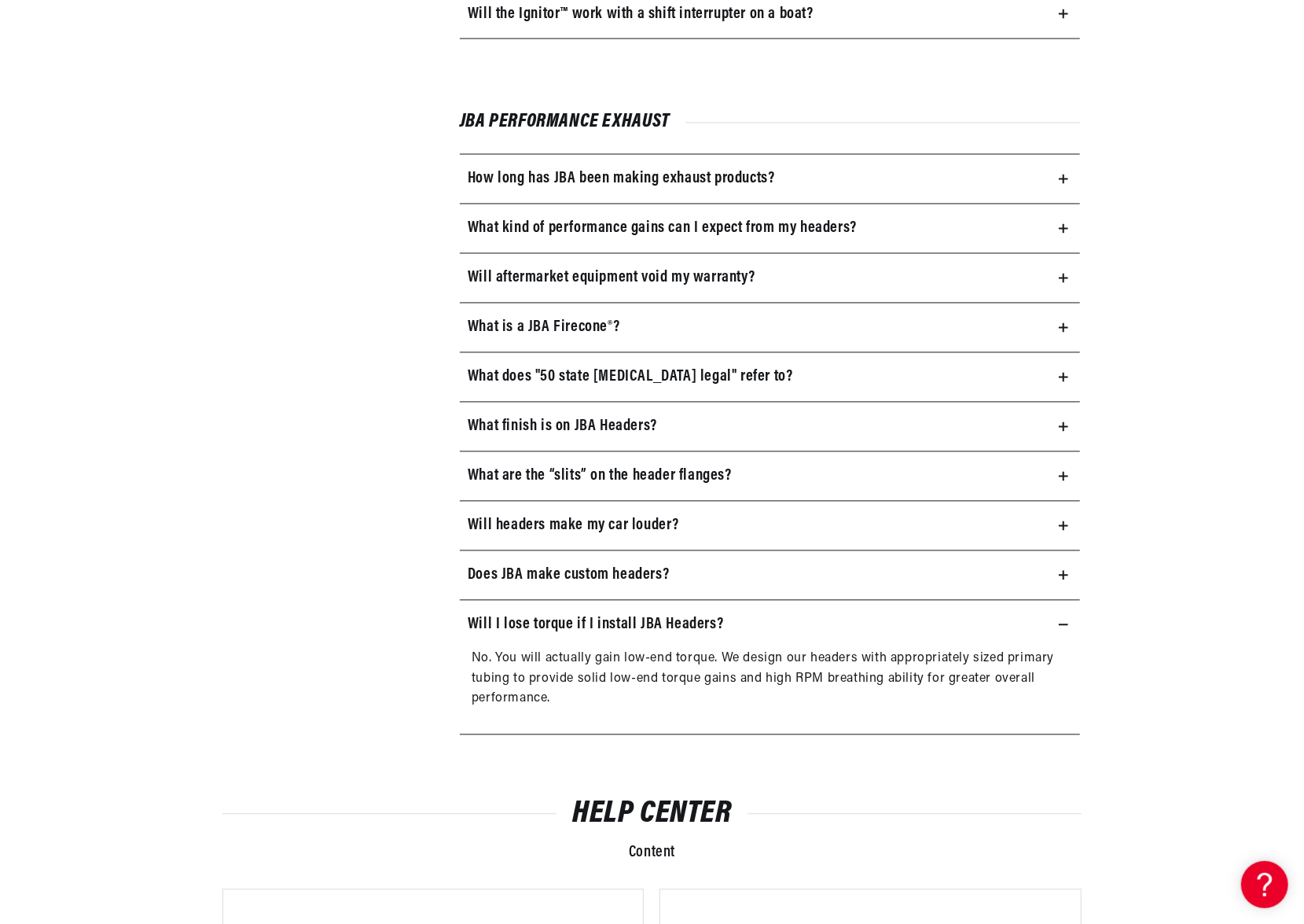
scroll to position [0, 477]
click at [1061, 620] on icon at bounding box center [1064, 625] width 9 height 9
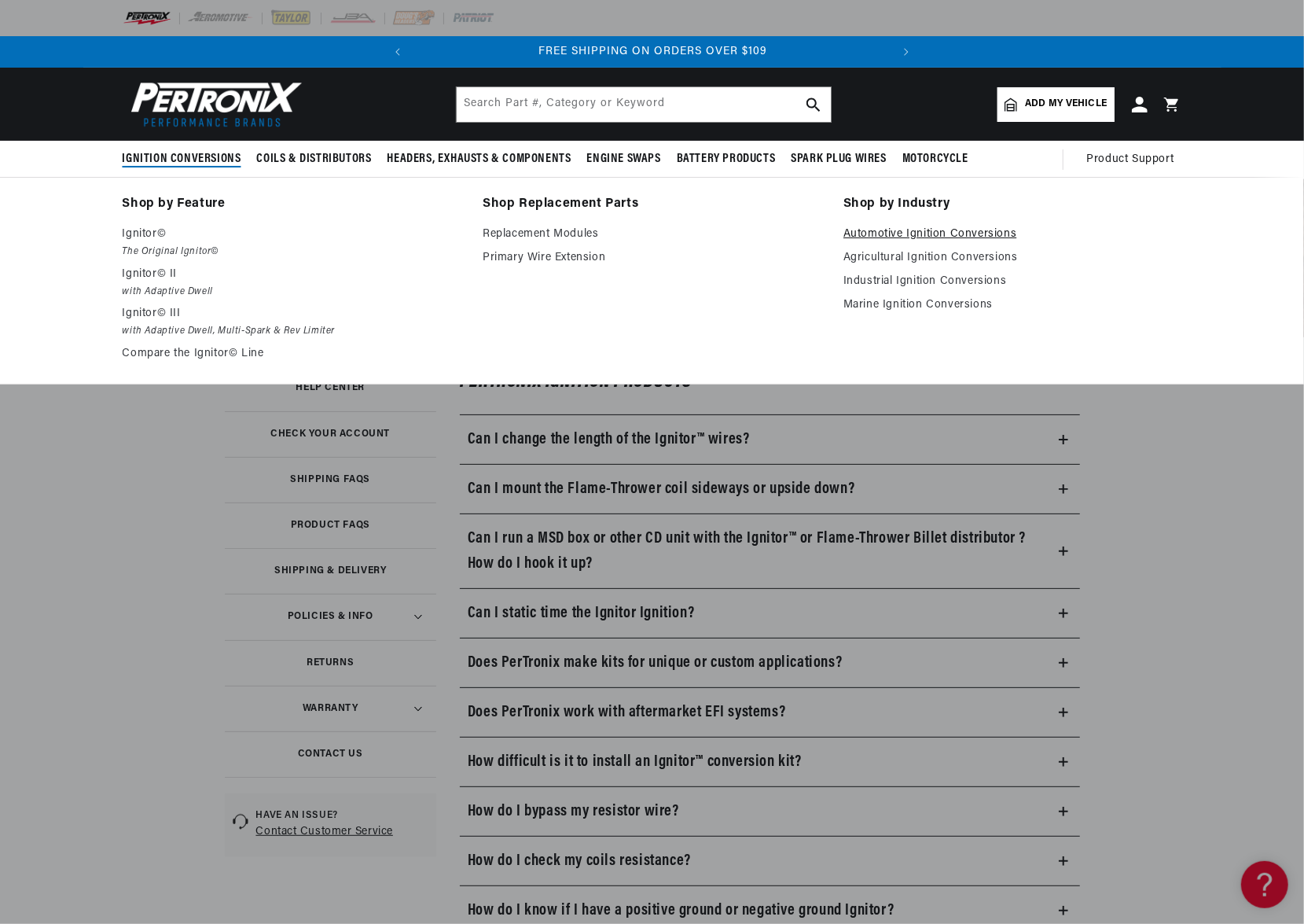
click at [885, 230] on link "Automotive Ignition Conversions" at bounding box center [1012, 234] width 339 height 18
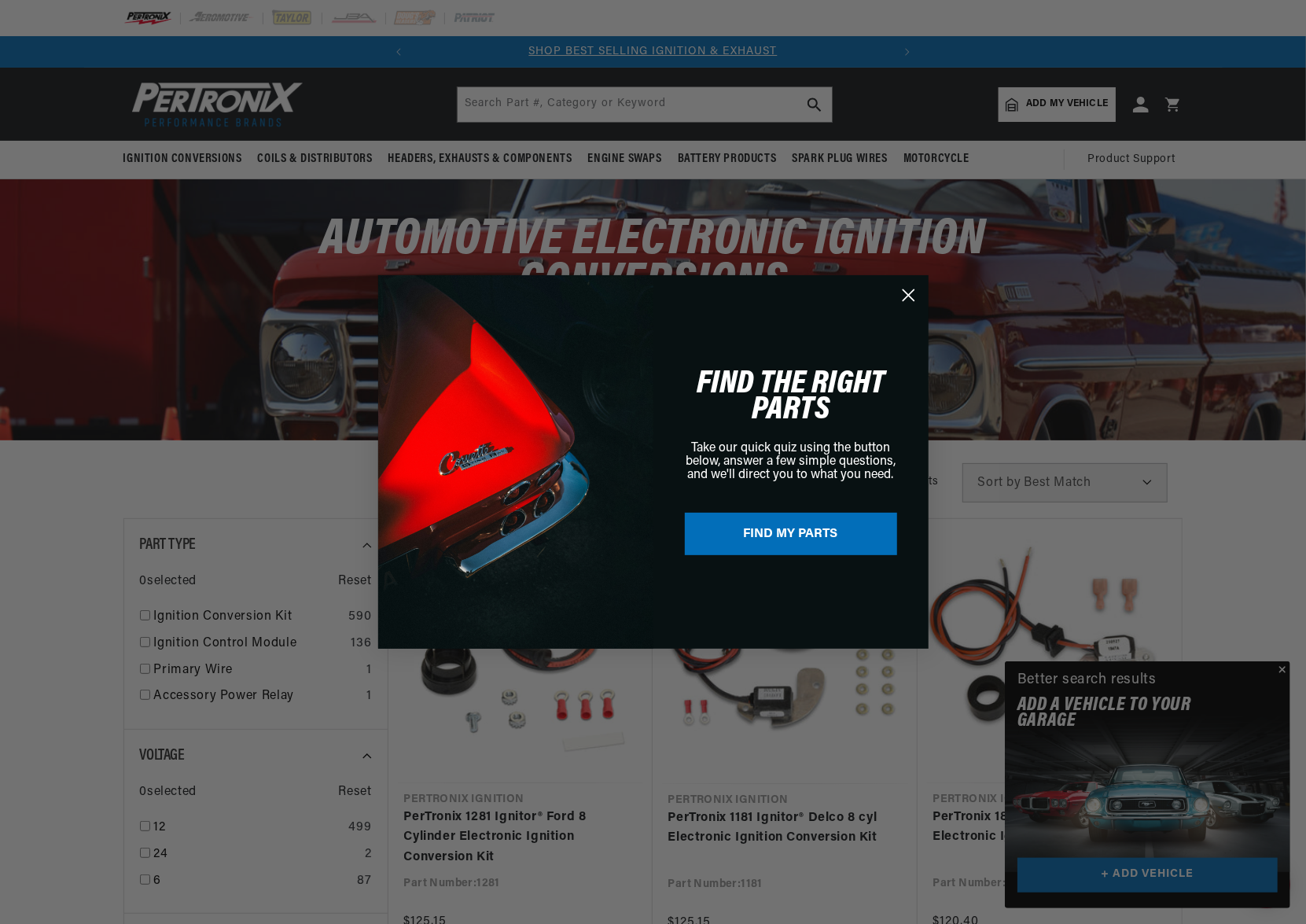
click at [1288, 669] on div "Close dialog FIND THE RIGHT PARTS Take our quick quiz using the button below, a…" at bounding box center [653, 462] width 1306 height 924
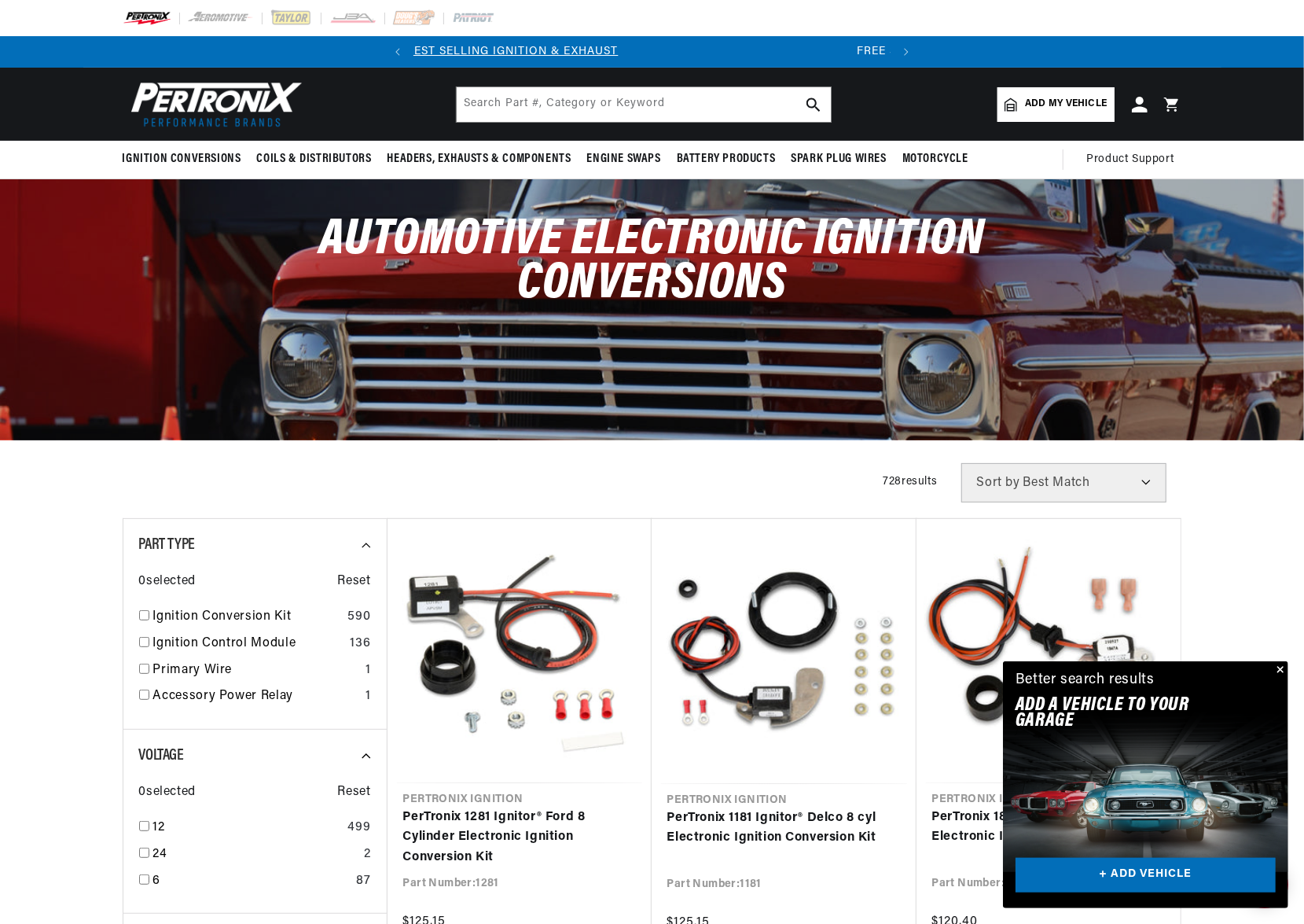
click at [1283, 671] on button "Close" at bounding box center [1279, 670] width 18 height 18
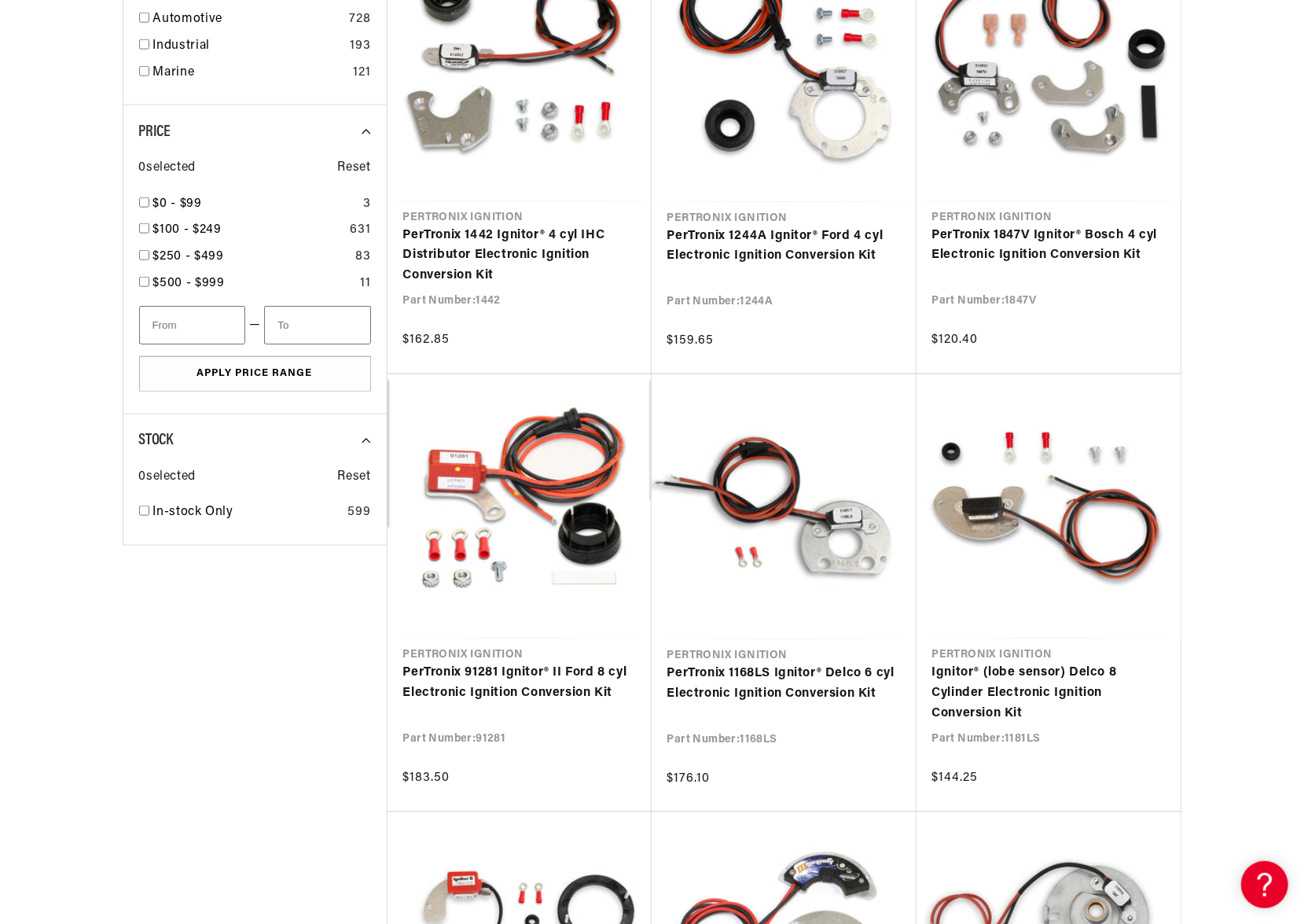
scroll to position [1022, 0]
